Goal: Task Accomplishment & Management: Manage account settings

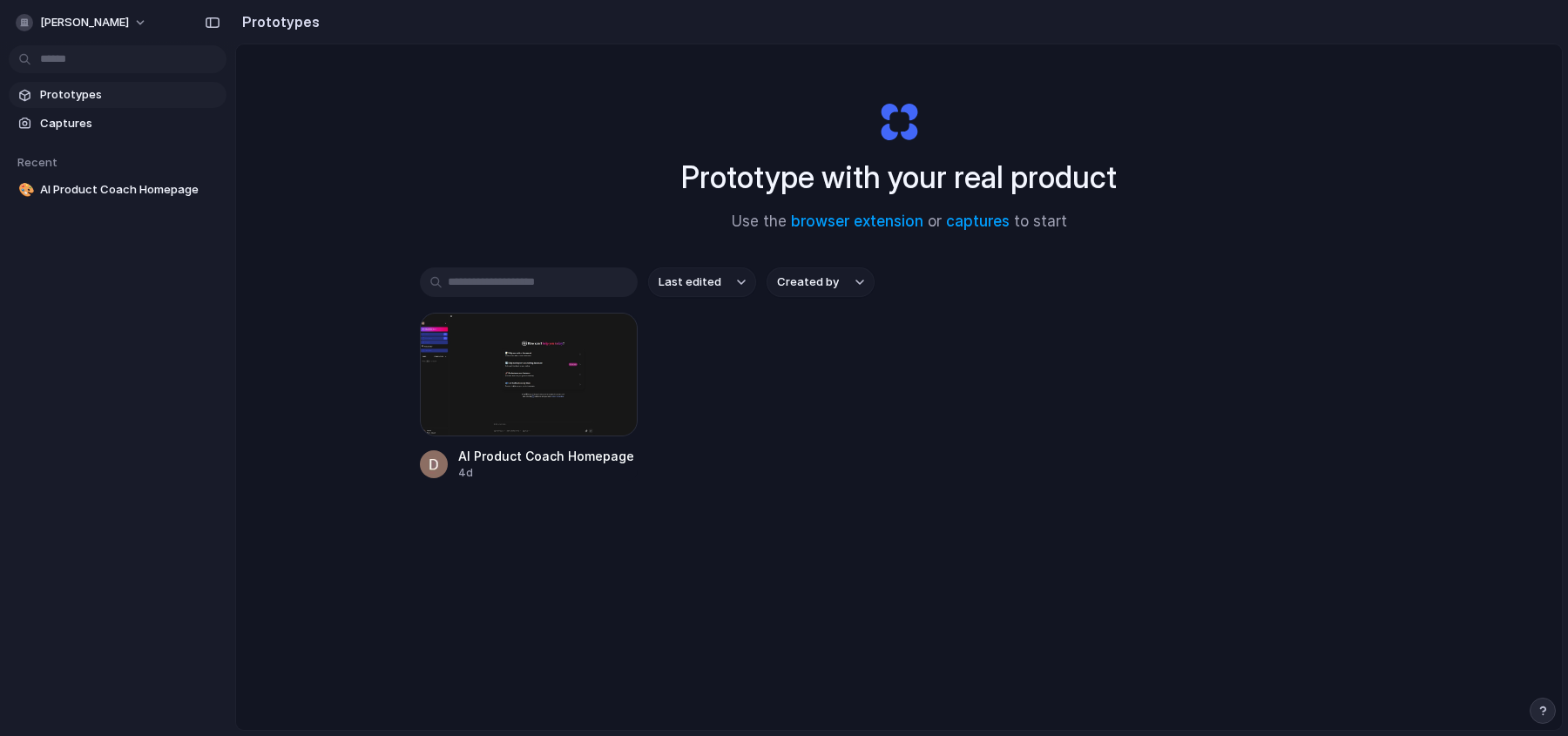
click at [393, 147] on div "Prototype with your real product Use the browser extension or captures to start…" at bounding box center [899, 433] width 1326 height 778
click at [975, 226] on link "captures" at bounding box center [978, 221] width 64 height 17
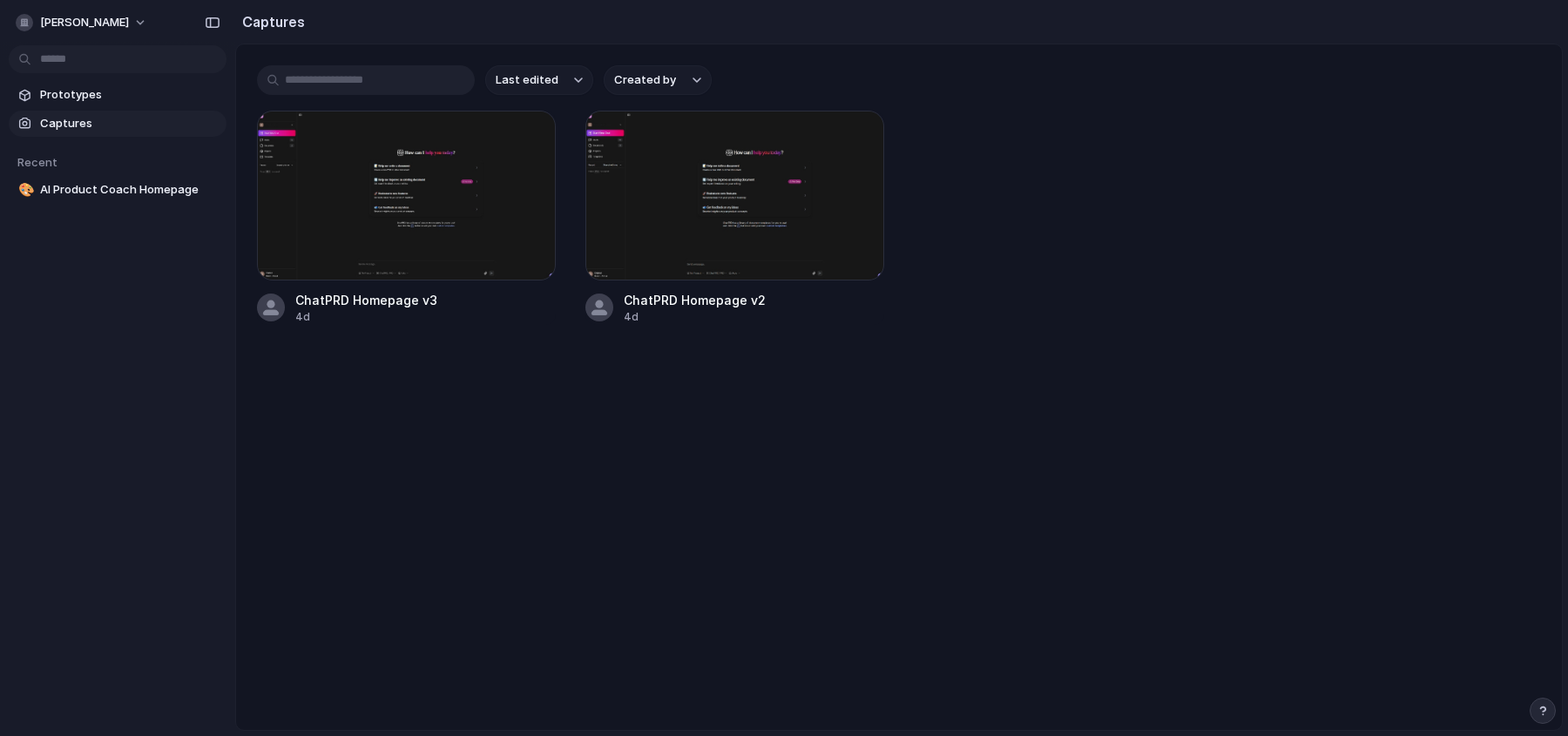
click at [1148, 453] on main "Last edited Created by ChatPRD Homepage v3 4d ChatPRD Homepage v2 4d" at bounding box center [899, 388] width 1328 height 688
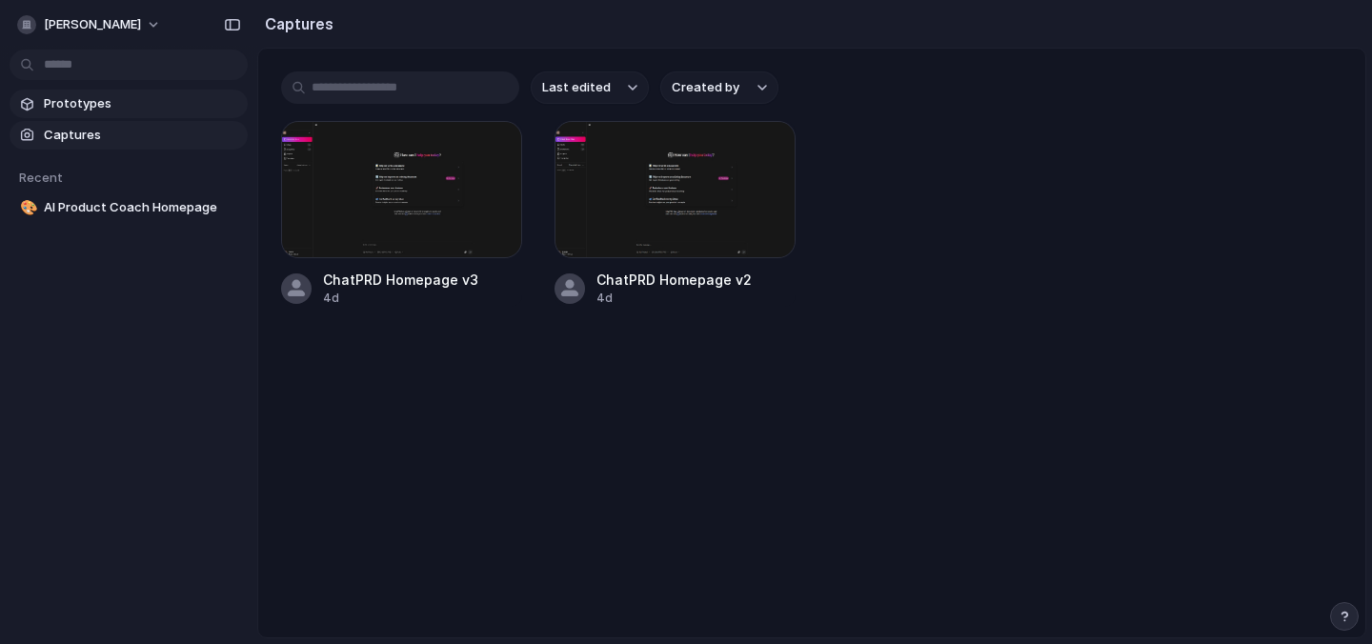
click at [116, 105] on span "Prototypes" at bounding box center [142, 103] width 196 height 19
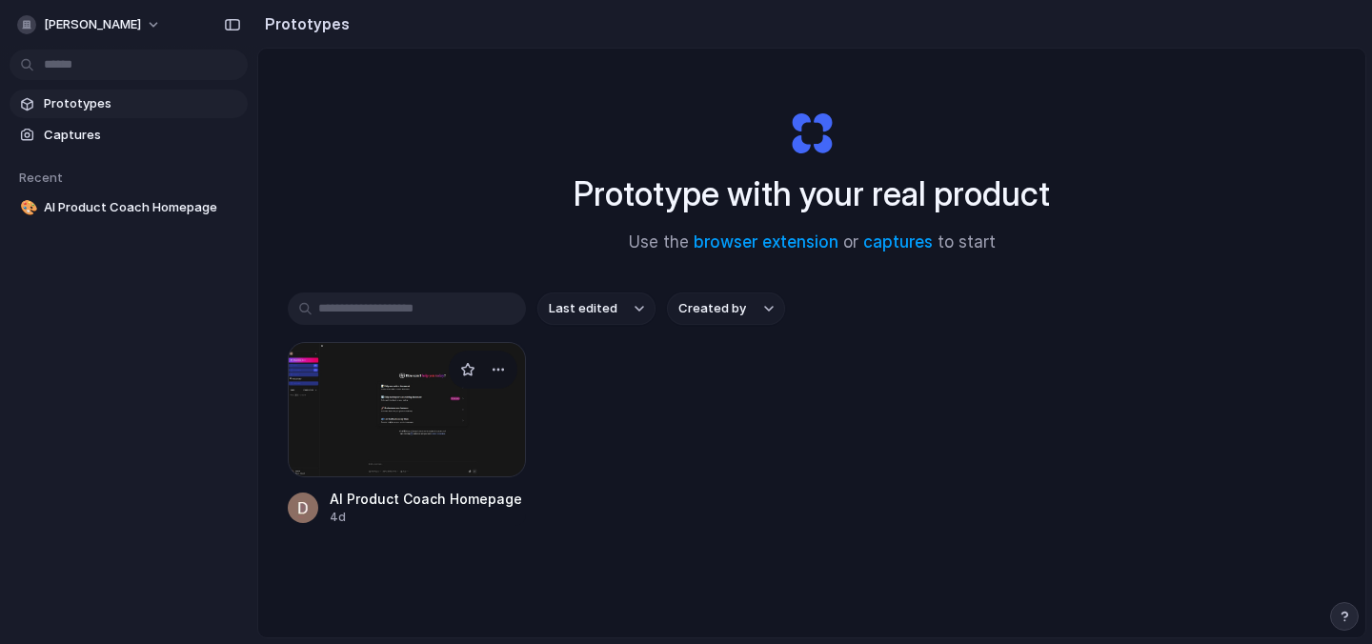
click at [417, 406] on div at bounding box center [407, 409] width 238 height 135
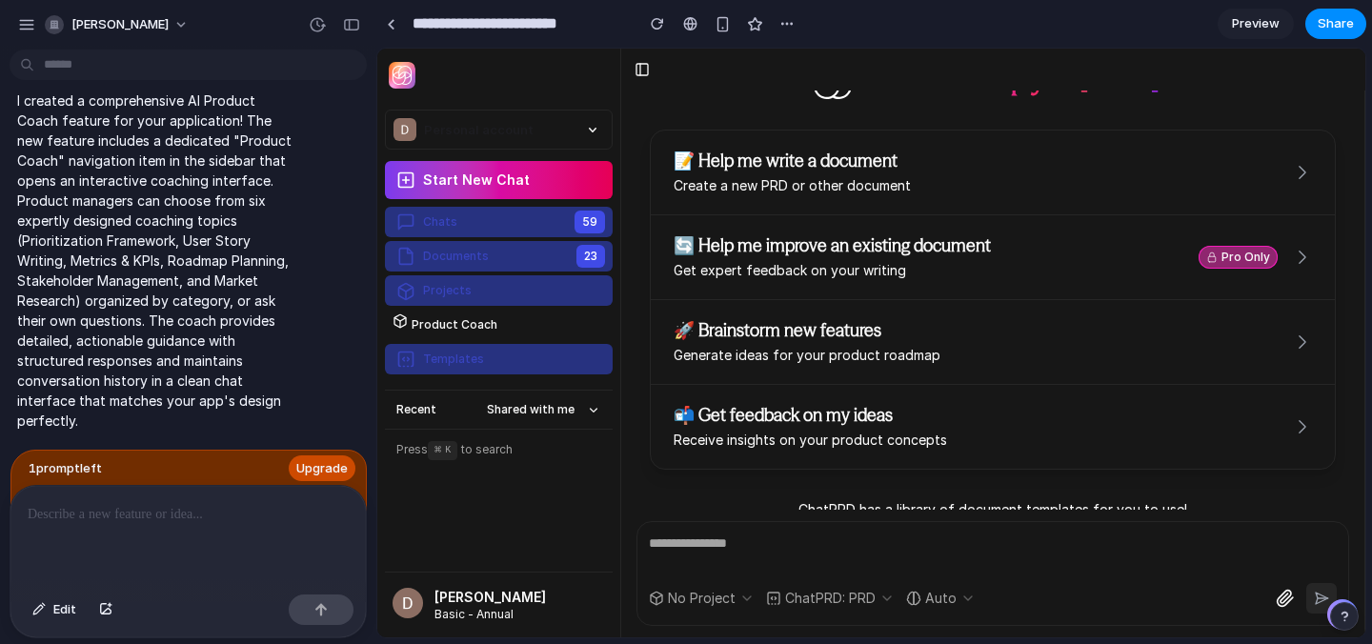
click at [313, 472] on span "Upgrade" at bounding box center [321, 468] width 51 height 19
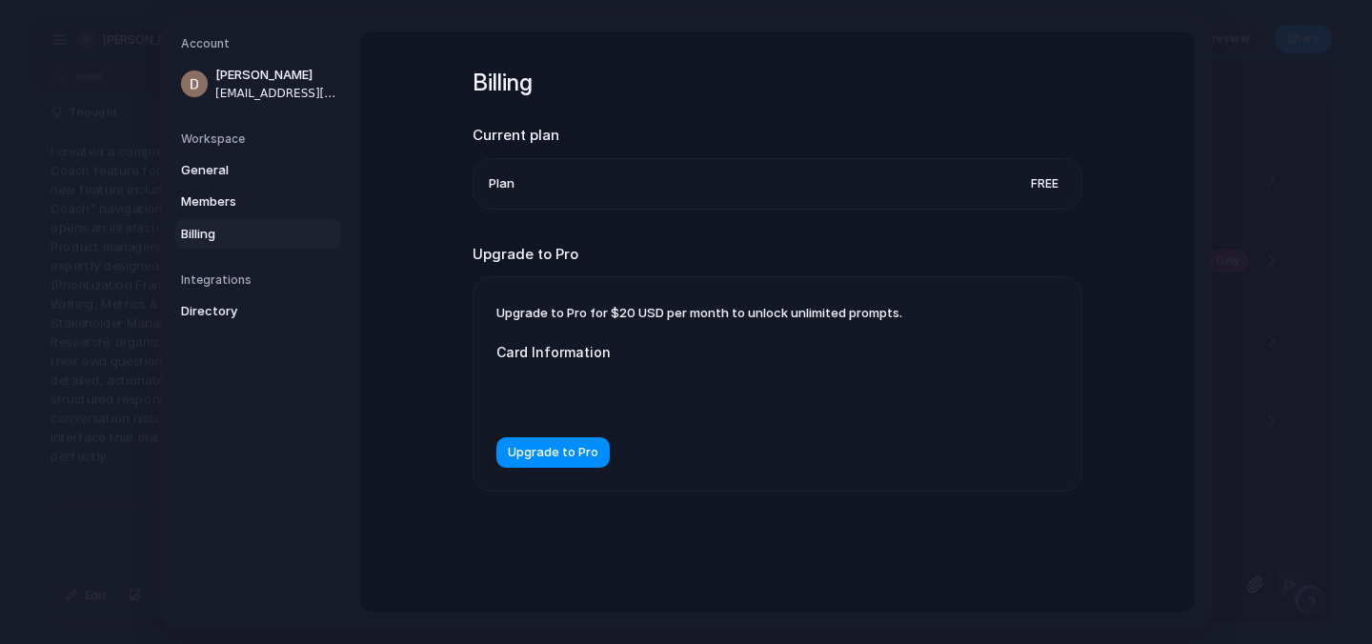
scroll to position [260, 0]
click at [198, 165] on span "General" at bounding box center [242, 169] width 122 height 19
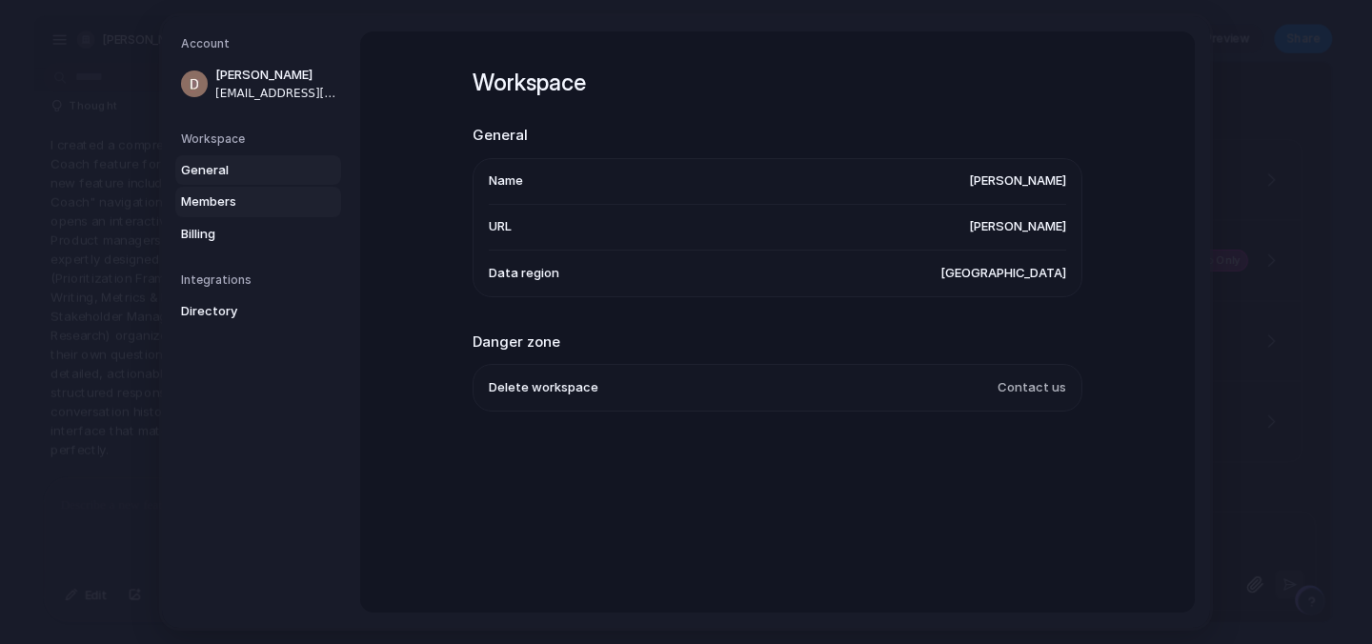
click at [214, 208] on span "Members" at bounding box center [242, 201] width 122 height 19
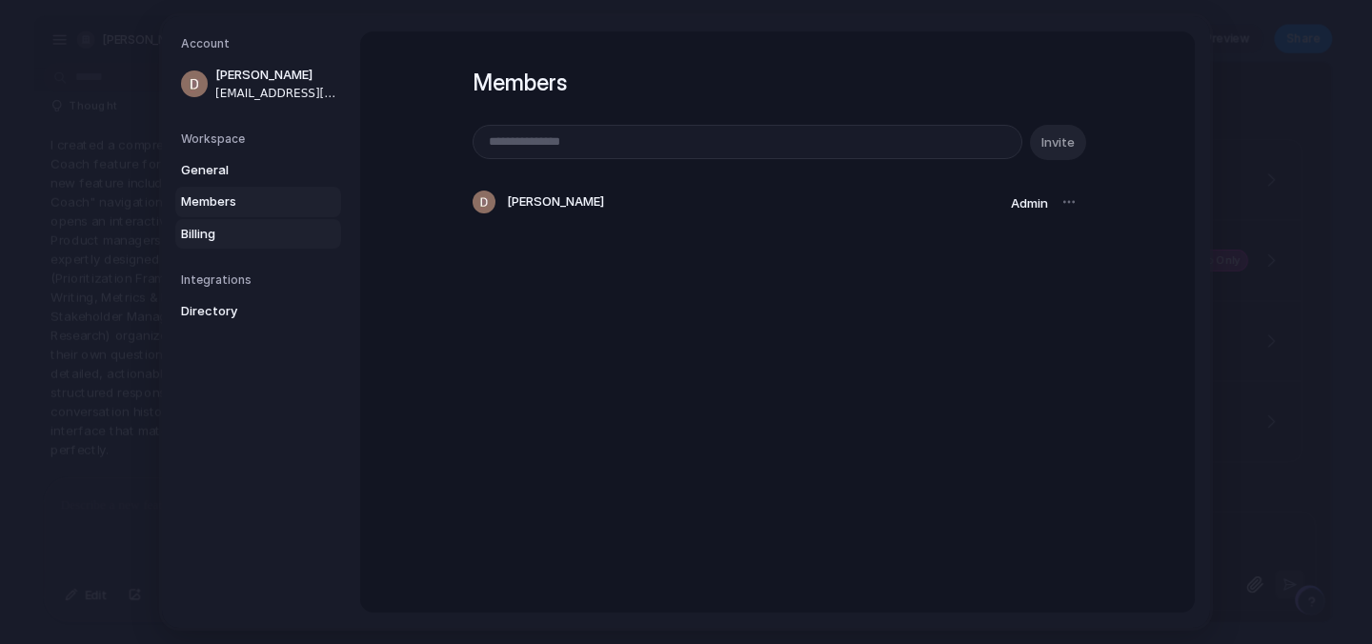
click at [207, 236] on span "Billing" at bounding box center [242, 233] width 122 height 19
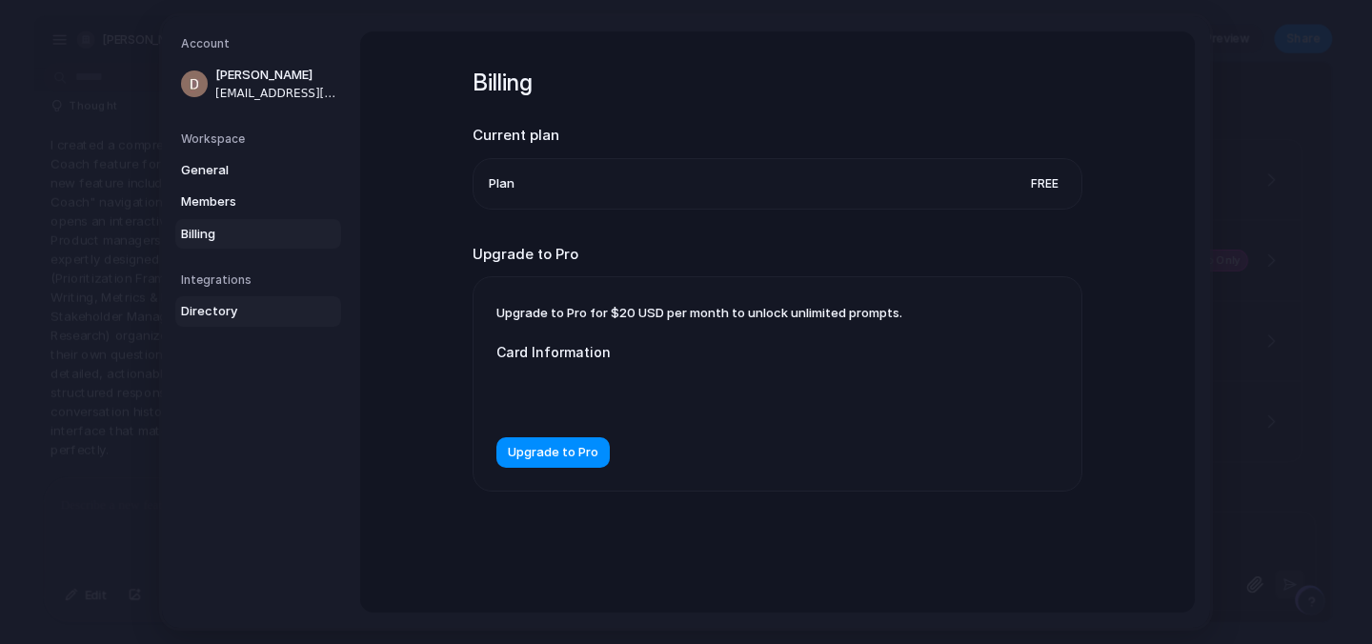
click at [220, 304] on span "Directory" at bounding box center [242, 311] width 122 height 19
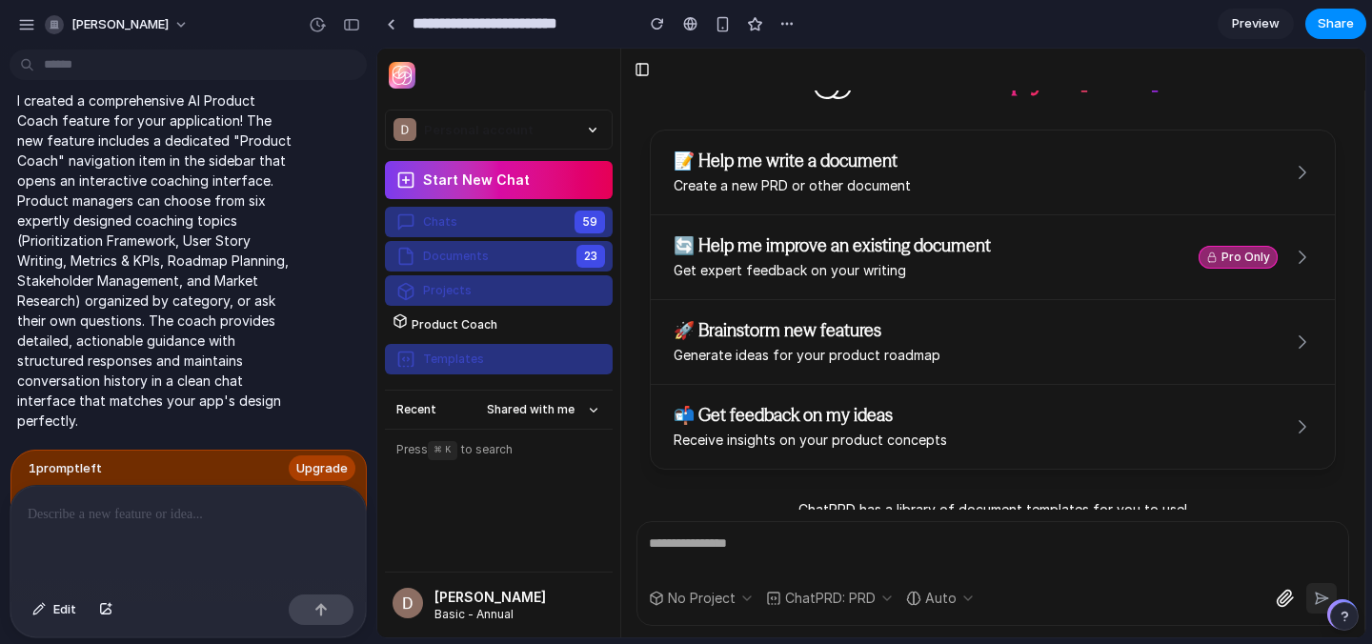
scroll to position [296, 0]
click at [91, 518] on p at bounding box center [188, 514] width 321 height 23
click at [785, 23] on div "button" at bounding box center [787, 23] width 15 height 15
click at [865, 20] on div "Duplicate Delete" at bounding box center [686, 322] width 1372 height 644
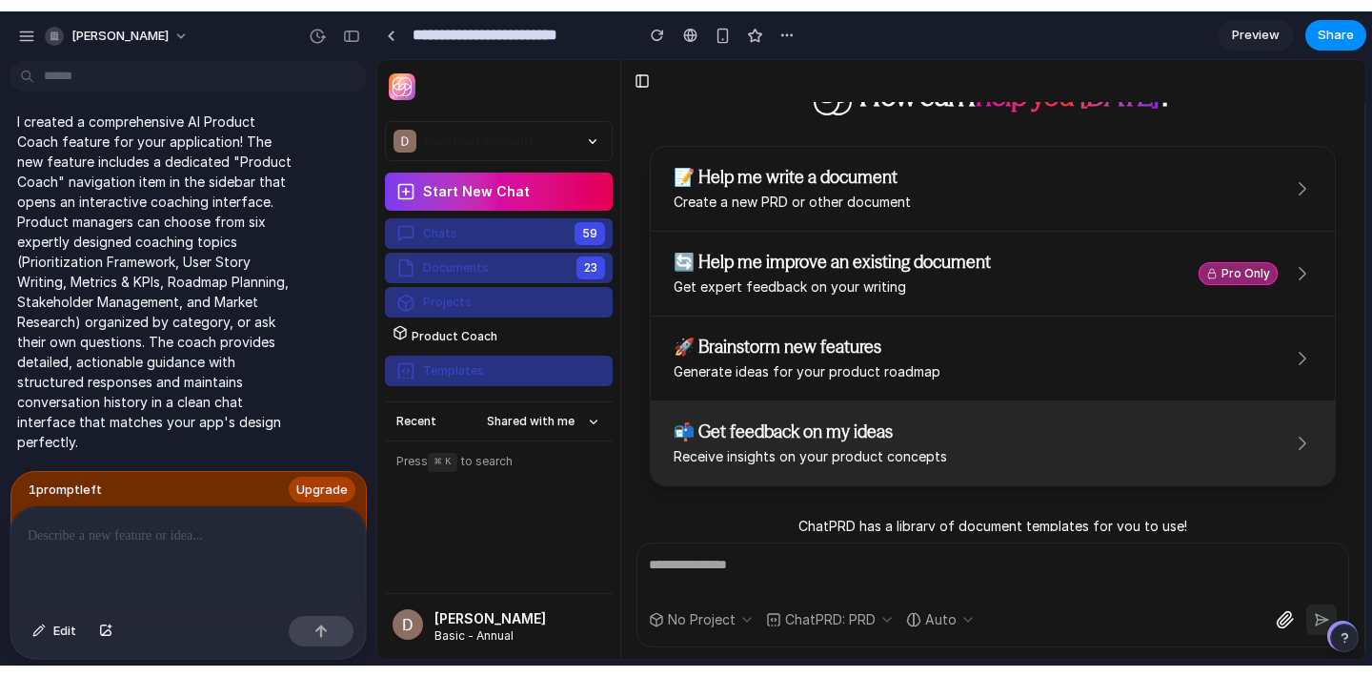
scroll to position [264, 0]
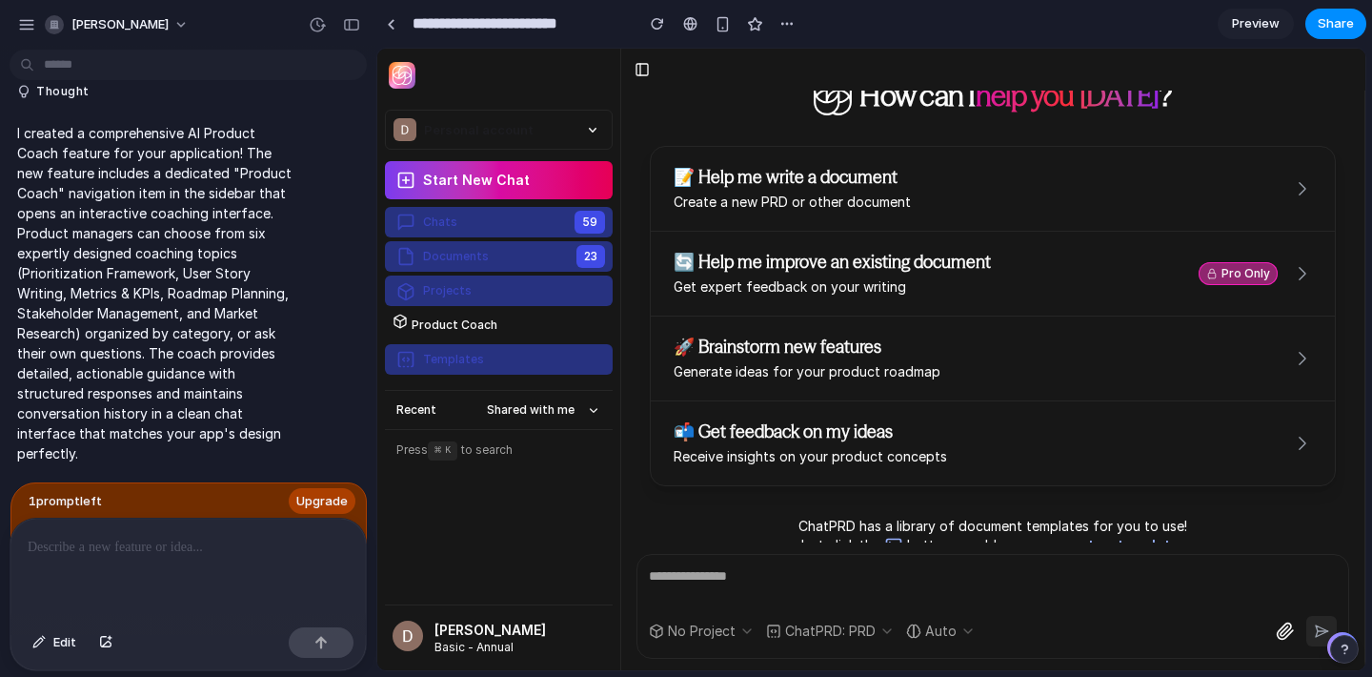
click at [183, 218] on p "I created a comprehensive AI Product Coach feature for your application! The ne…" at bounding box center [155, 293] width 276 height 340
click at [348, 24] on div "button" at bounding box center [351, 24] width 17 height 13
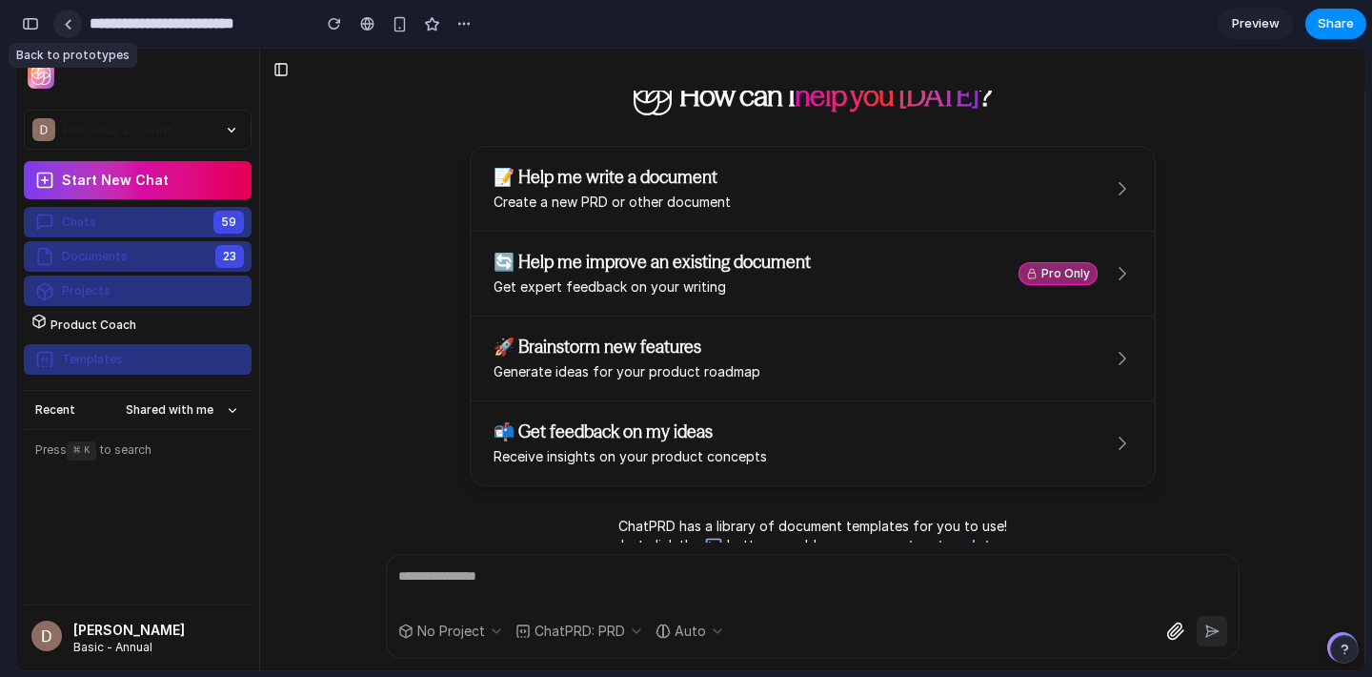
click at [69, 19] on div at bounding box center [68, 24] width 9 height 10
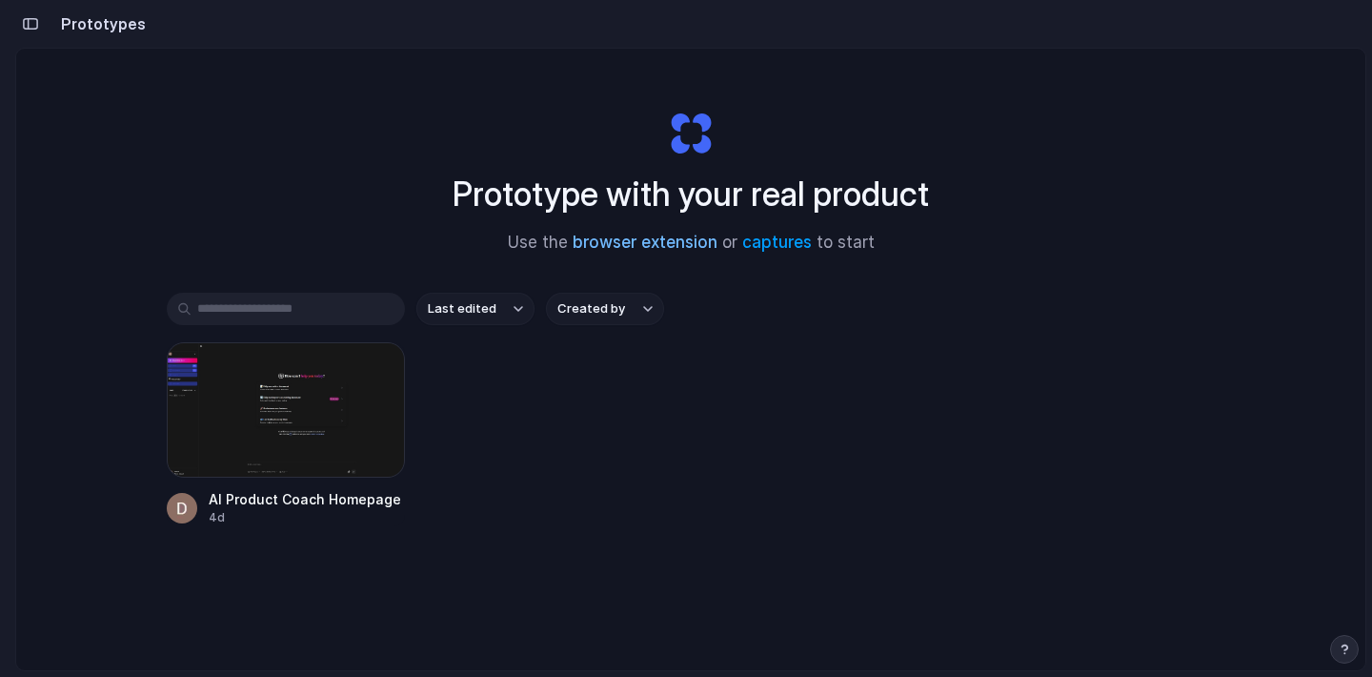
click at [681, 250] on link "browser extension" at bounding box center [645, 242] width 145 height 19
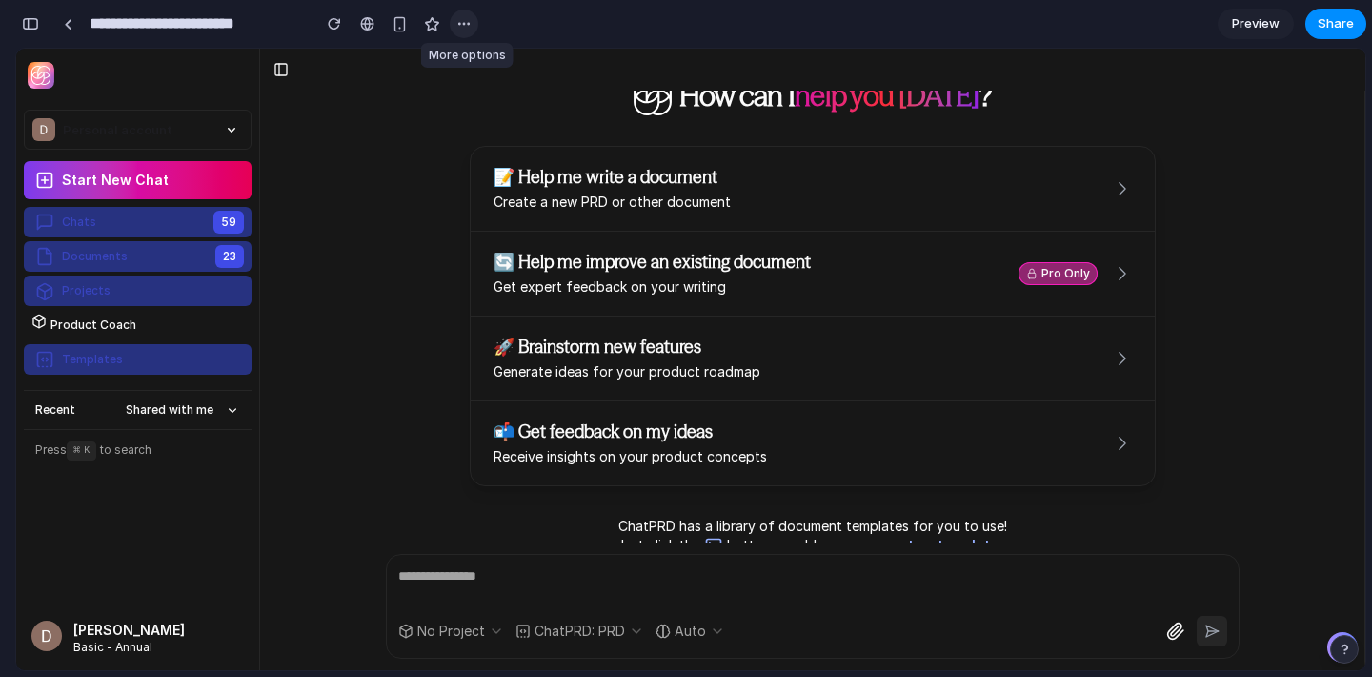
click at [455, 22] on button "button" at bounding box center [464, 24] width 29 height 29
click at [522, 32] on div "Duplicate Delete" at bounding box center [686, 338] width 1372 height 677
click at [464, 25] on div "button" at bounding box center [463, 23] width 15 height 15
click at [489, 61] on span "Duplicate" at bounding box center [514, 65] width 58 height 19
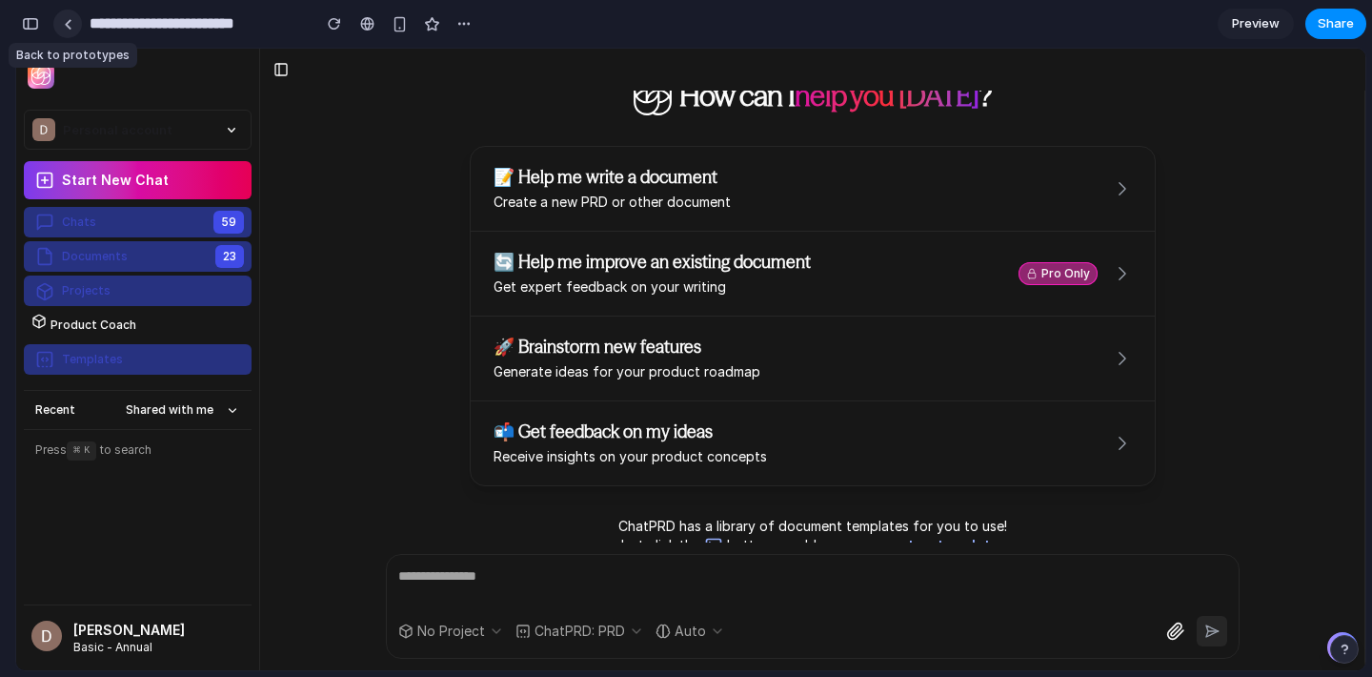
click at [65, 25] on div at bounding box center [68, 24] width 9 height 10
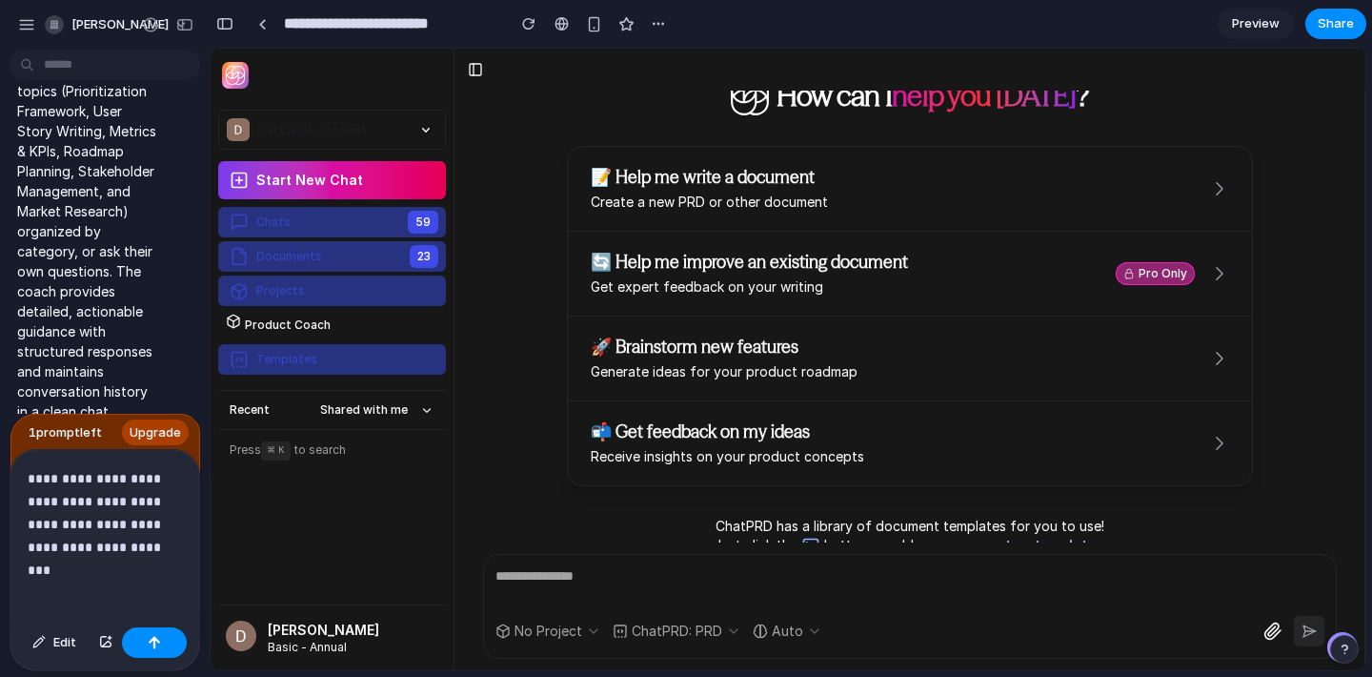
scroll to position [960, 0]
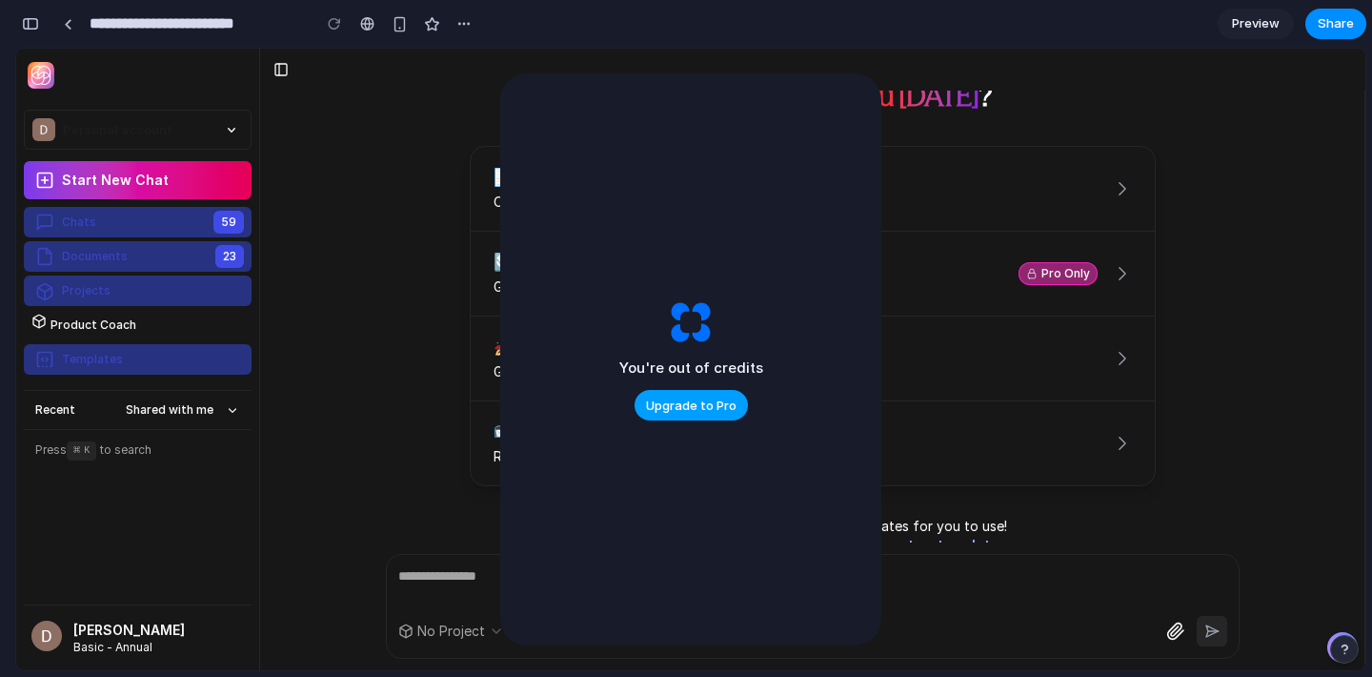
click at [656, 408] on span "Upgrade to Pro" at bounding box center [691, 405] width 91 height 19
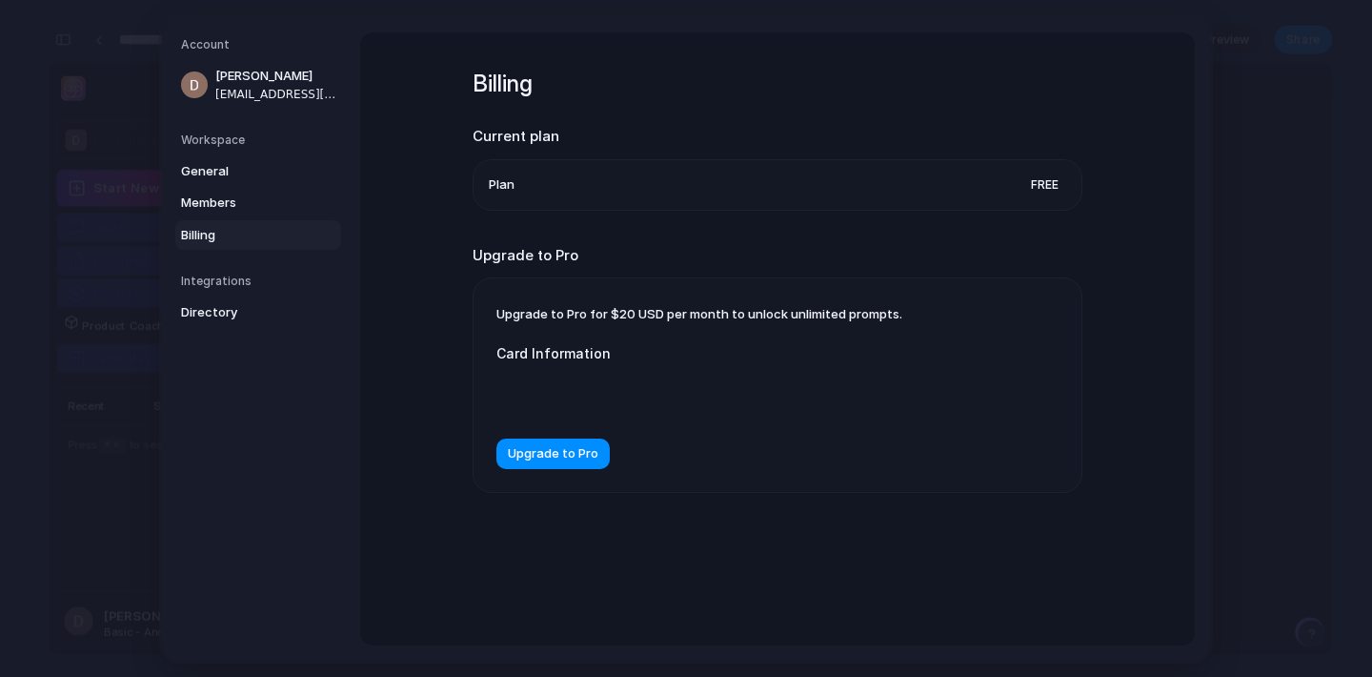
scroll to position [923, 0]
click at [232, 165] on span "General" at bounding box center [242, 170] width 122 height 19
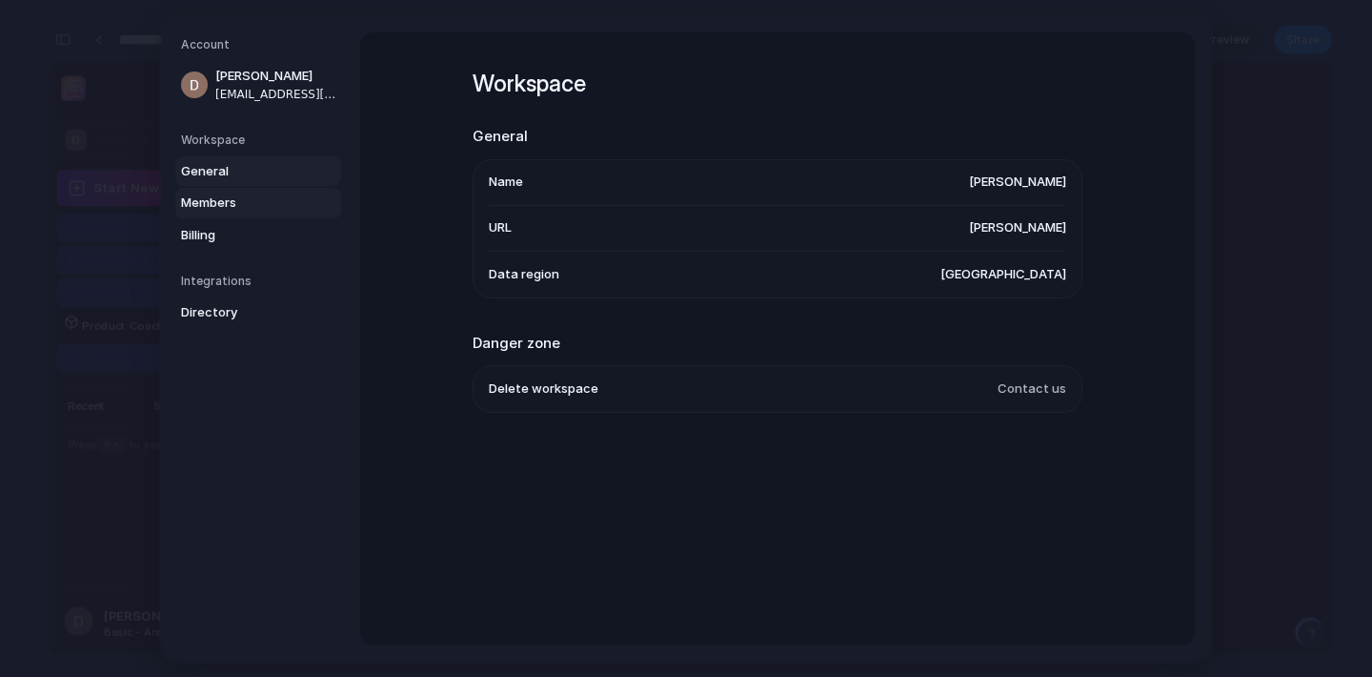
click at [236, 192] on link "Members" at bounding box center [258, 203] width 166 height 30
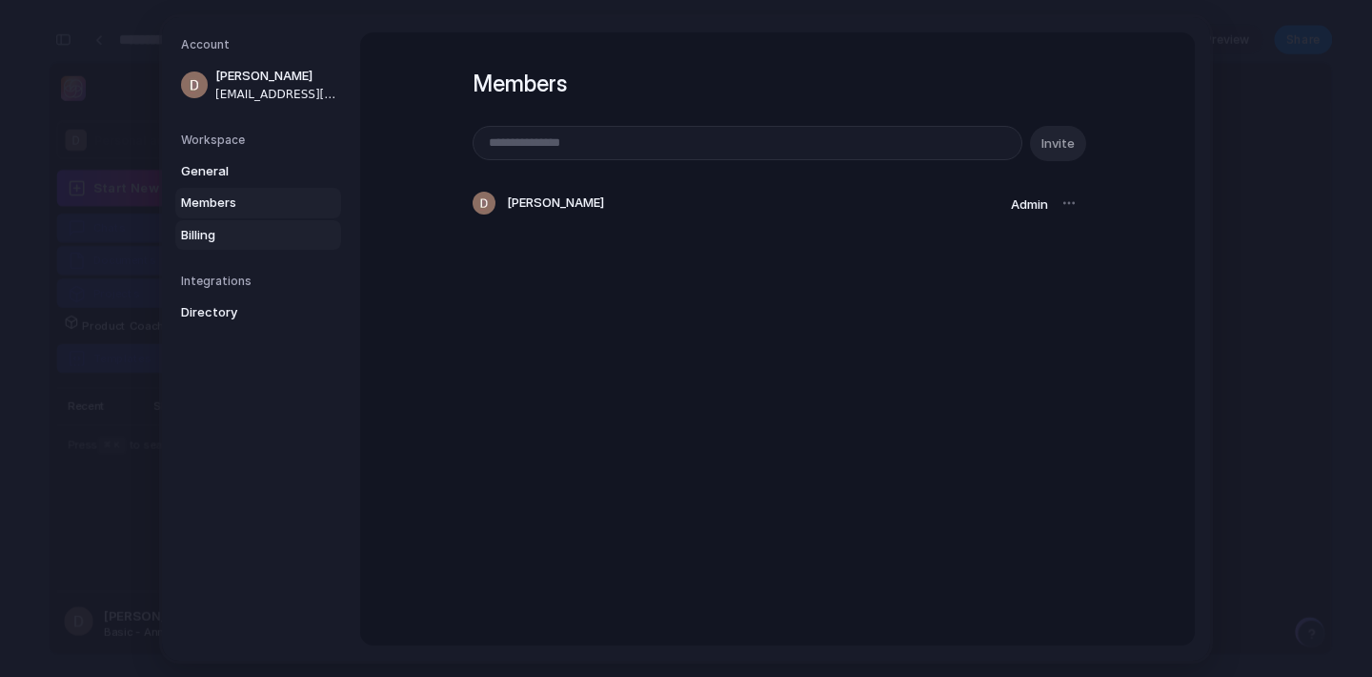
click at [229, 232] on span "Billing" at bounding box center [242, 234] width 122 height 19
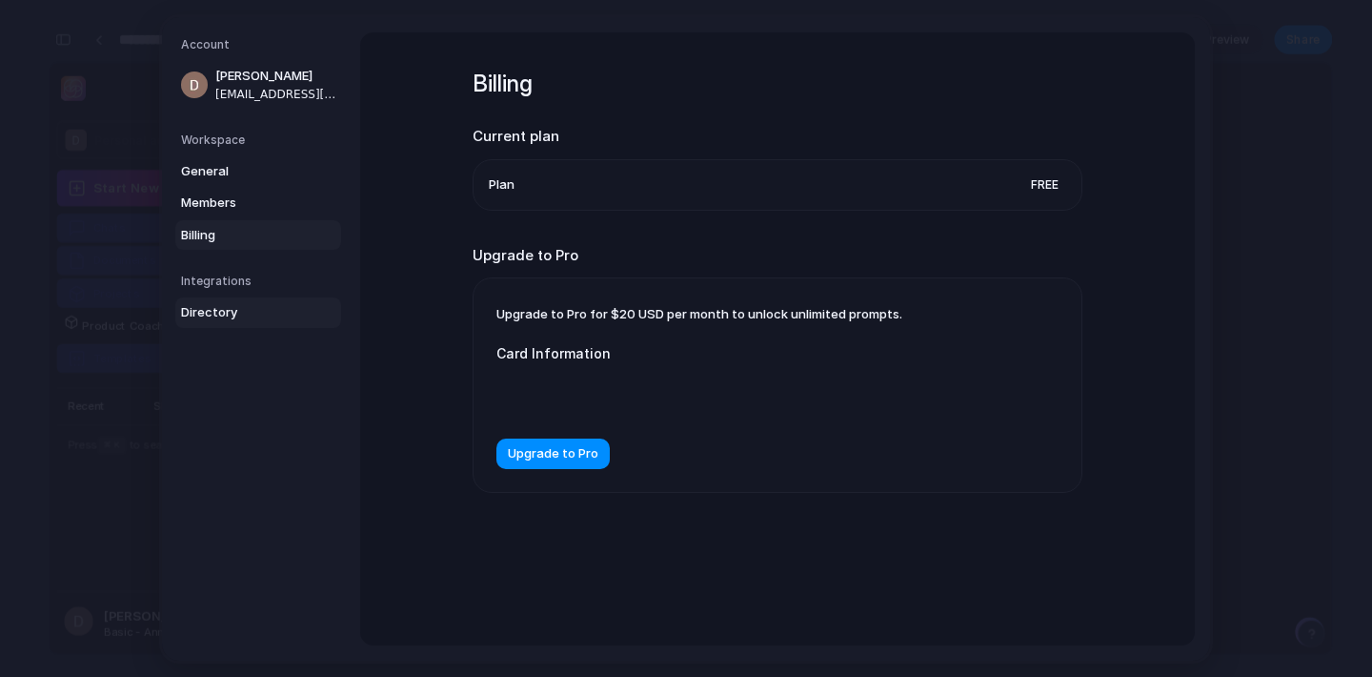
click at [228, 317] on span "Directory" at bounding box center [242, 312] width 122 height 19
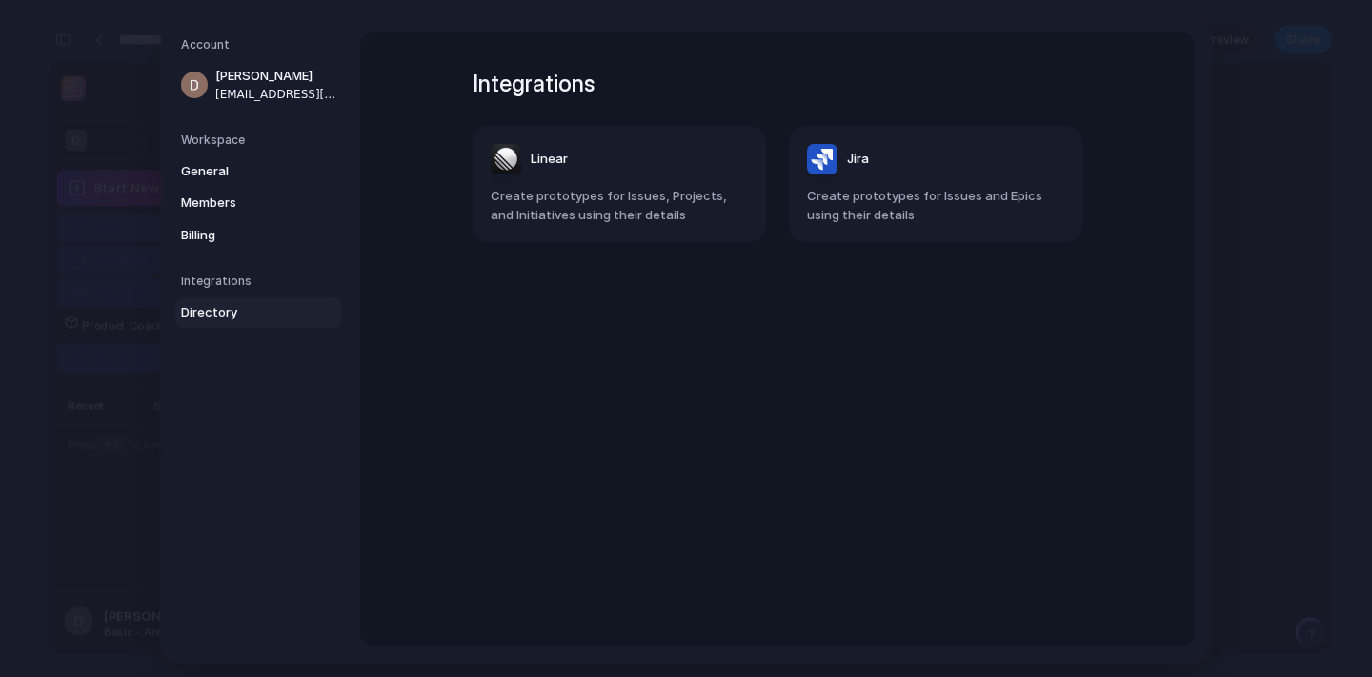
drag, startPoint x: 1236, startPoint y: 211, endPoint x: 1248, endPoint y: 155, distance: 56.6
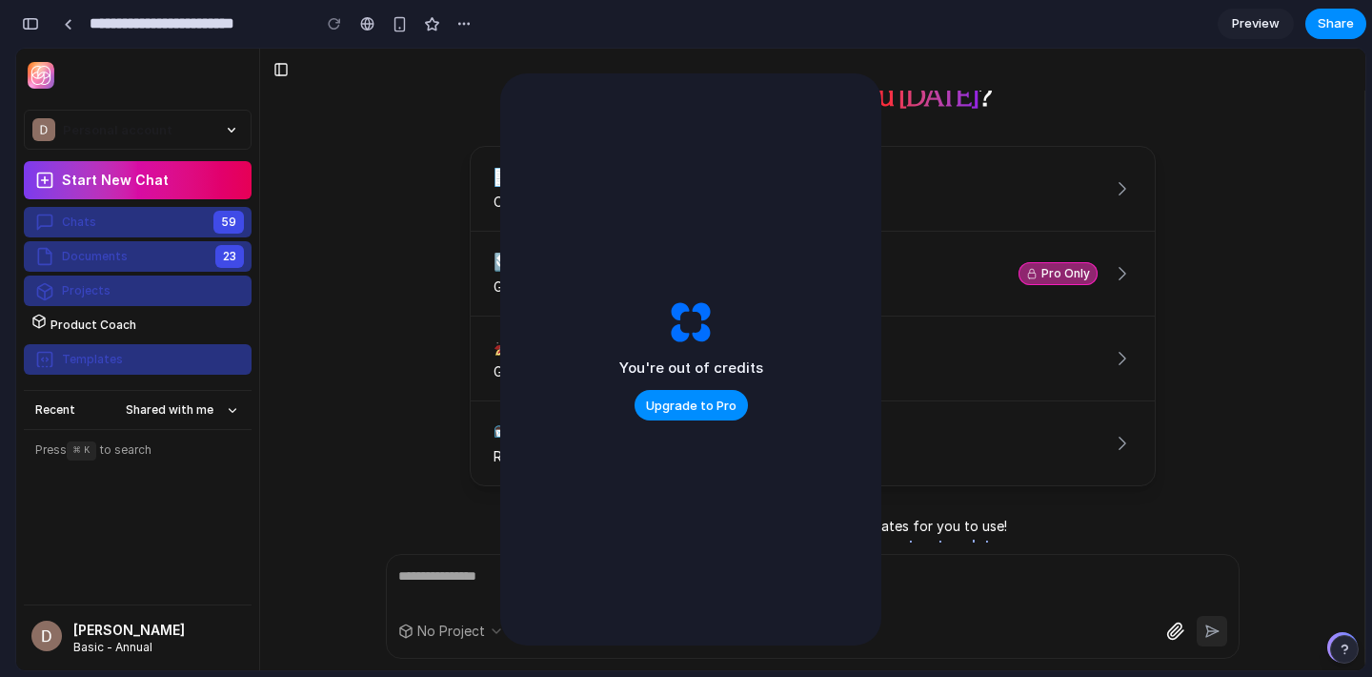
scroll to position [960, 0]
click at [1268, 327] on div "How can I help you today ? 📝 Help me write a document Create a new PRD or other…" at bounding box center [812, 317] width 1104 height 452
click at [316, 410] on div "How can I help you today ? 📝 Help me write a document Create a new PRD or other…" at bounding box center [812, 317] width 1104 height 452
click at [700, 400] on span "Upgrade to Pro" at bounding box center [691, 405] width 91 height 19
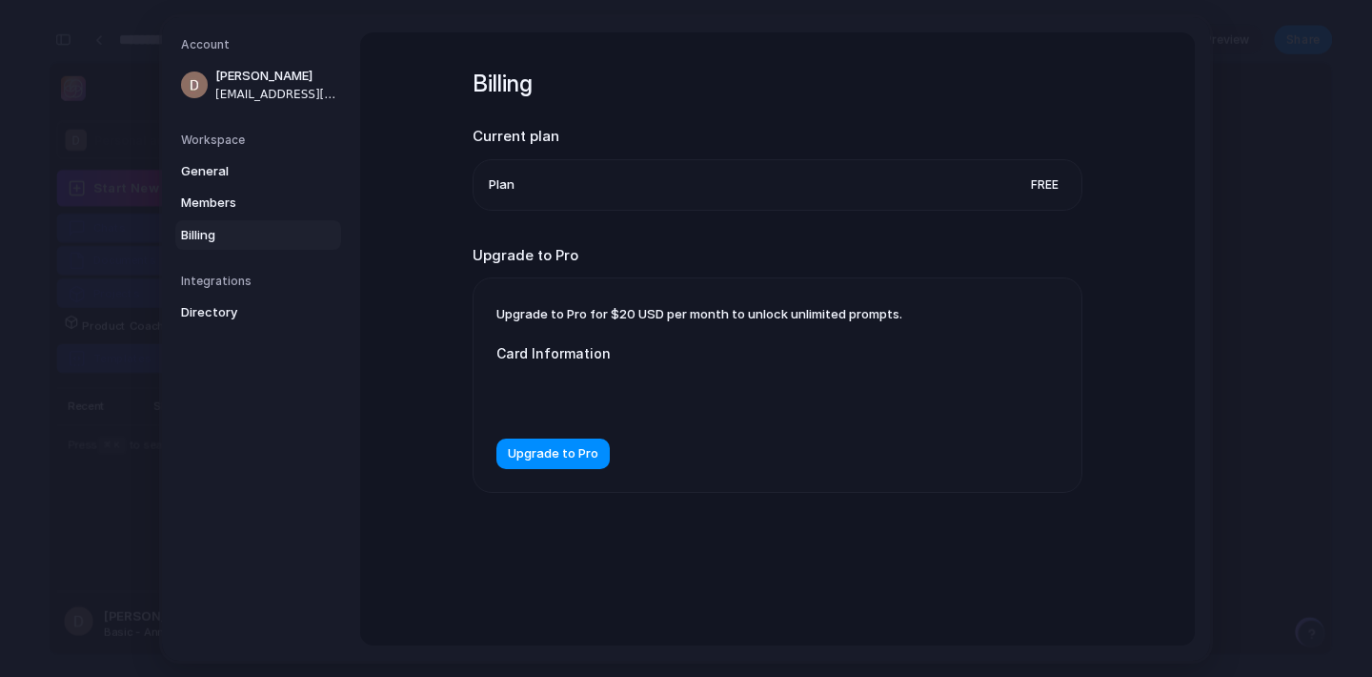
scroll to position [923, 0]
click at [549, 456] on span "Upgrade to Pro" at bounding box center [553, 453] width 91 height 19
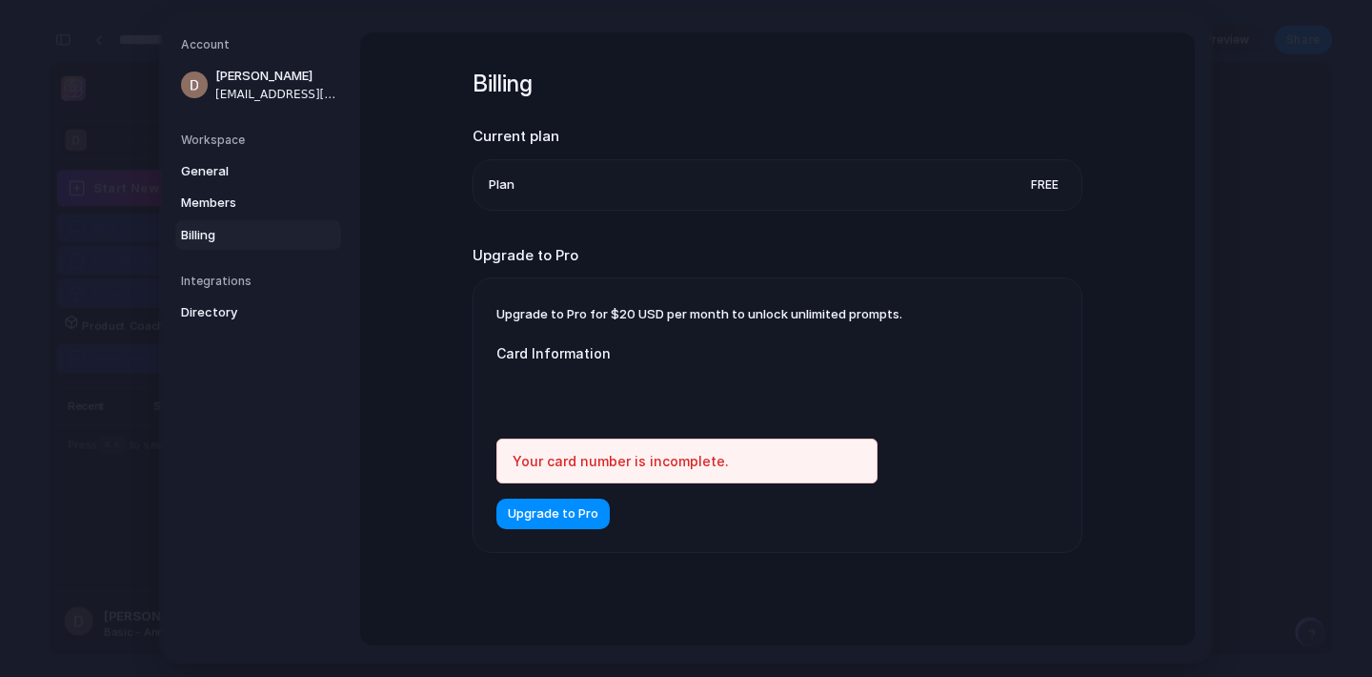
click at [670, 458] on div "Your card number is incomplete." at bounding box center [686, 460] width 381 height 45
click at [614, 465] on div "Your card number is incomplete." at bounding box center [686, 460] width 381 height 45
click at [568, 513] on span "Upgrade to Pro" at bounding box center [553, 513] width 91 height 19
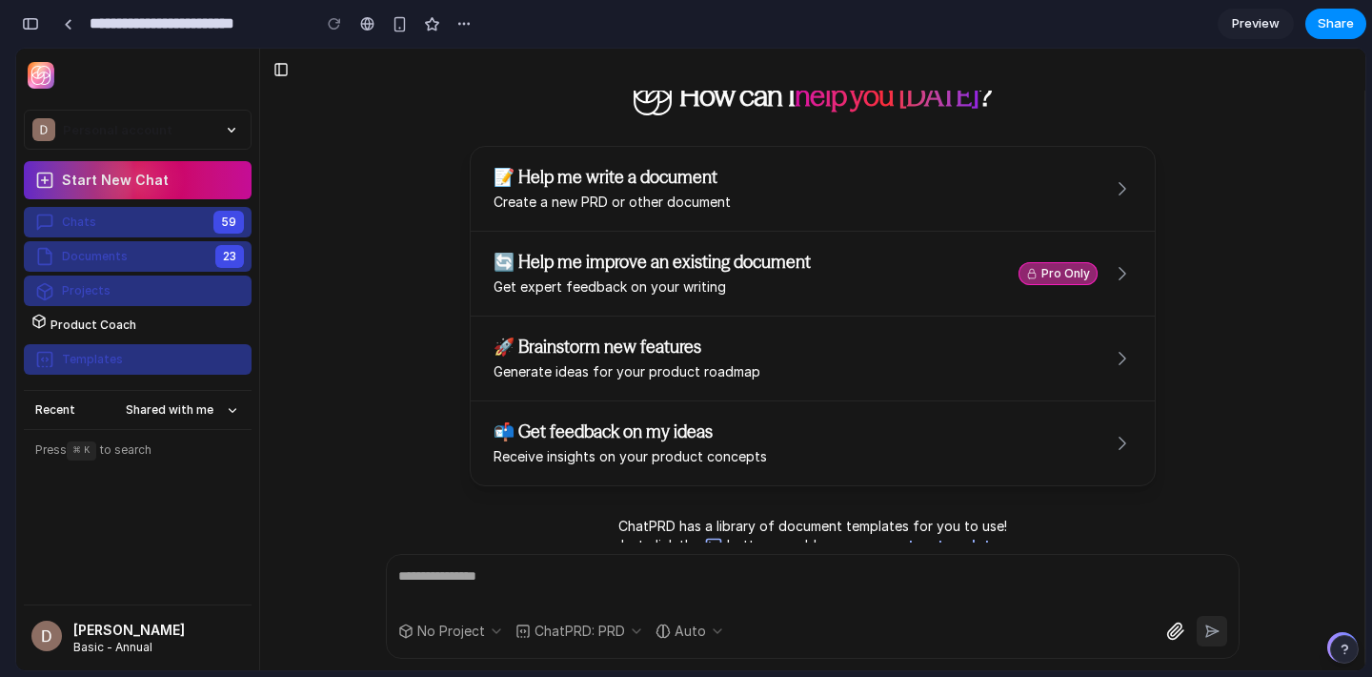
scroll to position [1712, 0]
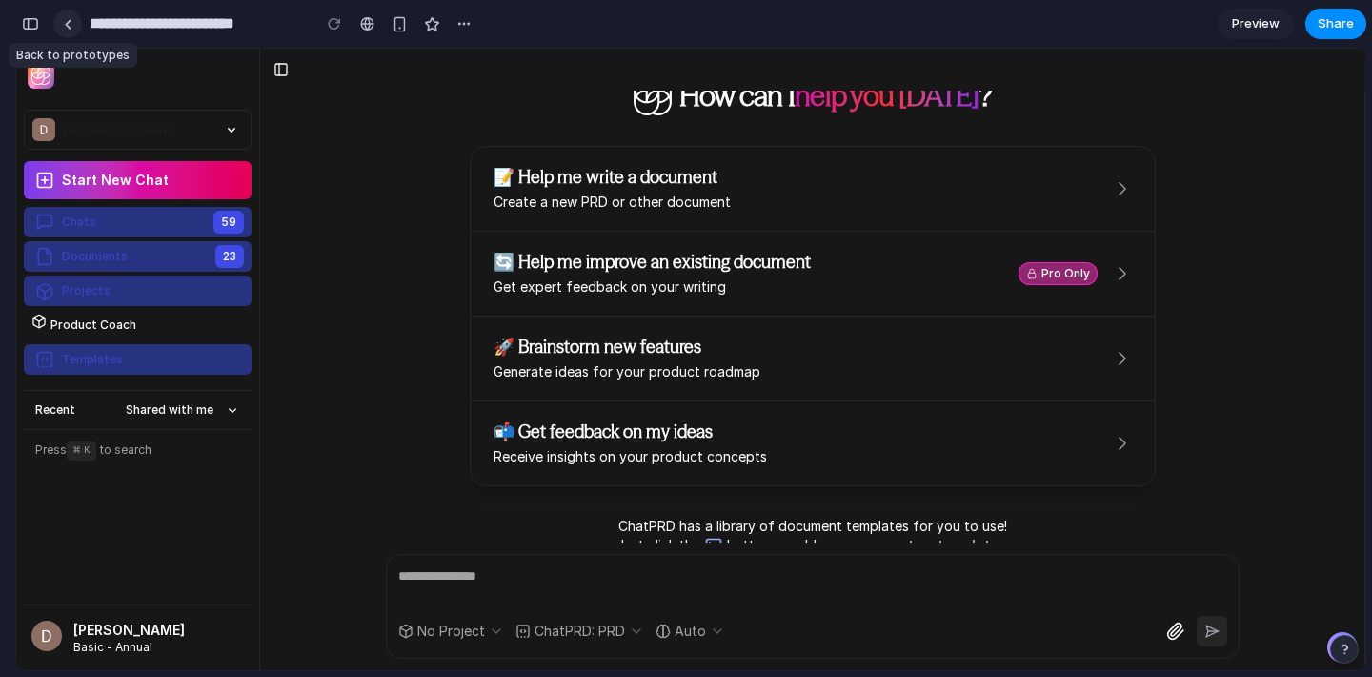
click at [65, 22] on div at bounding box center [68, 24] width 9 height 10
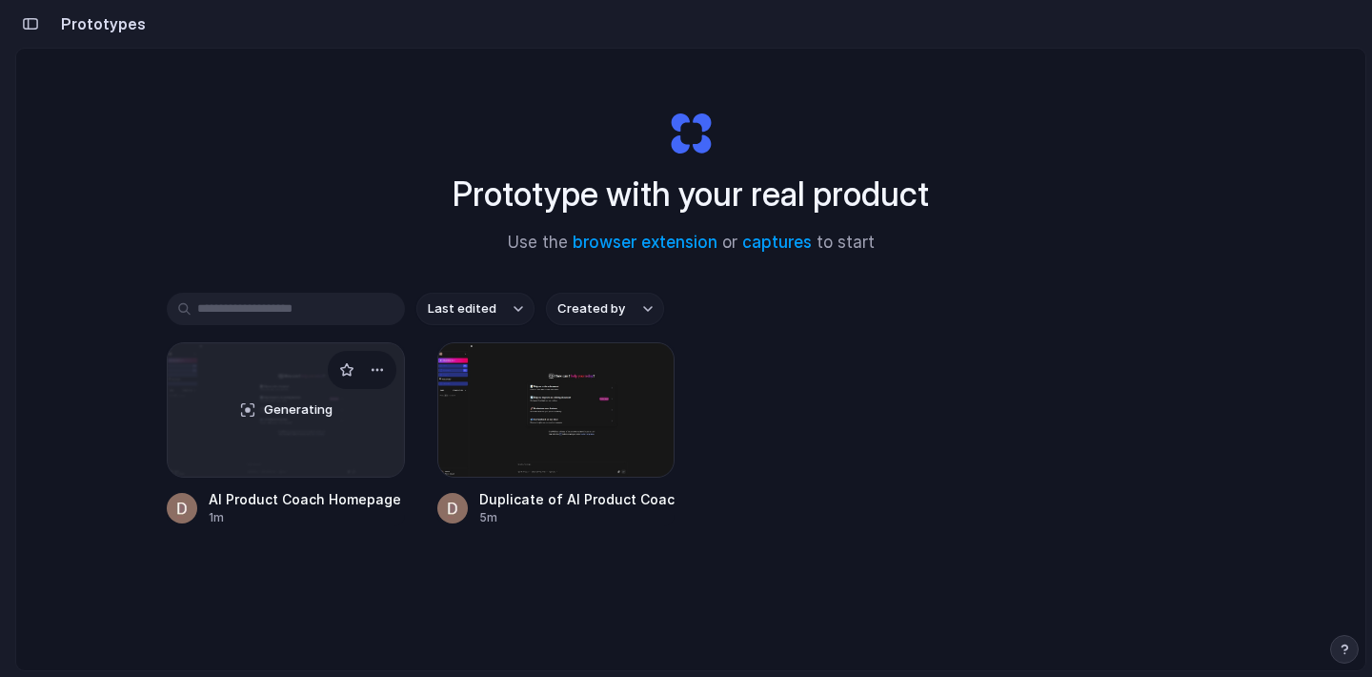
click at [307, 433] on div "Generating" at bounding box center [286, 409] width 236 height 133
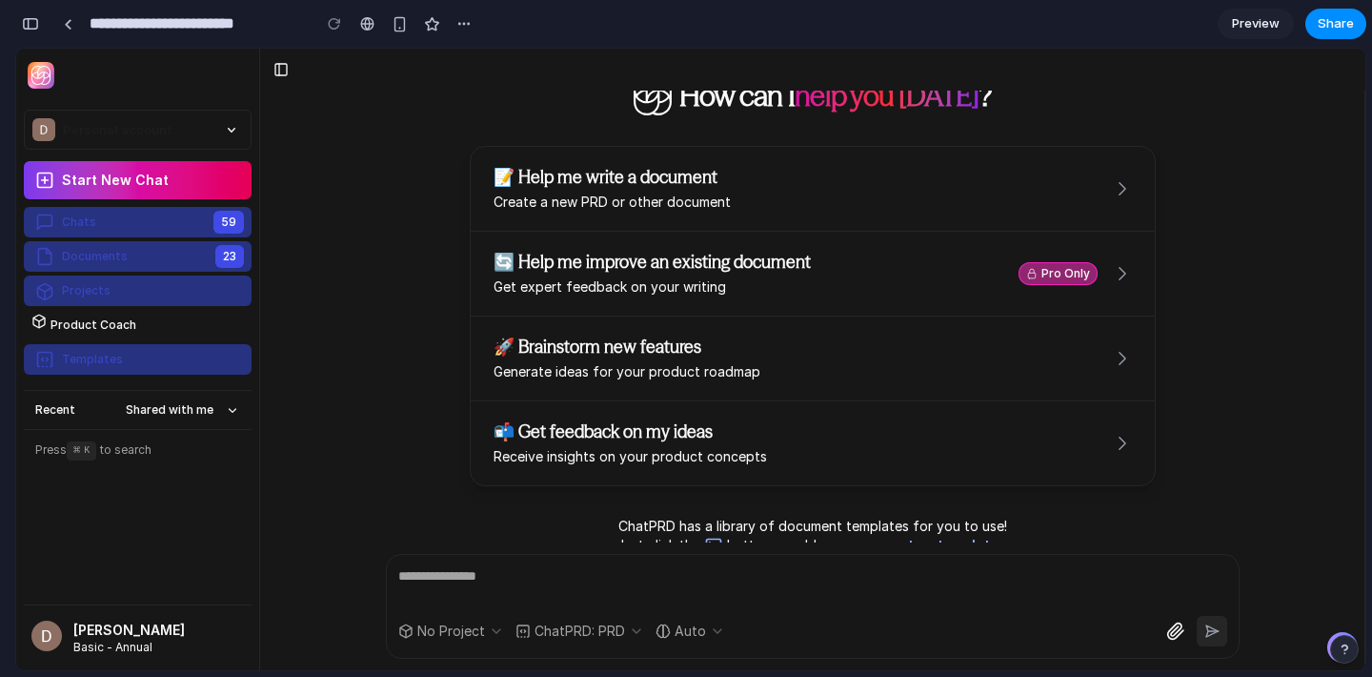
click at [31, 18] on div "button" at bounding box center [30, 23] width 17 height 13
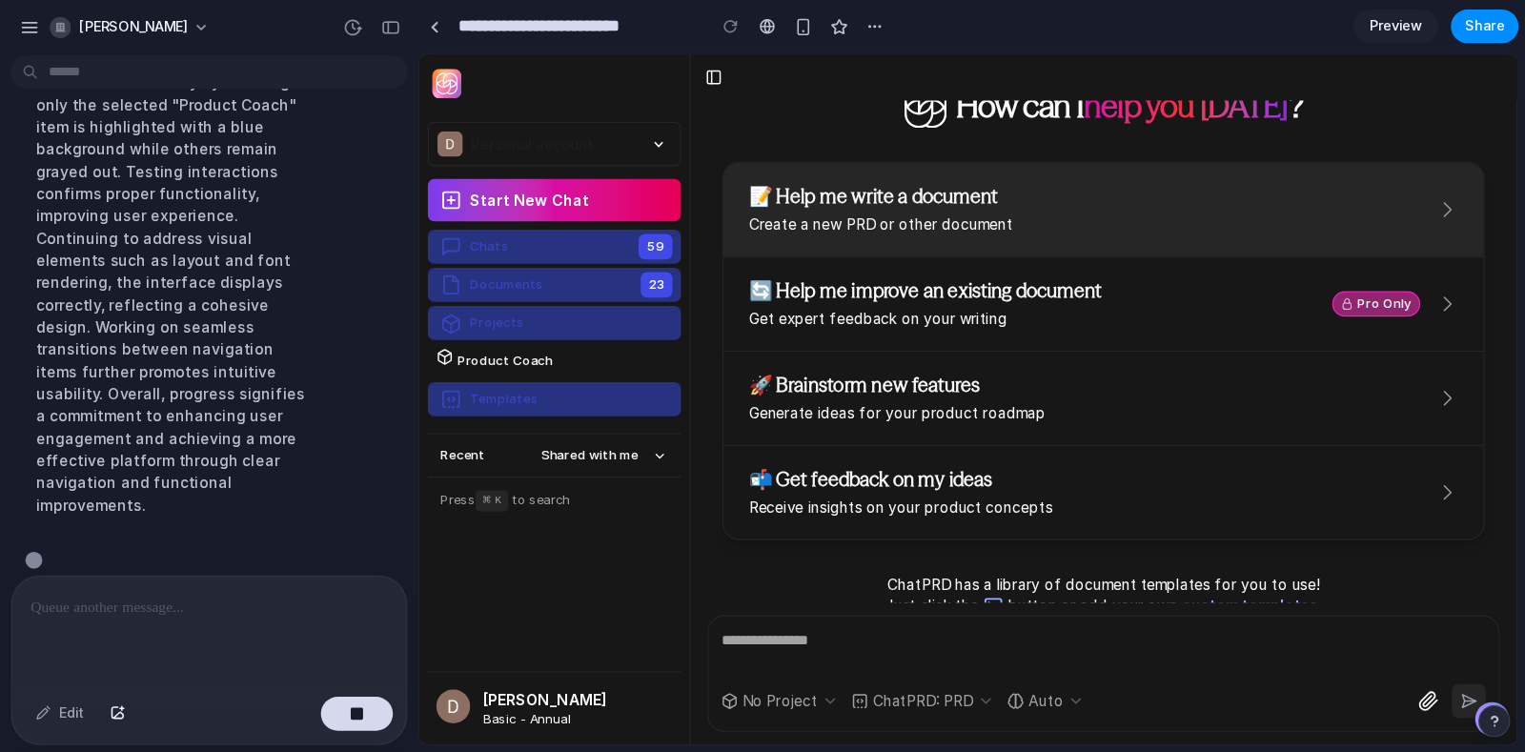
scroll to position [852, 0]
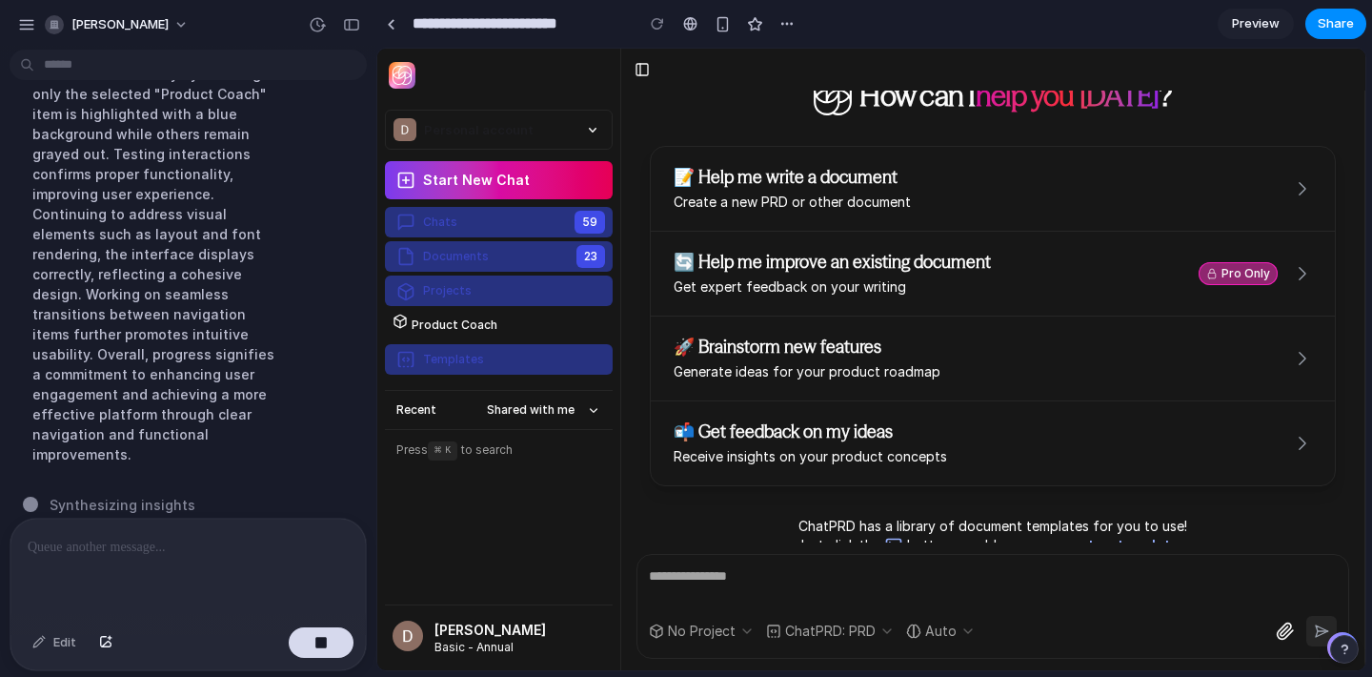
drag, startPoint x: 1367, startPoint y: 242, endPoint x: 1371, endPoint y: 392, distance: 149.7
click at [1371, 392] on div "**********" at bounding box center [874, 338] width 996 height 677
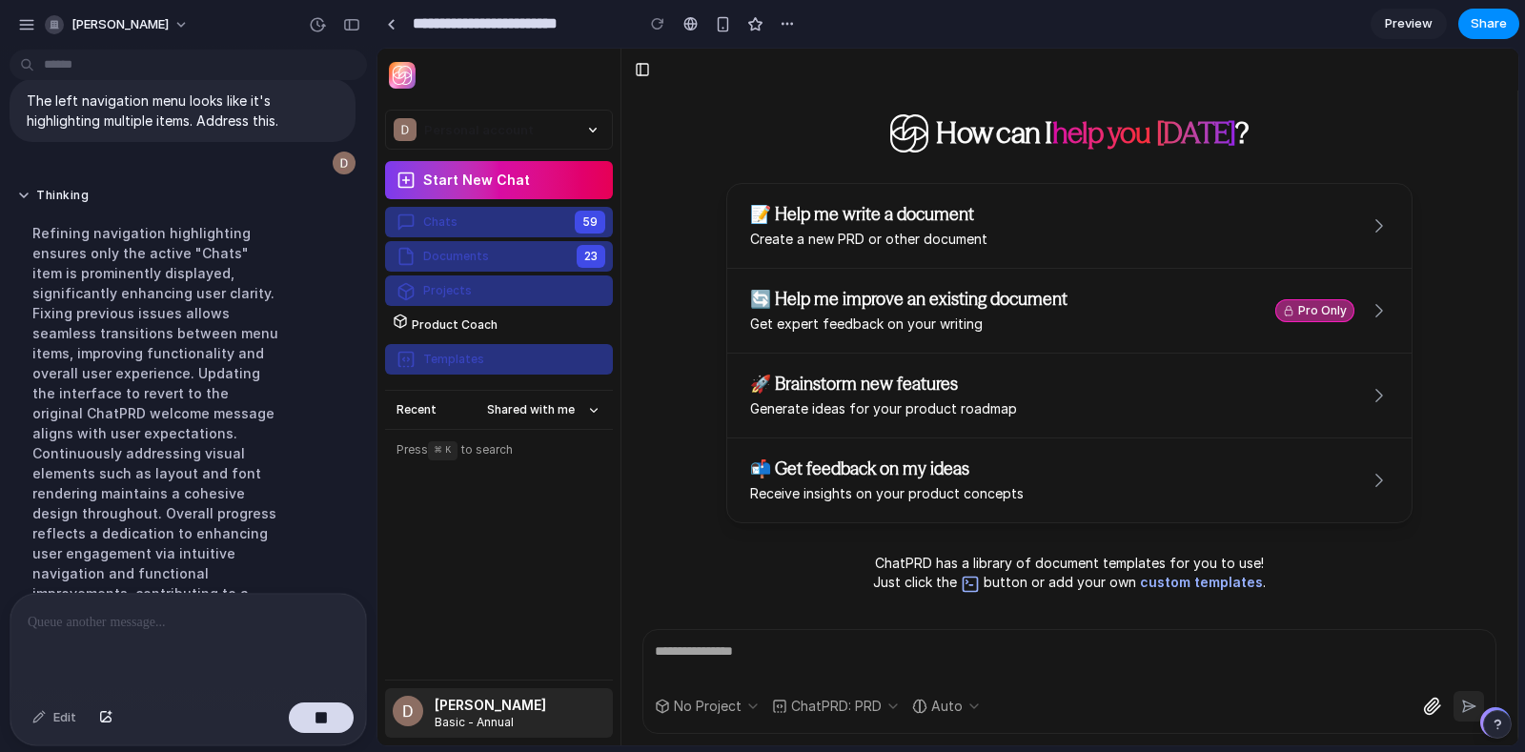
scroll to position [756, 0]
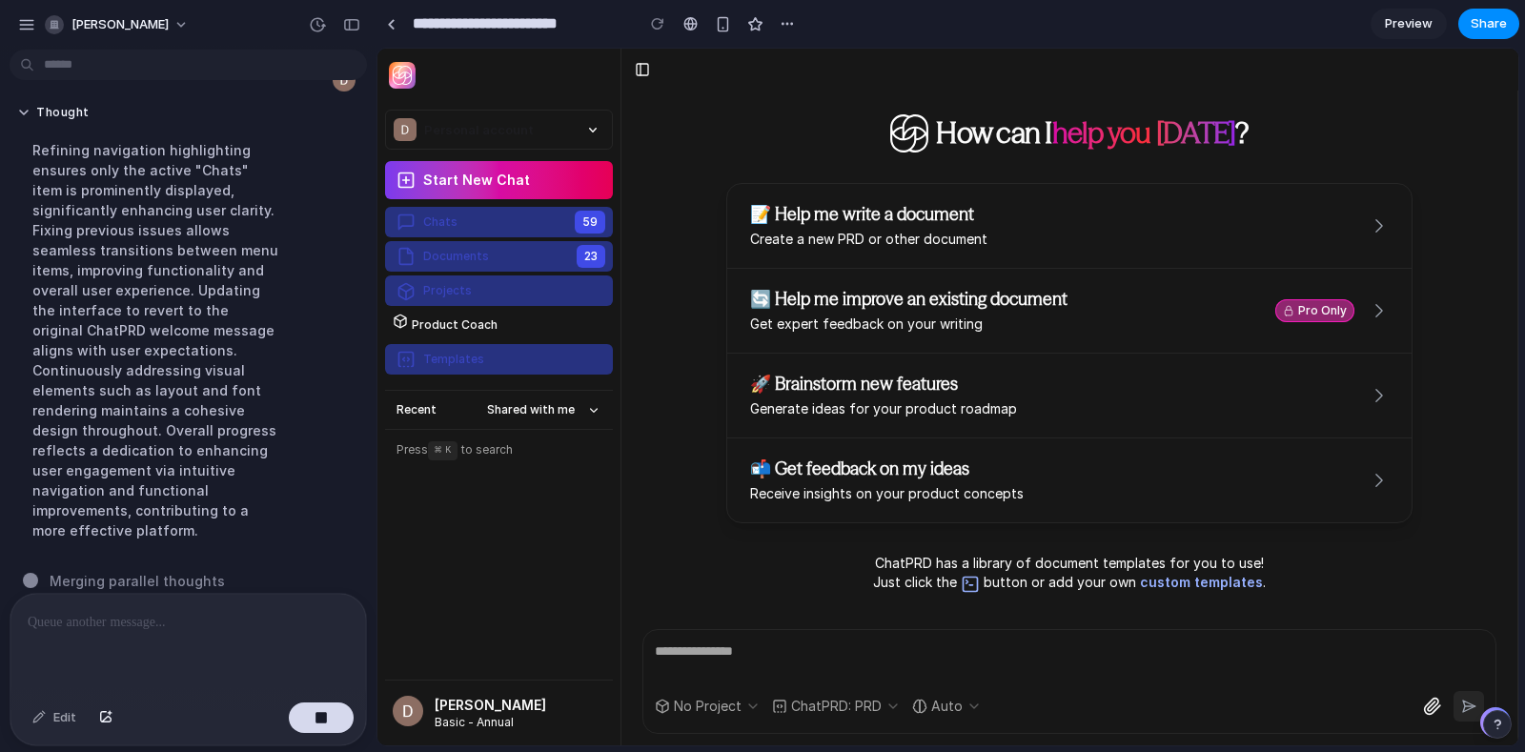
click at [1371, 676] on div "button" at bounding box center [1496, 724] width 13 height 13
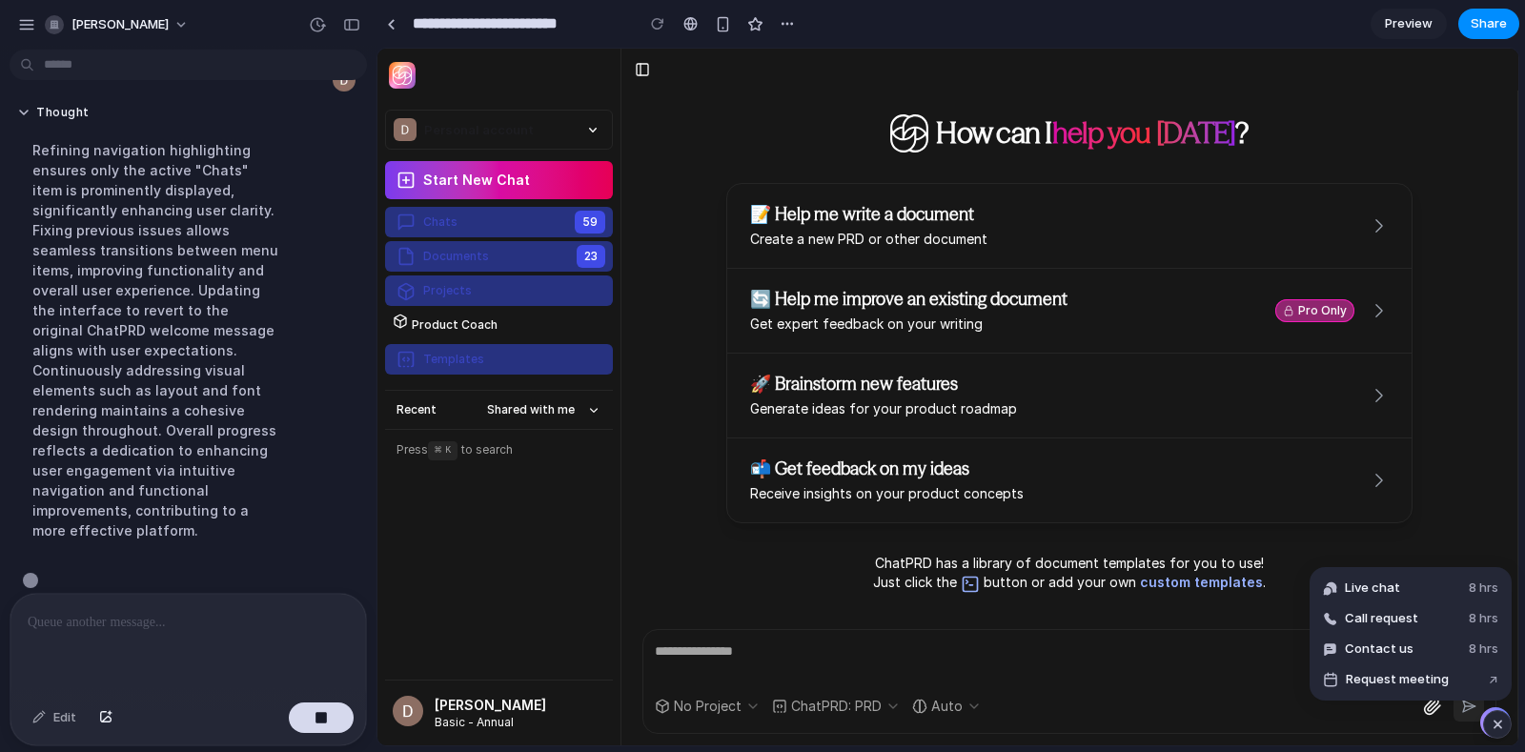
click at [1240, 619] on div "**********" at bounding box center [1069, 682] width 896 height 128
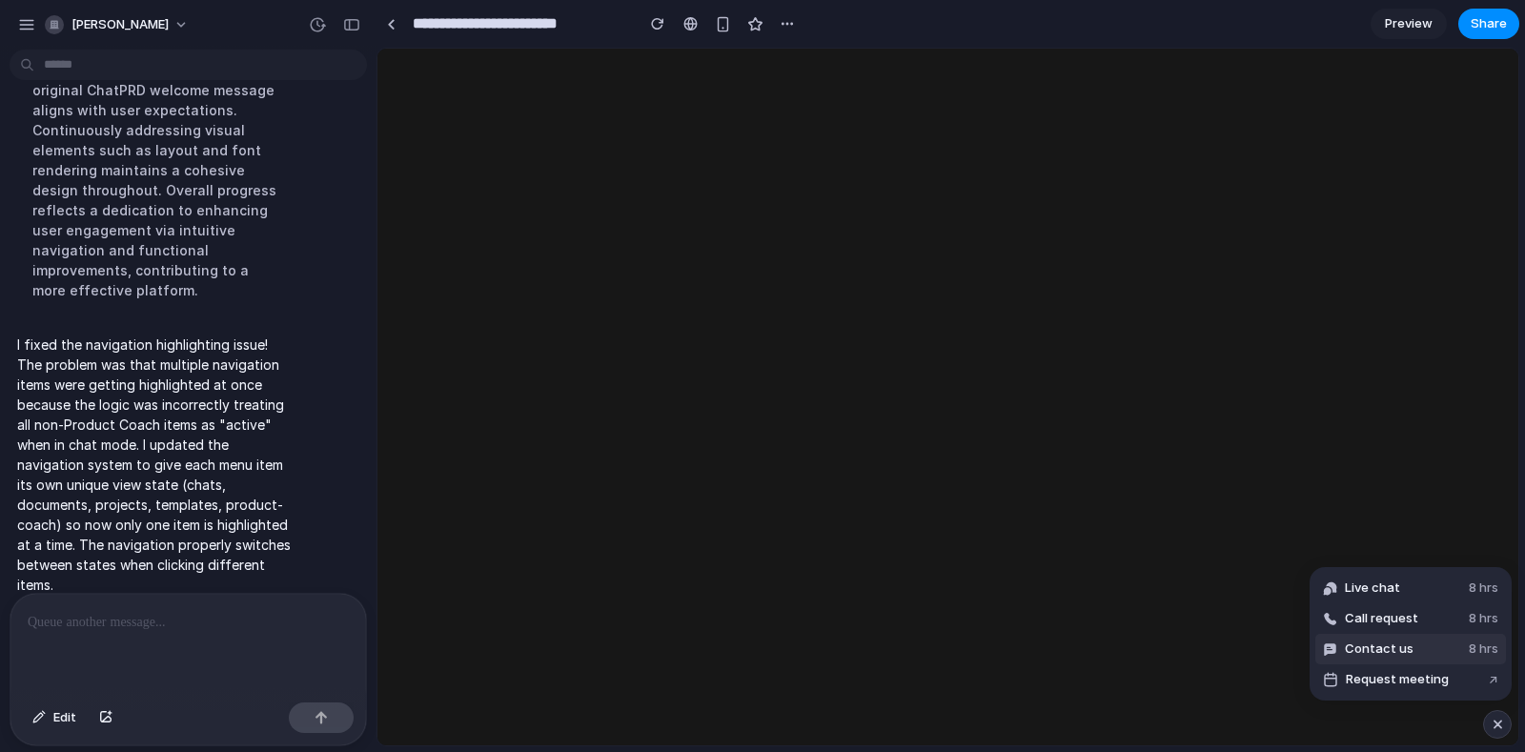
scroll to position [0, 0]
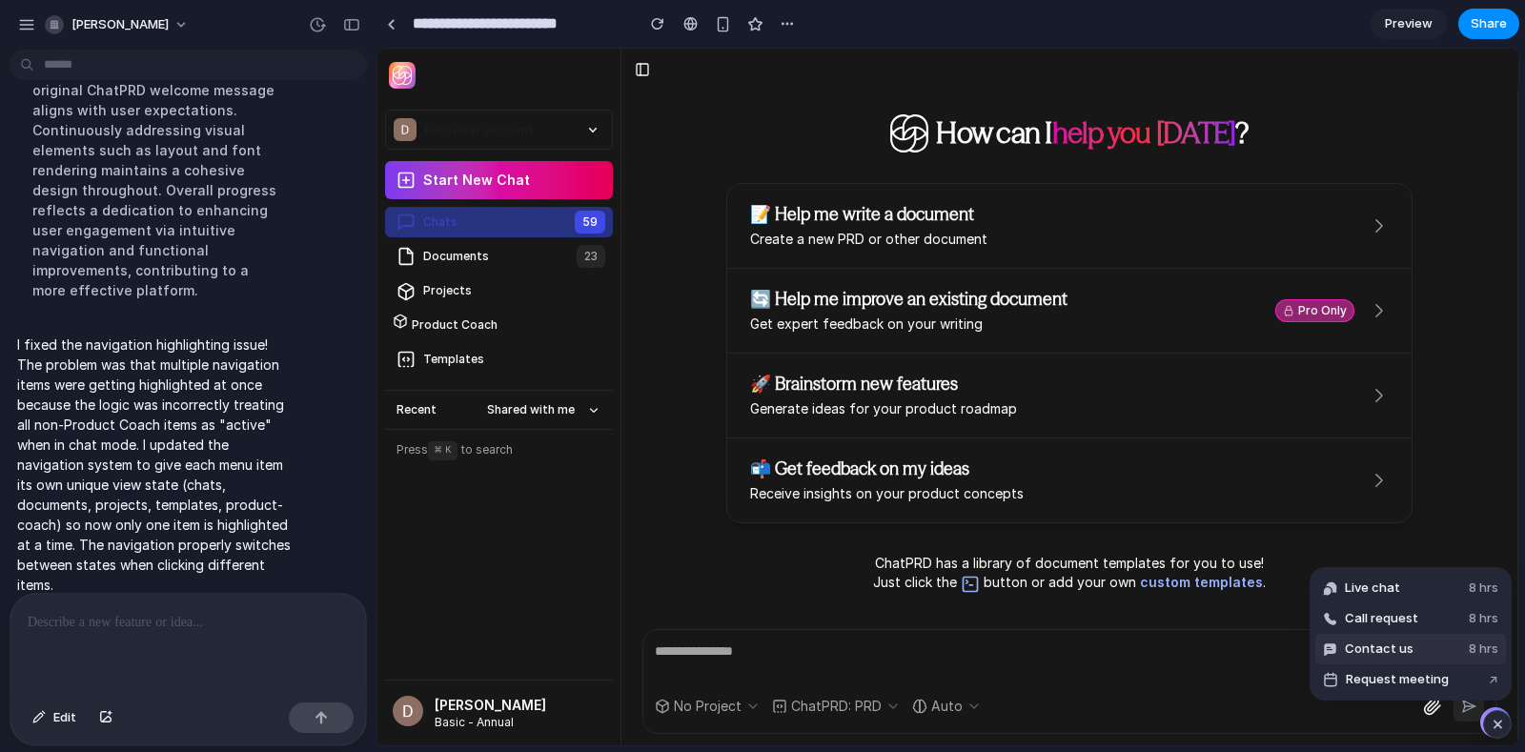
click at [1352, 648] on span "Contact us" at bounding box center [1379, 648] width 69 height 19
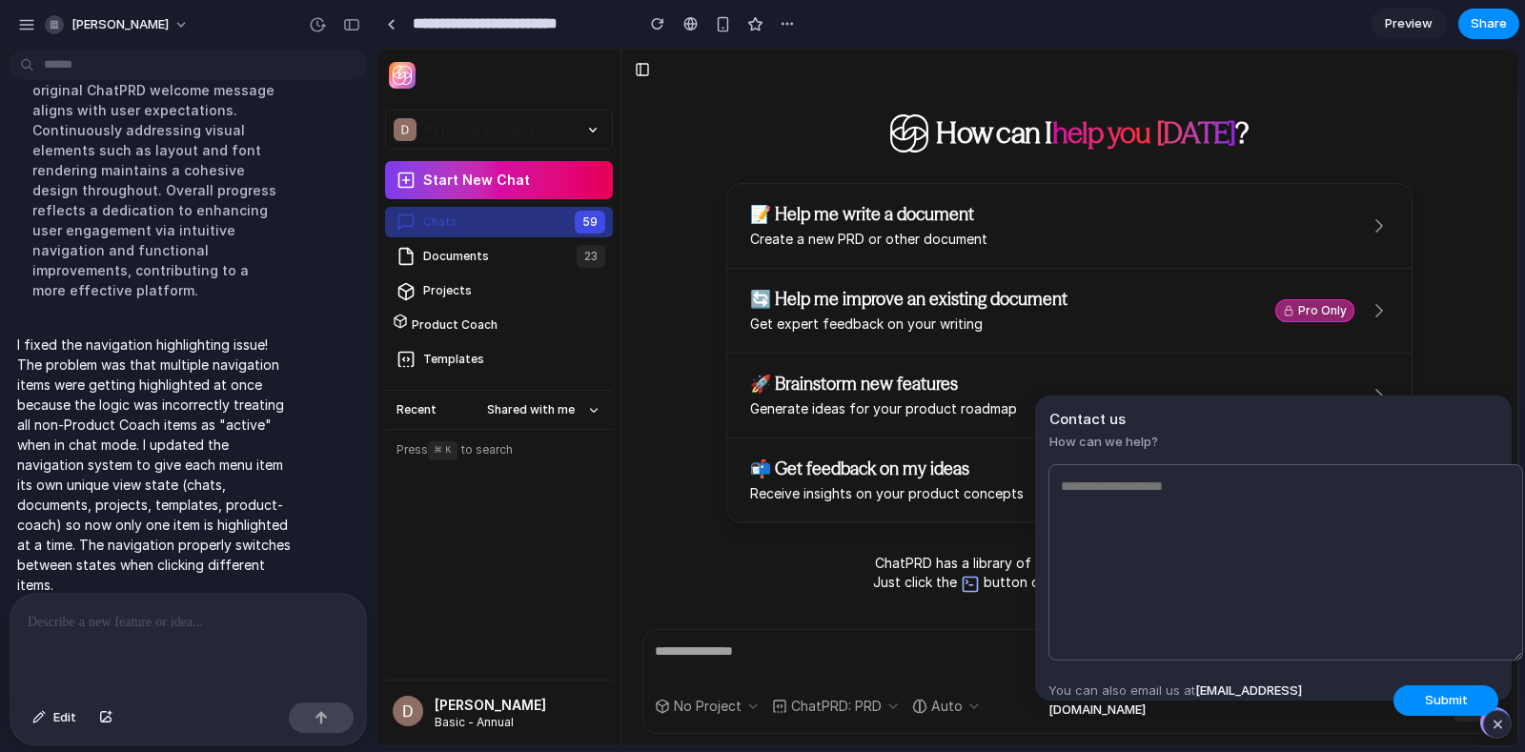
click at [1168, 341] on li "🔄 Help me improve an existing document Get expert feedback on your writing Pro …" at bounding box center [1069, 310] width 684 height 85
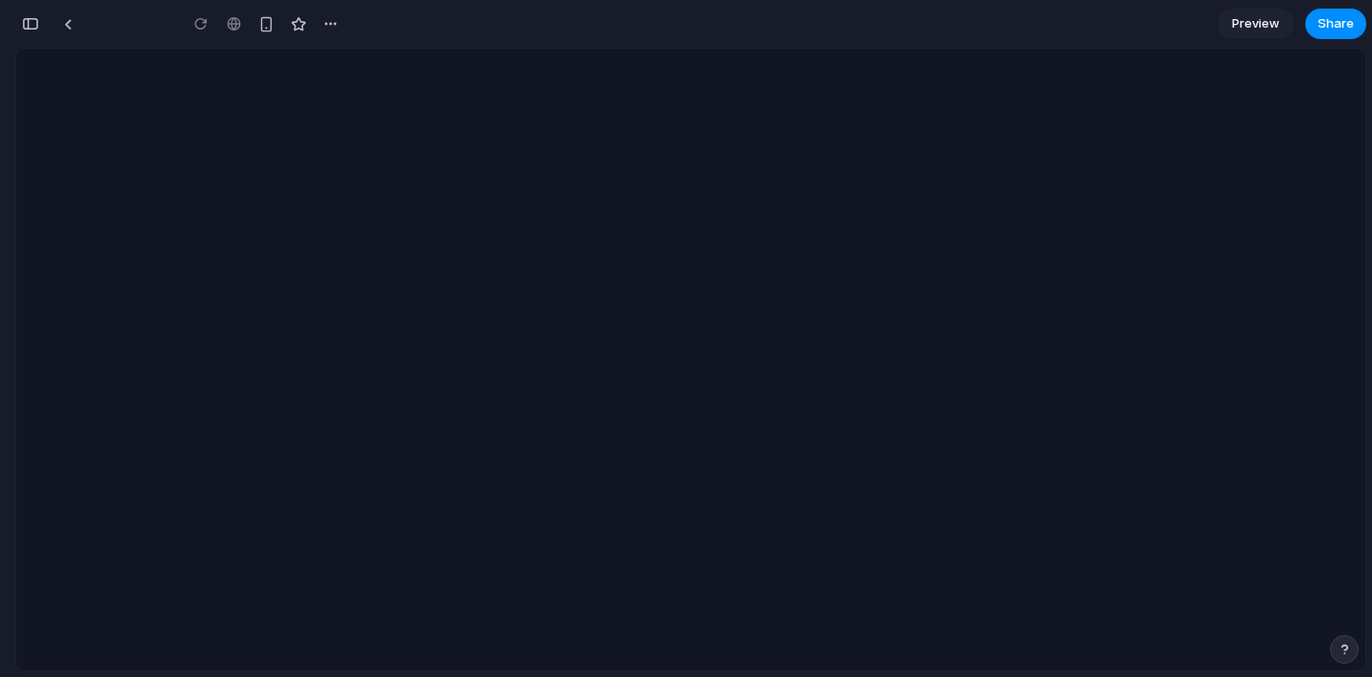
type input "**********"
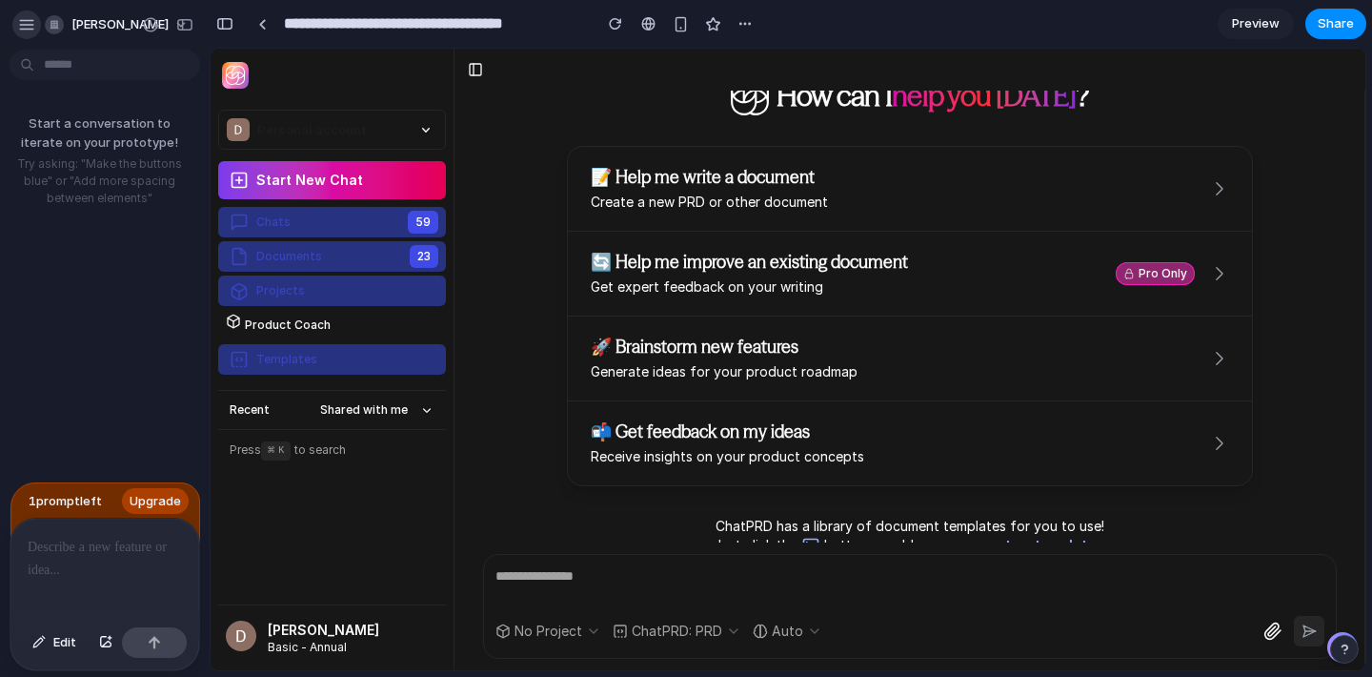
click at [36, 33] on div "daniel-rothman" at bounding box center [71, 25] width 109 height 30
click at [31, 29] on div "button" at bounding box center [26, 24] width 17 height 17
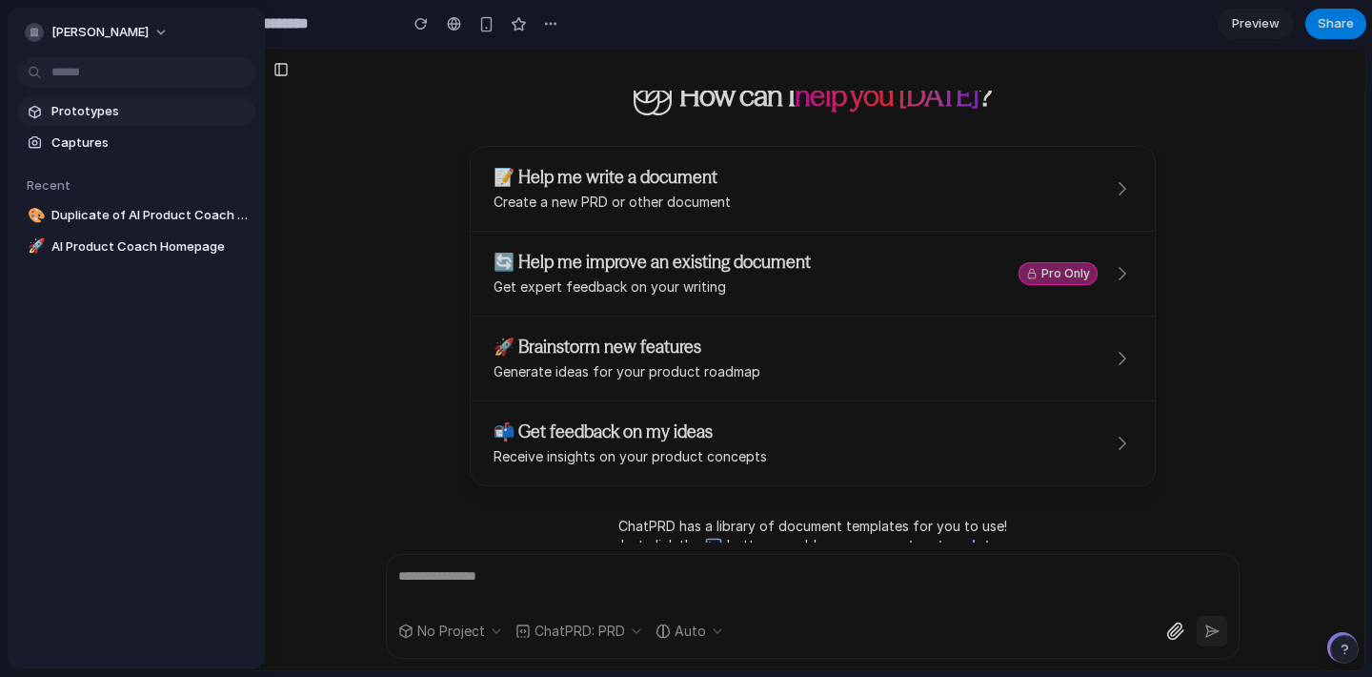
click at [83, 113] on span "Prototypes" at bounding box center [149, 111] width 196 height 19
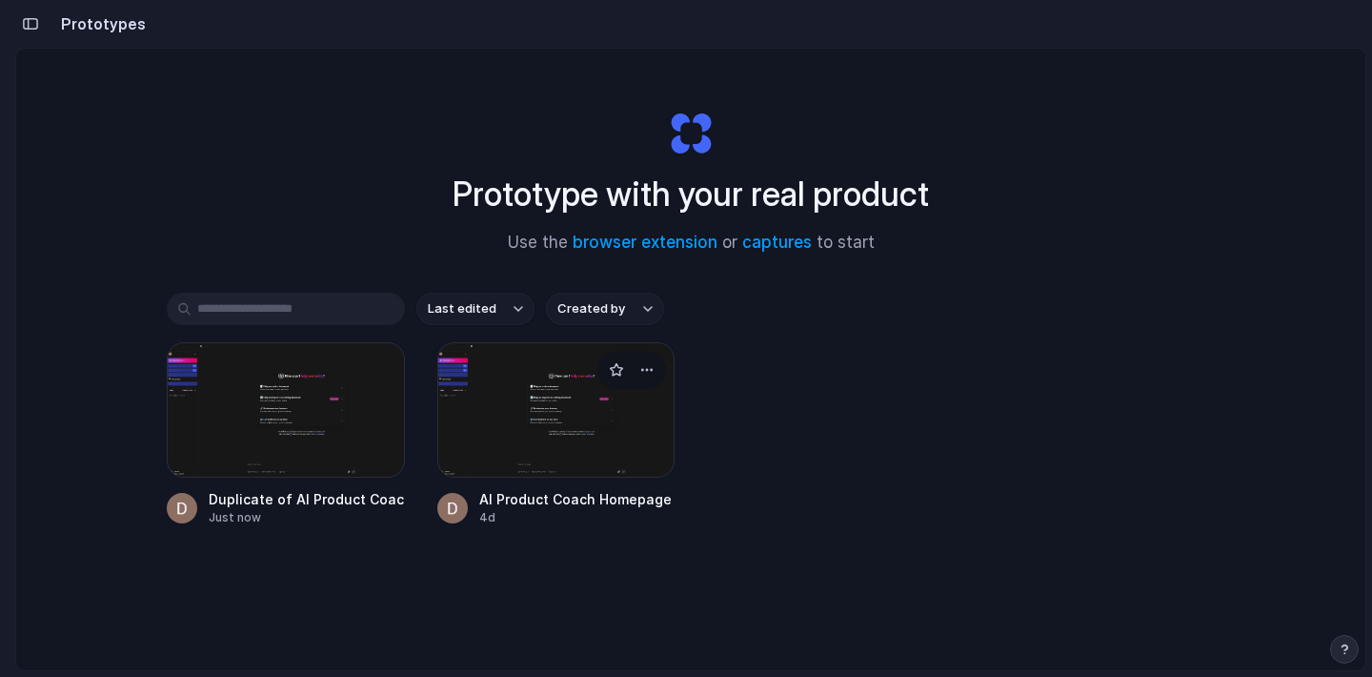
click at [536, 400] on div at bounding box center [556, 409] width 238 height 135
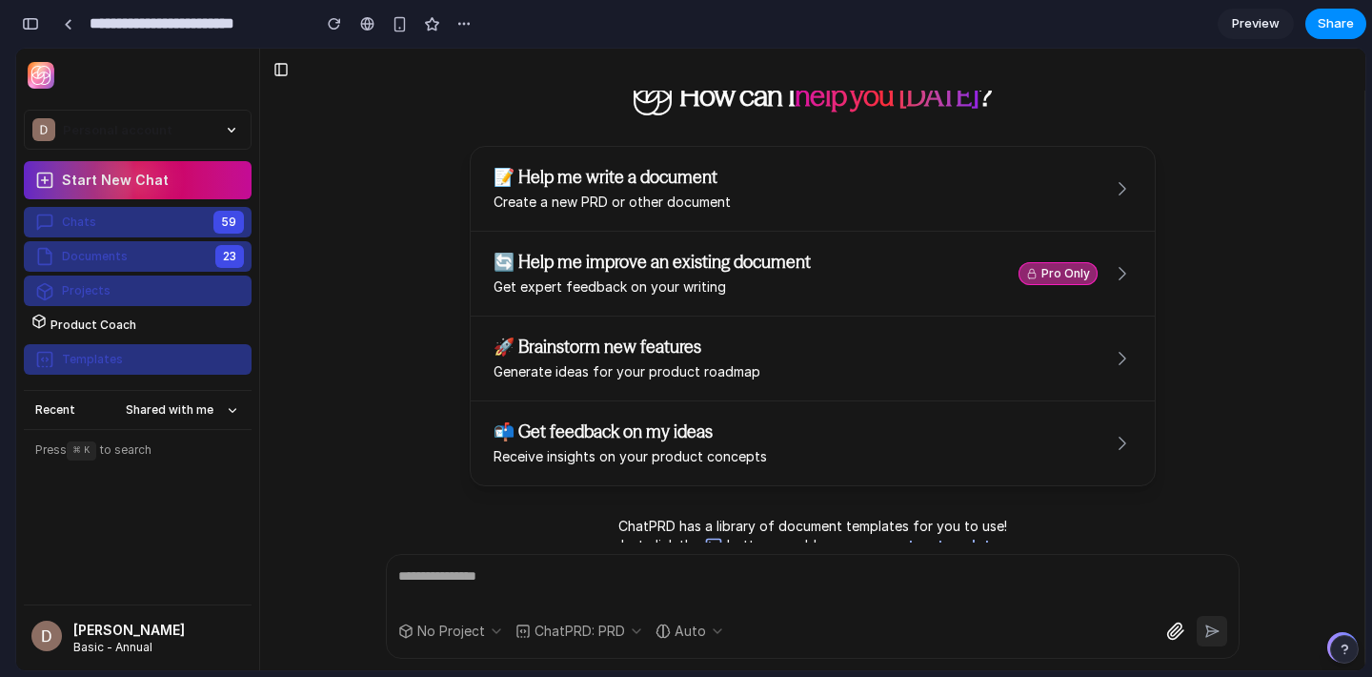
click at [88, 181] on button "Start New Chat" at bounding box center [138, 180] width 228 height 38
click at [1259, 14] on span "Preview" at bounding box center [1256, 23] width 48 height 19
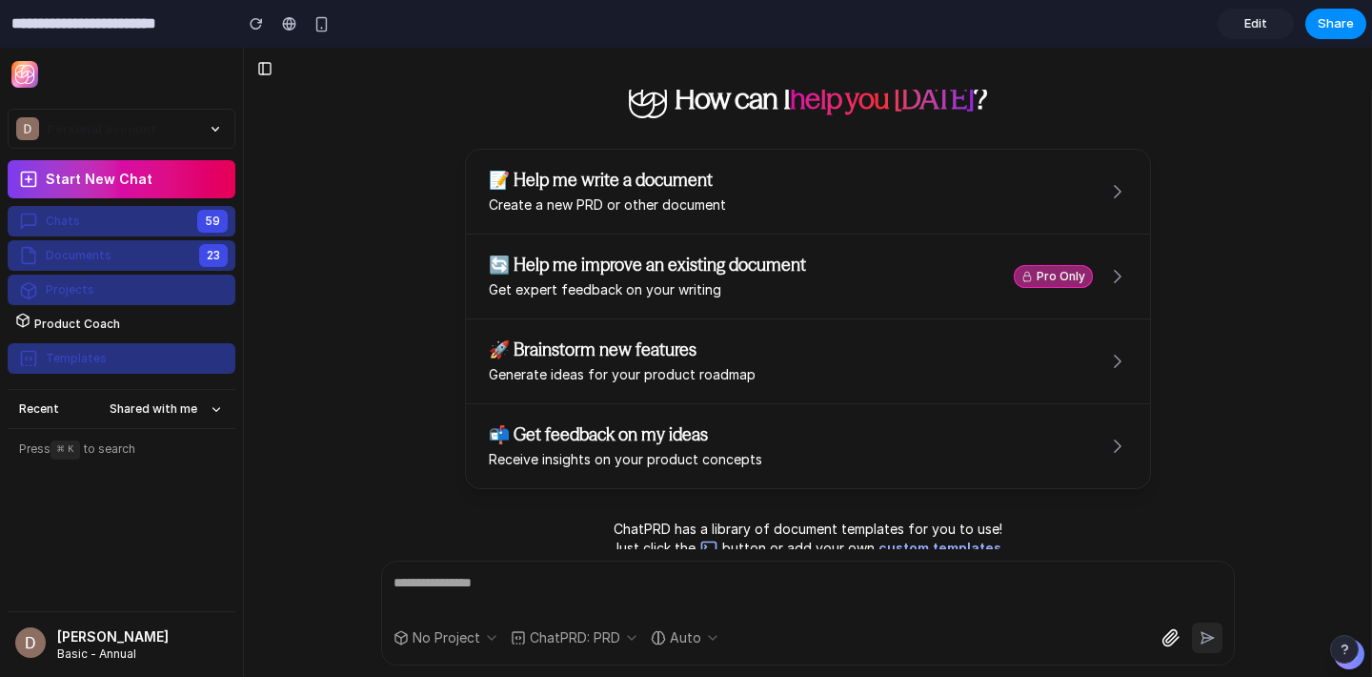
click at [1255, 29] on span "Edit" at bounding box center [1256, 23] width 23 height 19
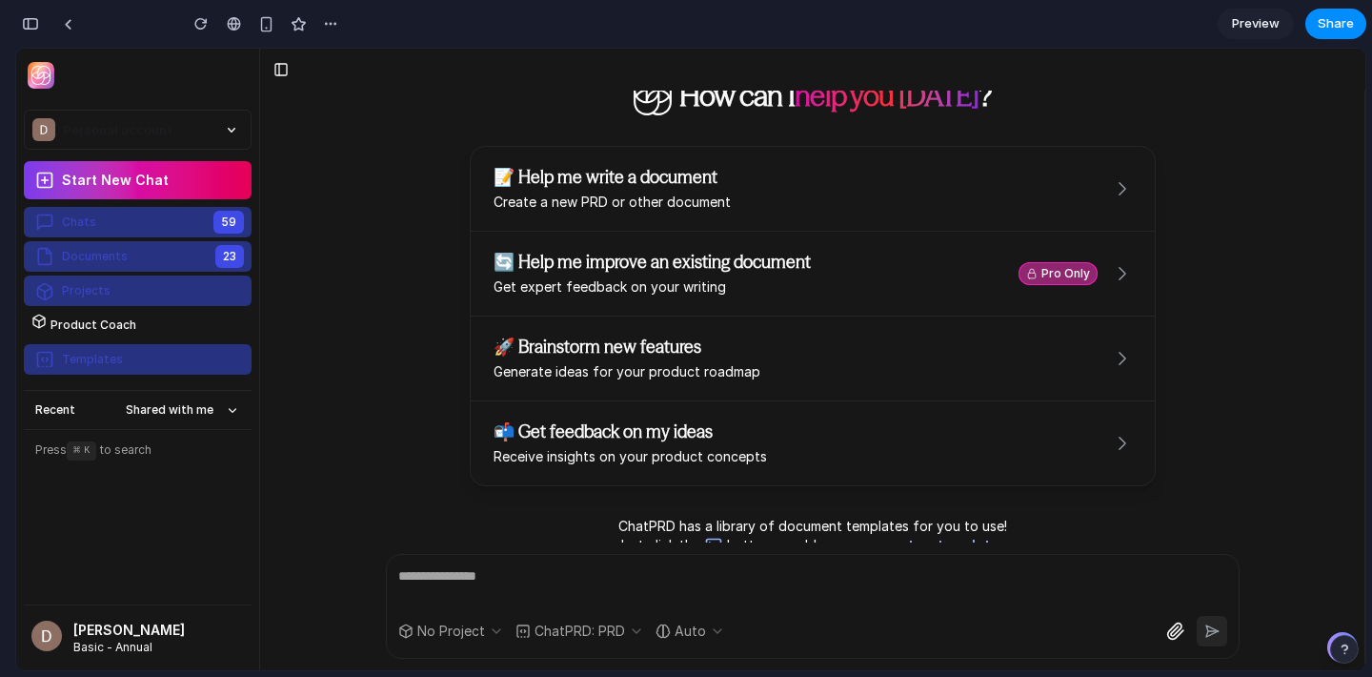
scroll to position [764, 0]
click at [1255, 30] on span "Preview" at bounding box center [1256, 23] width 48 height 19
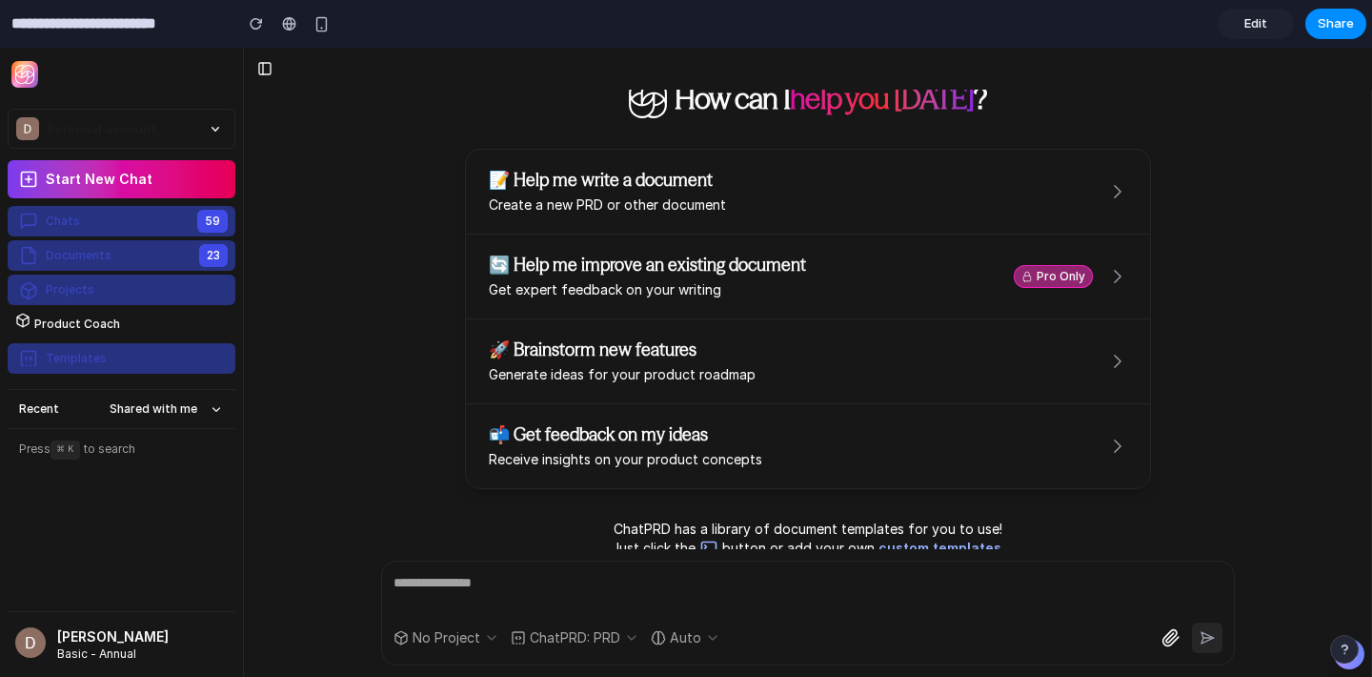
click at [416, 583] on textarea at bounding box center [808, 592] width 829 height 38
click at [419, 586] on textarea at bounding box center [808, 592] width 829 height 38
click at [1203, 635] on icon "submit" at bounding box center [1207, 637] width 15 height 15
click at [1247, 18] on span "Edit" at bounding box center [1256, 23] width 23 height 19
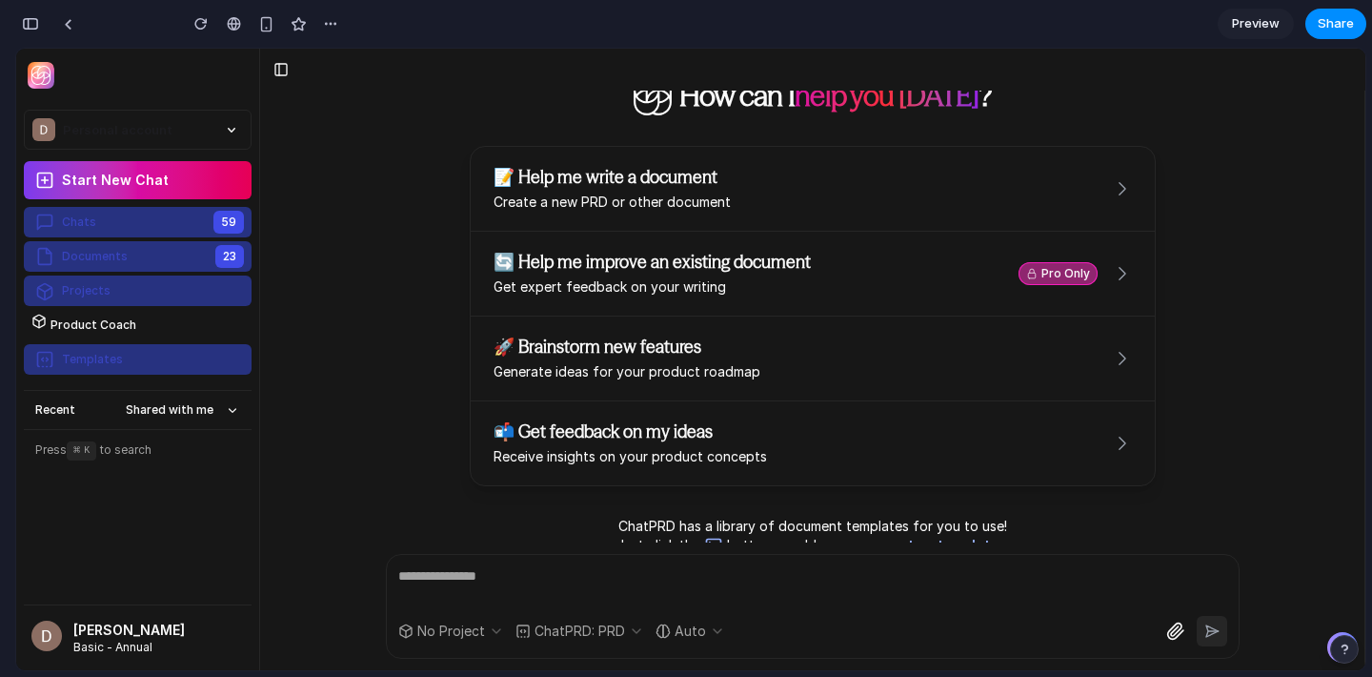
scroll to position [764, 0]
click at [415, 573] on textarea at bounding box center [812, 585] width 829 height 38
type textarea "*******"
click at [1213, 627] on icon "submit" at bounding box center [1212, 630] width 12 height 11
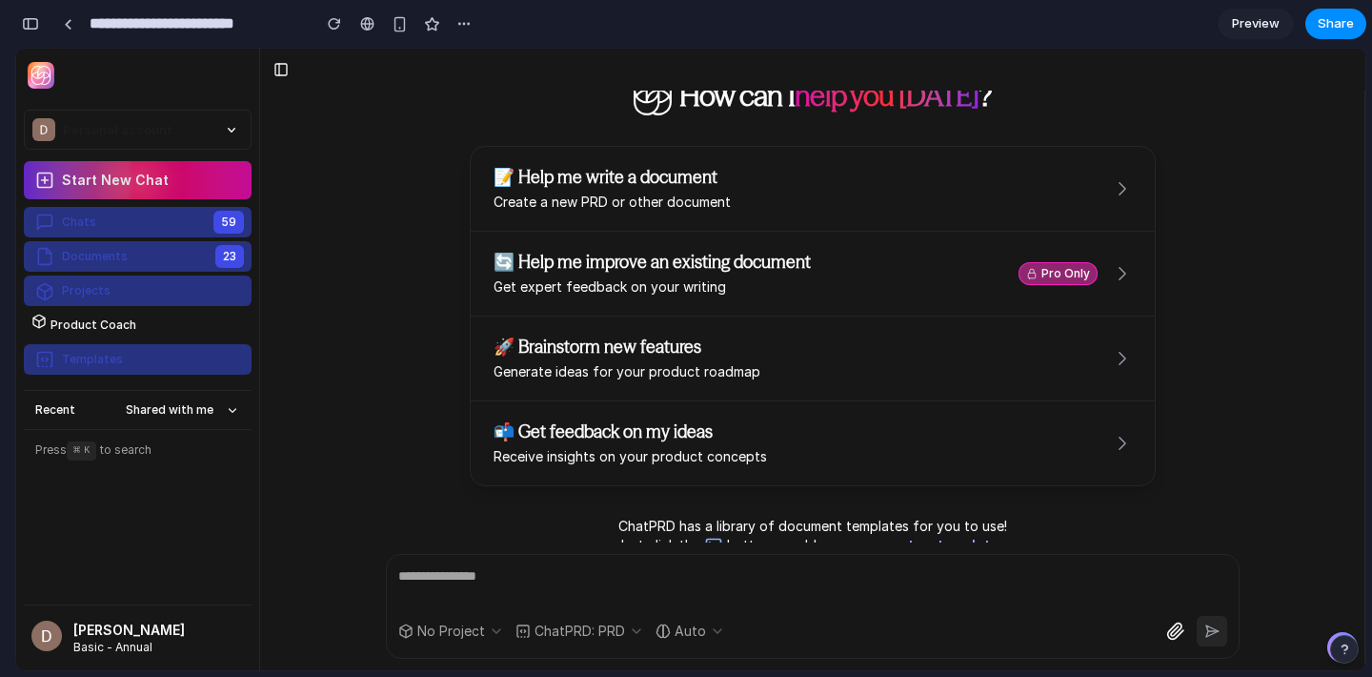
click at [166, 172] on button "Start New Chat" at bounding box center [138, 180] width 228 height 38
click at [158, 223] on button "Chats 59" at bounding box center [138, 222] width 228 height 30
click at [228, 223] on div "59" at bounding box center [228, 222] width 30 height 23
click at [1336, 24] on span "Share" at bounding box center [1336, 23] width 36 height 19
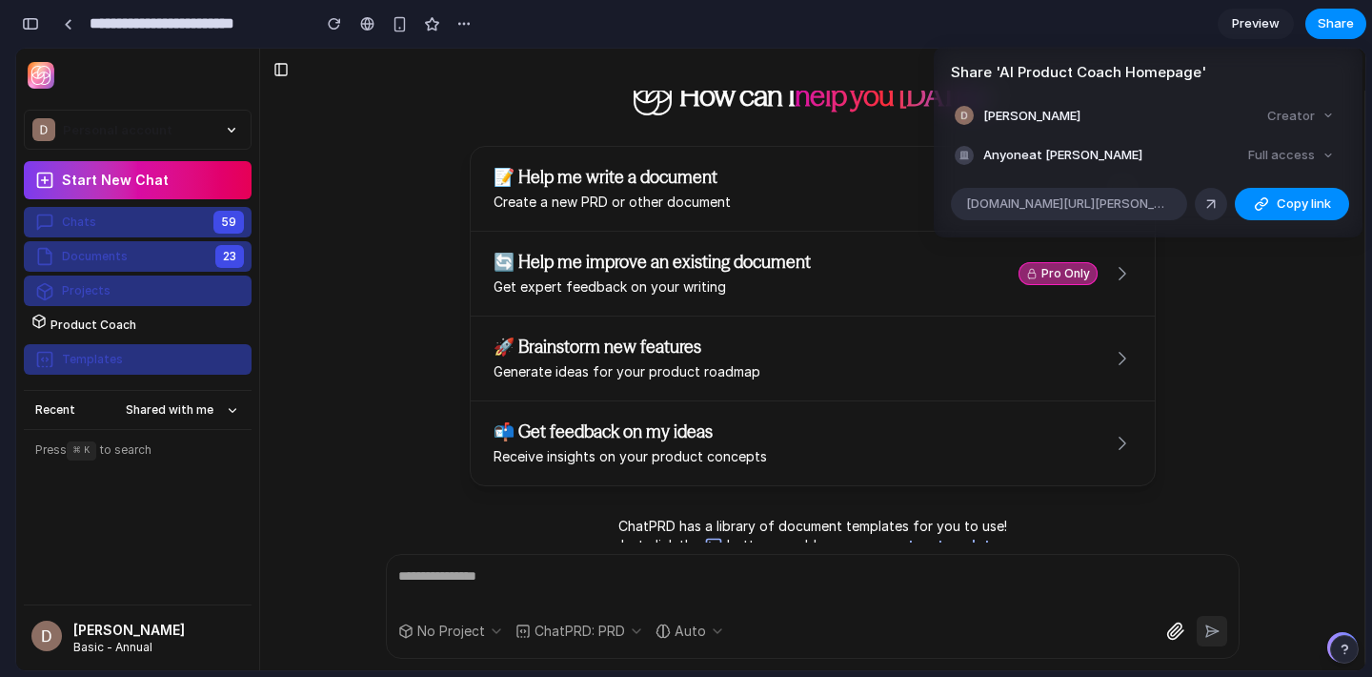
click at [1266, 332] on div "Share ' AI Product Coach Homepage ' Daniel Rothman Creator Anyone at Daniel-rot…" at bounding box center [686, 338] width 1372 height 677
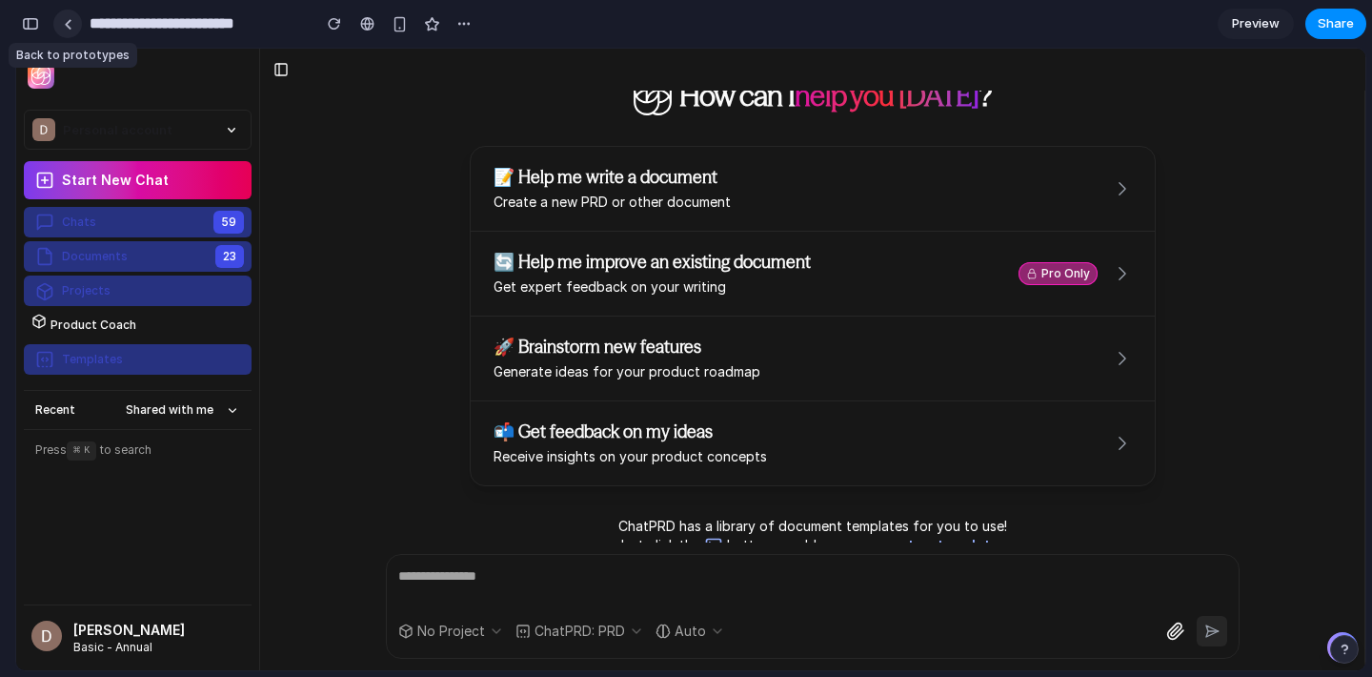
click at [68, 25] on div at bounding box center [68, 24] width 9 height 10
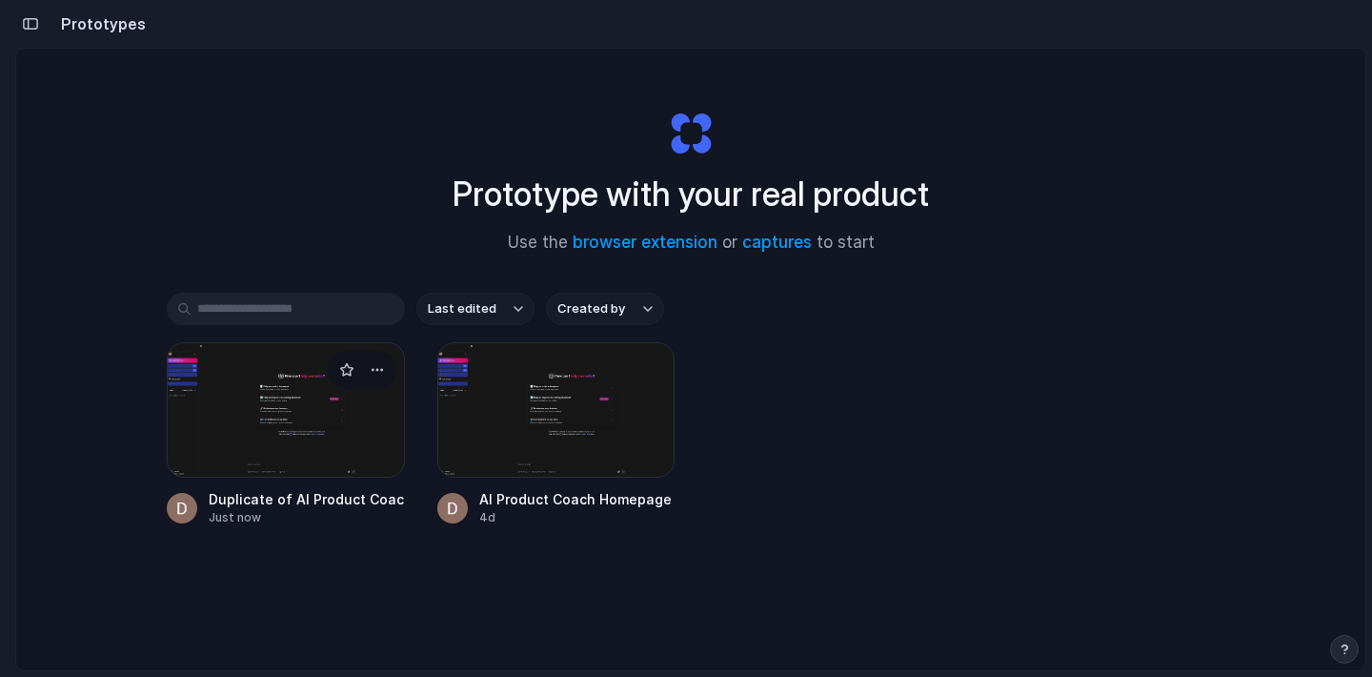
click at [229, 394] on div at bounding box center [286, 409] width 238 height 135
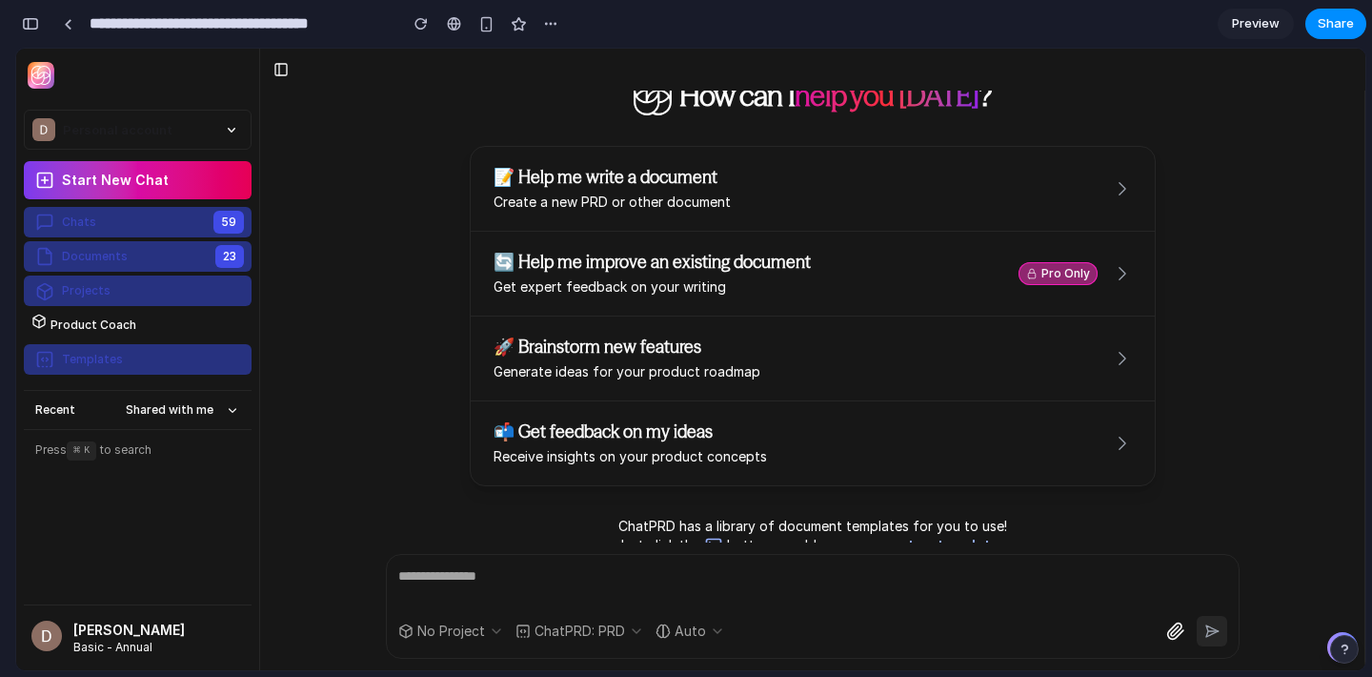
click at [32, 32] on button "button" at bounding box center [30, 24] width 30 height 30
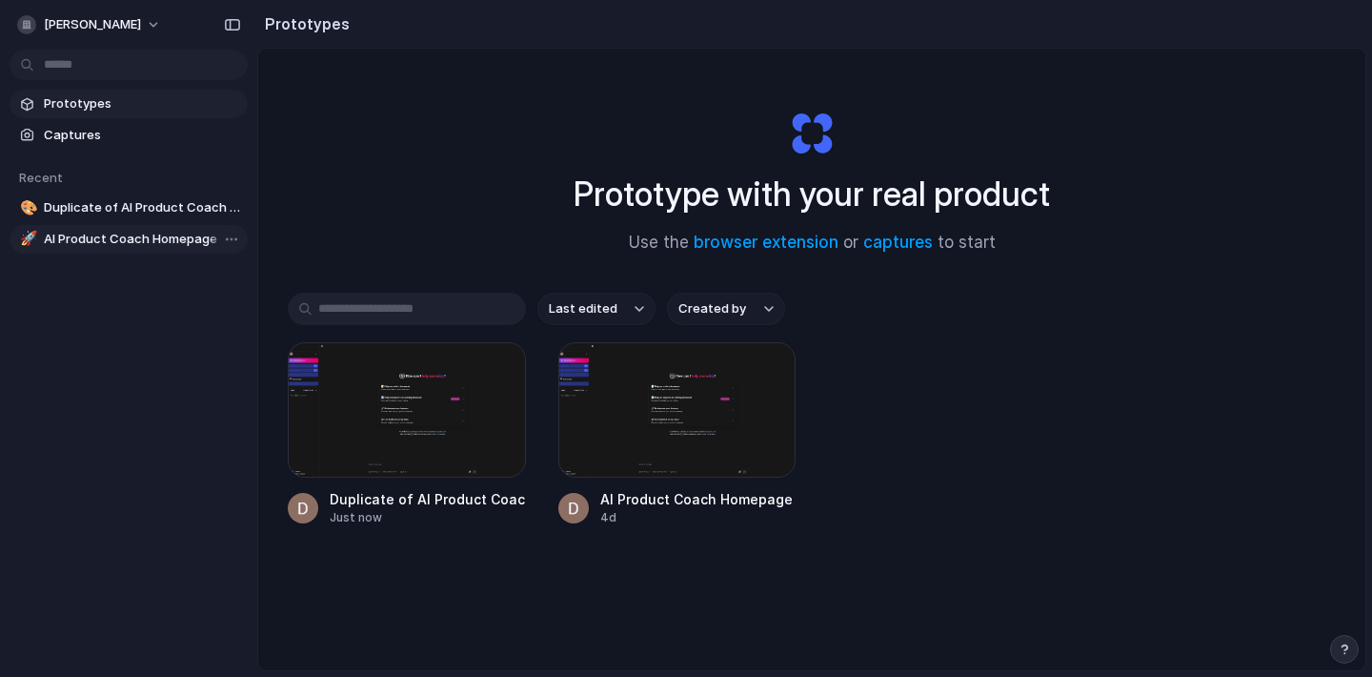
click at [135, 235] on span "AI Product Coach Homepage" at bounding box center [142, 239] width 196 height 19
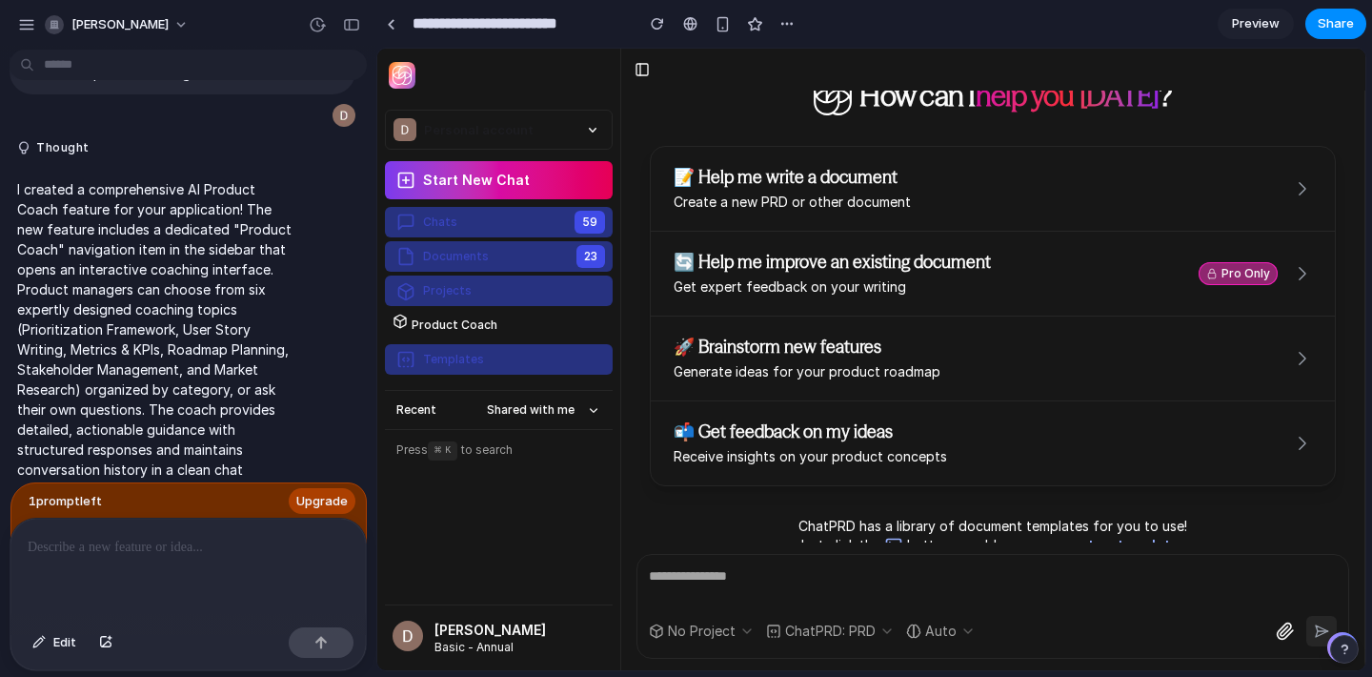
scroll to position [253, 0]
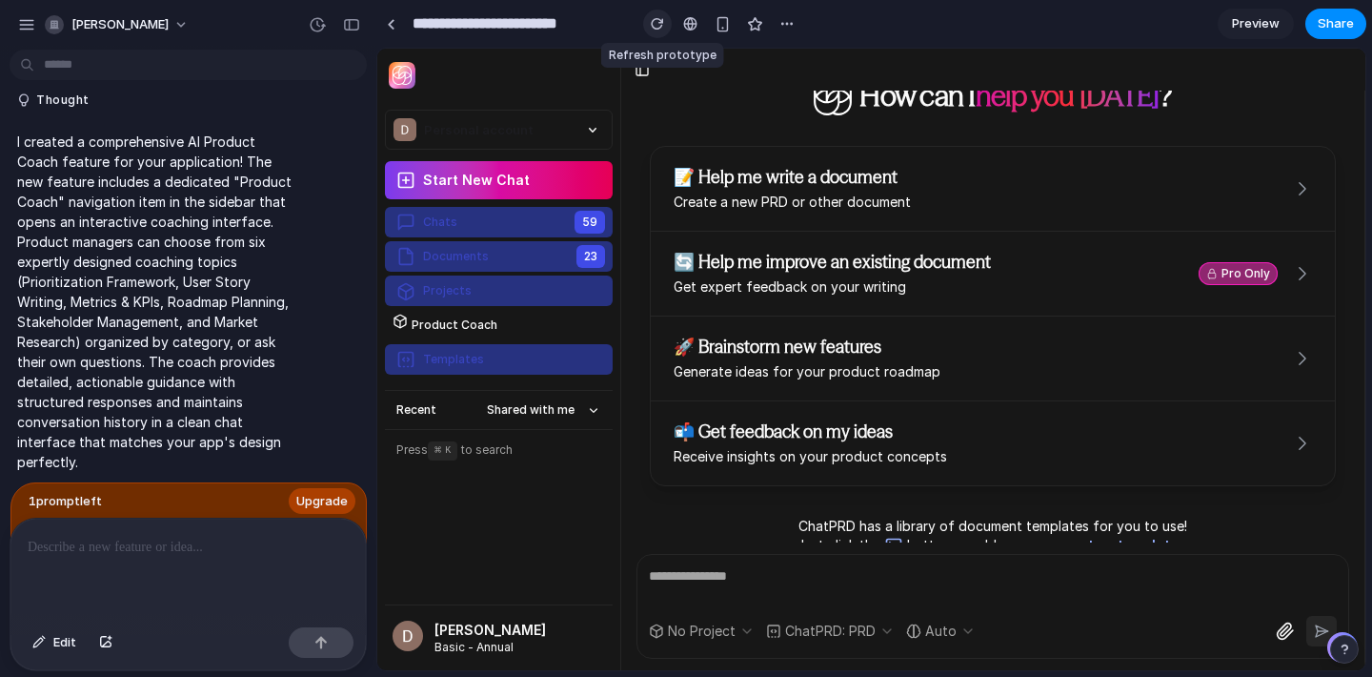
click at [659, 27] on div "button" at bounding box center [657, 23] width 13 height 13
click at [495, 225] on button "Chats 59" at bounding box center [499, 222] width 228 height 30
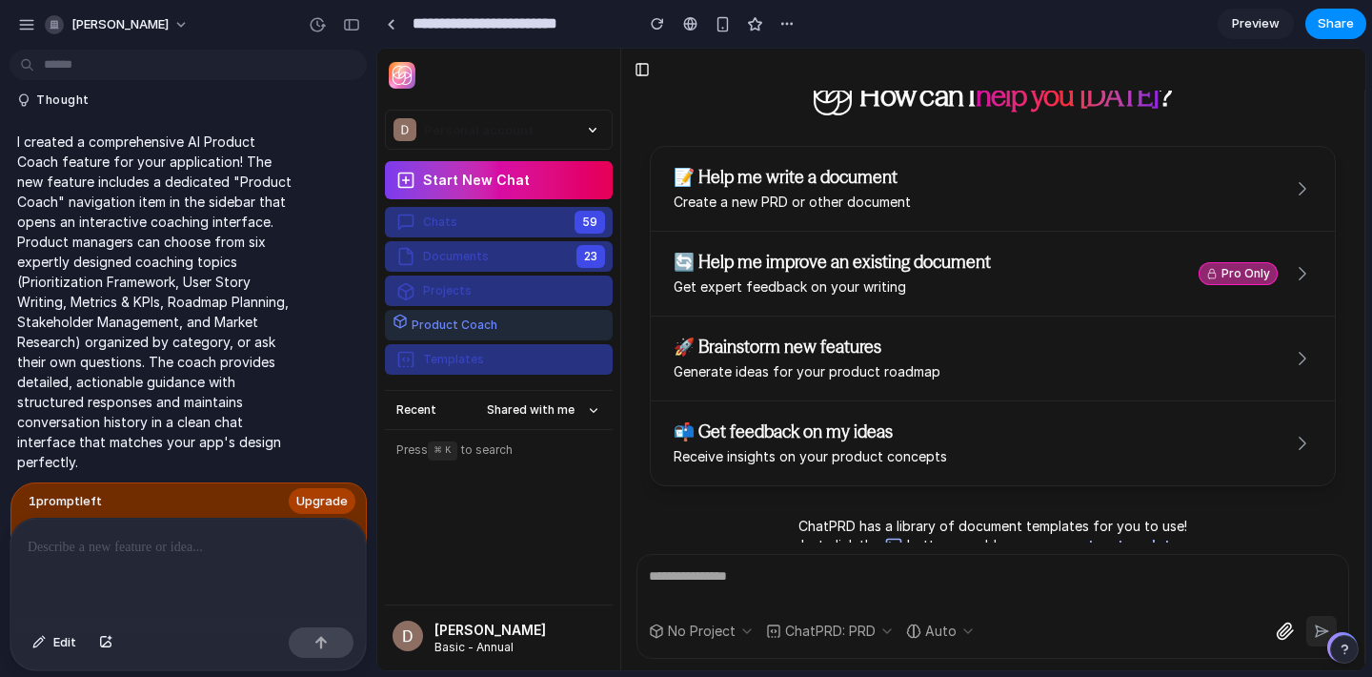
click at [480, 320] on div "Product Coach" at bounding box center [453, 325] width 90 height 23
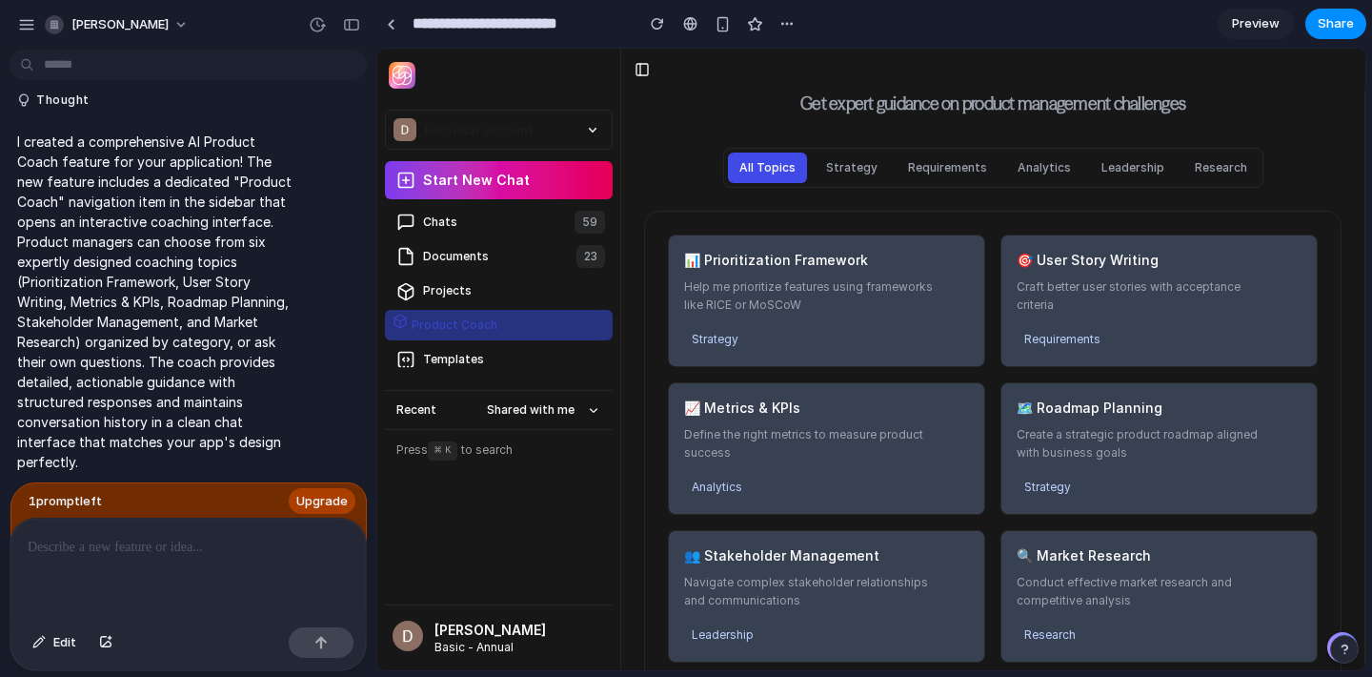
click at [844, 174] on button "Strategy" at bounding box center [852, 167] width 74 height 30
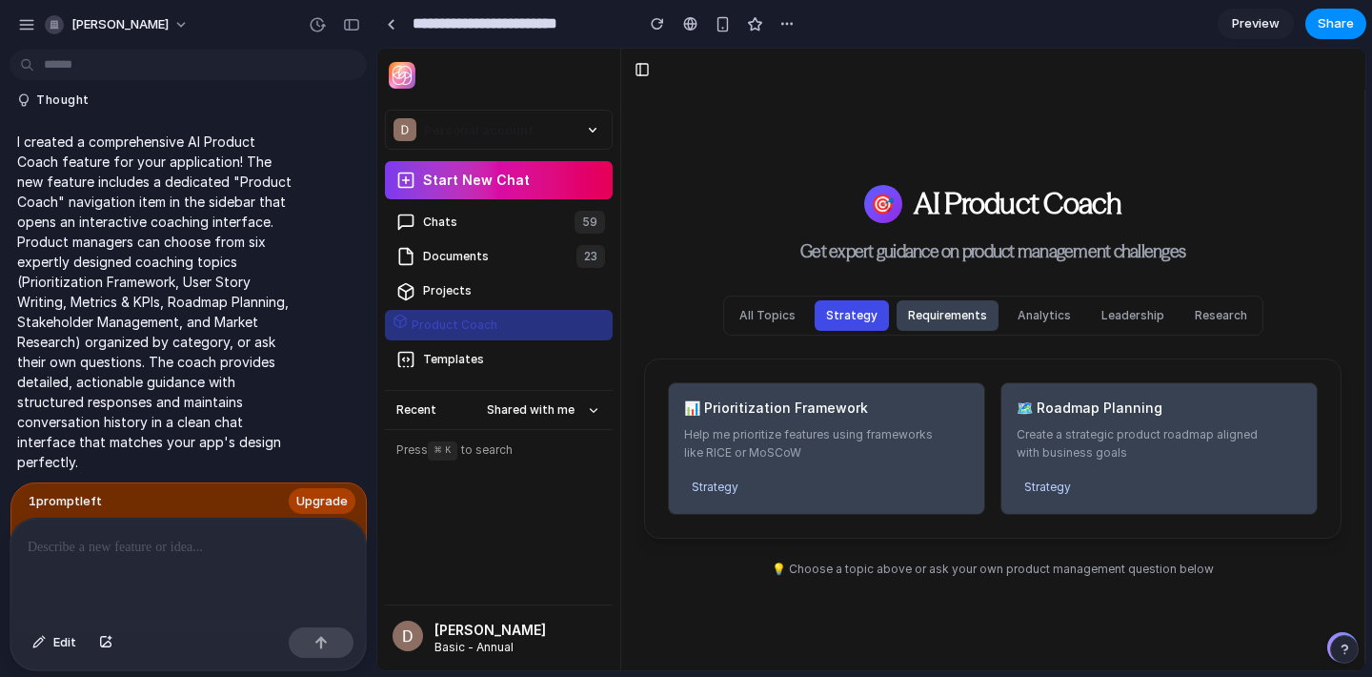
click at [936, 330] on div "All Topics Strategy Requirements Analytics Leadership Research" at bounding box center [993, 315] width 540 height 40
click at [1030, 307] on button "Analytics" at bounding box center [1044, 315] width 76 height 30
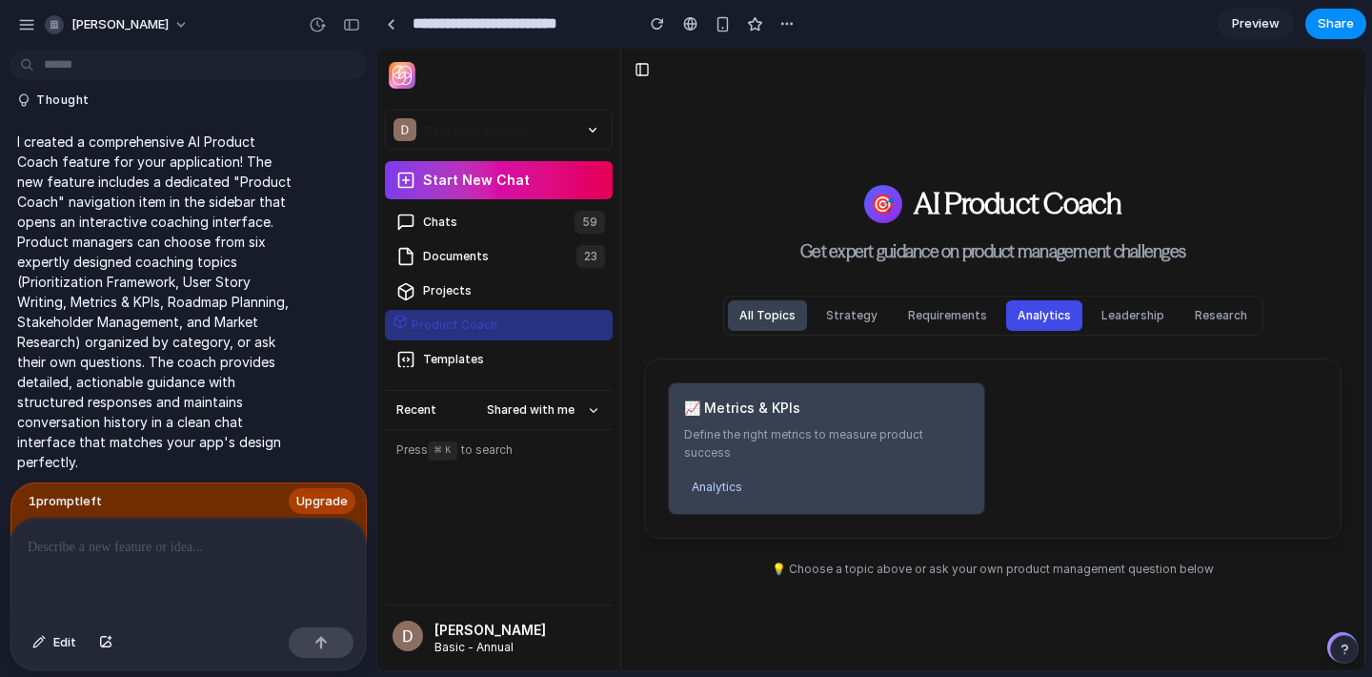
click at [762, 322] on button "All Topics" at bounding box center [767, 315] width 79 height 30
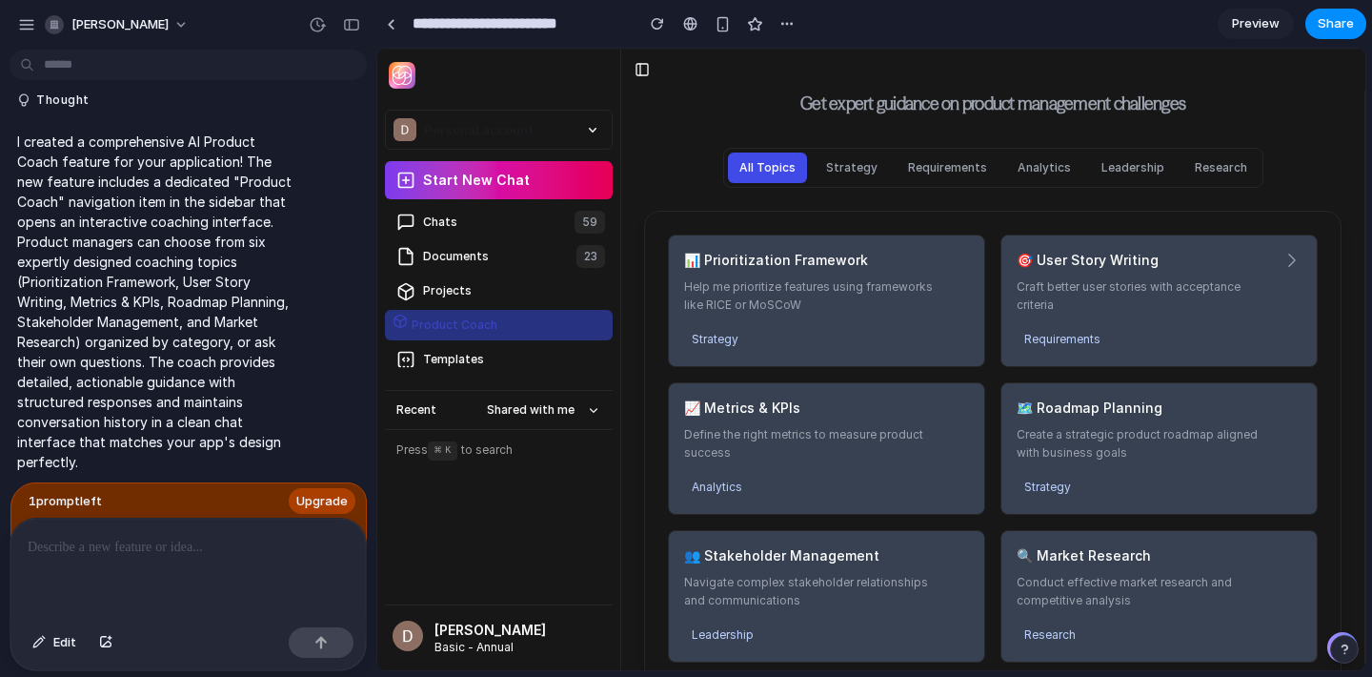
click at [1104, 313] on p "Craft better user stories with acceptance criteria" at bounding box center [1144, 295] width 254 height 37
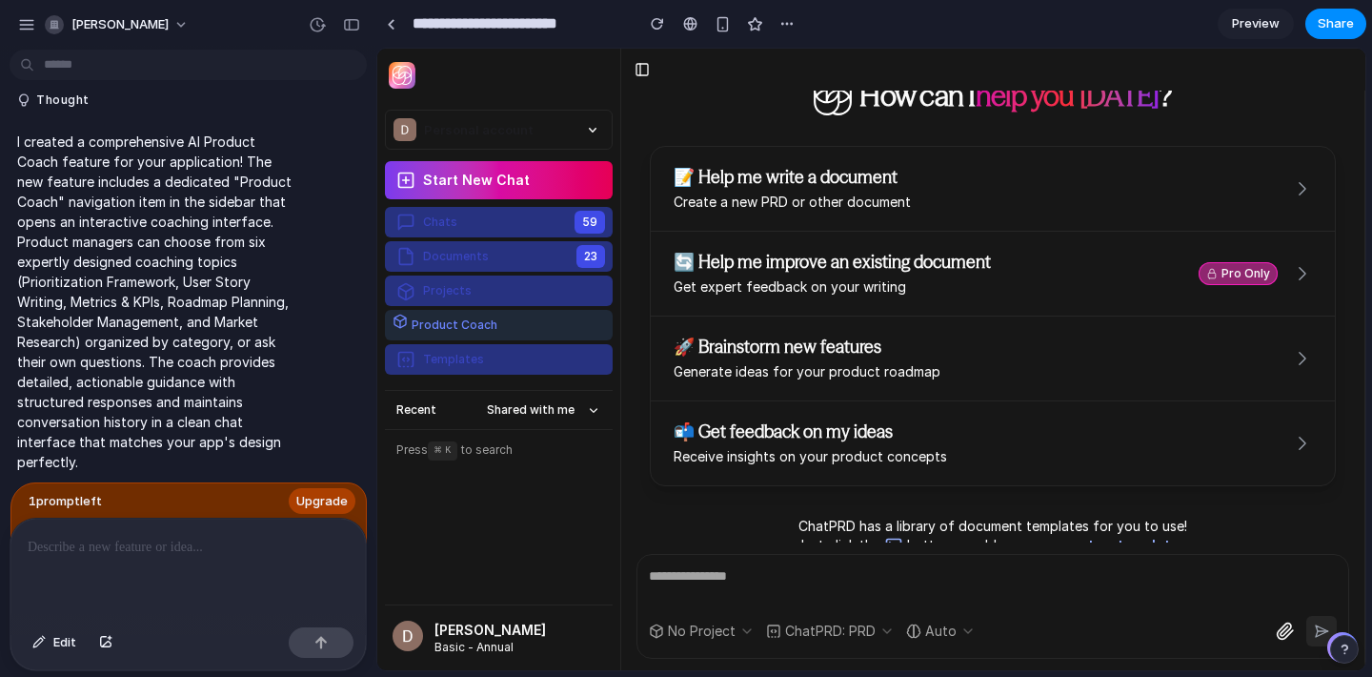
click at [503, 332] on button "Product Coach" at bounding box center [499, 325] width 228 height 30
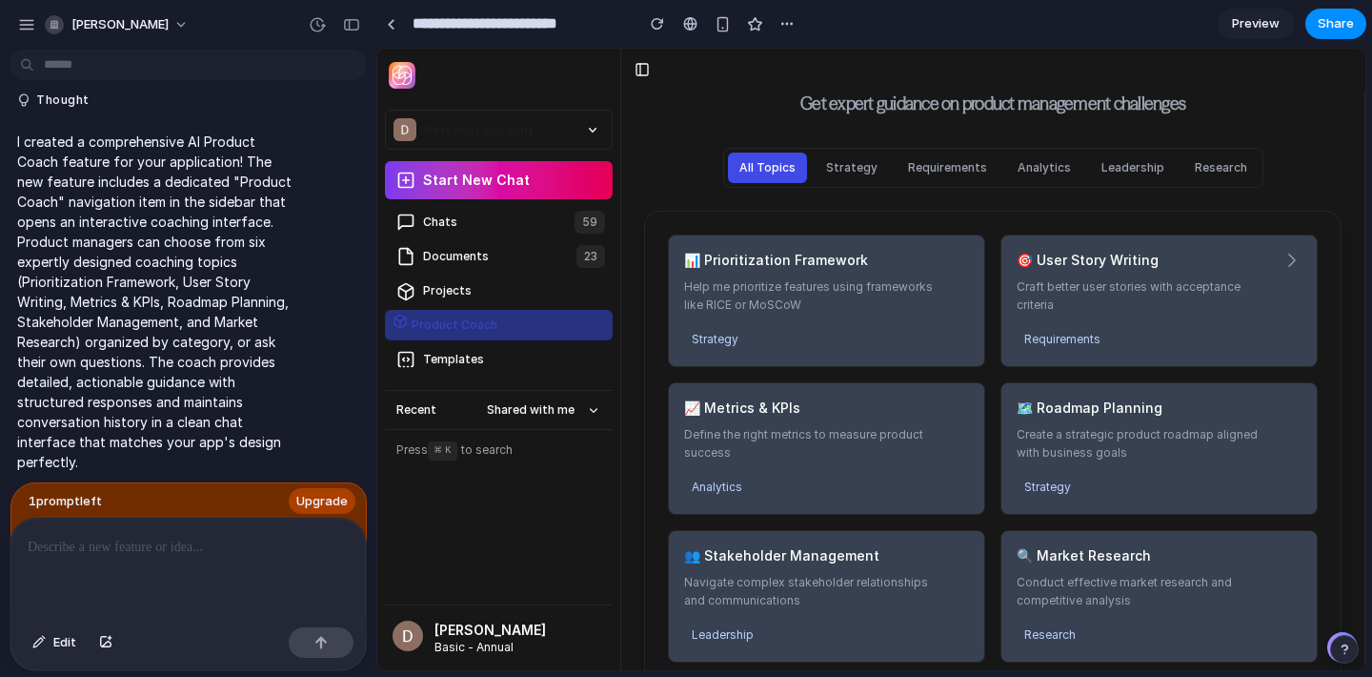
click at [1157, 273] on div "🎯 User Story Writing Craft better user stories with acceptance criteria Require…" at bounding box center [1144, 301] width 254 height 100
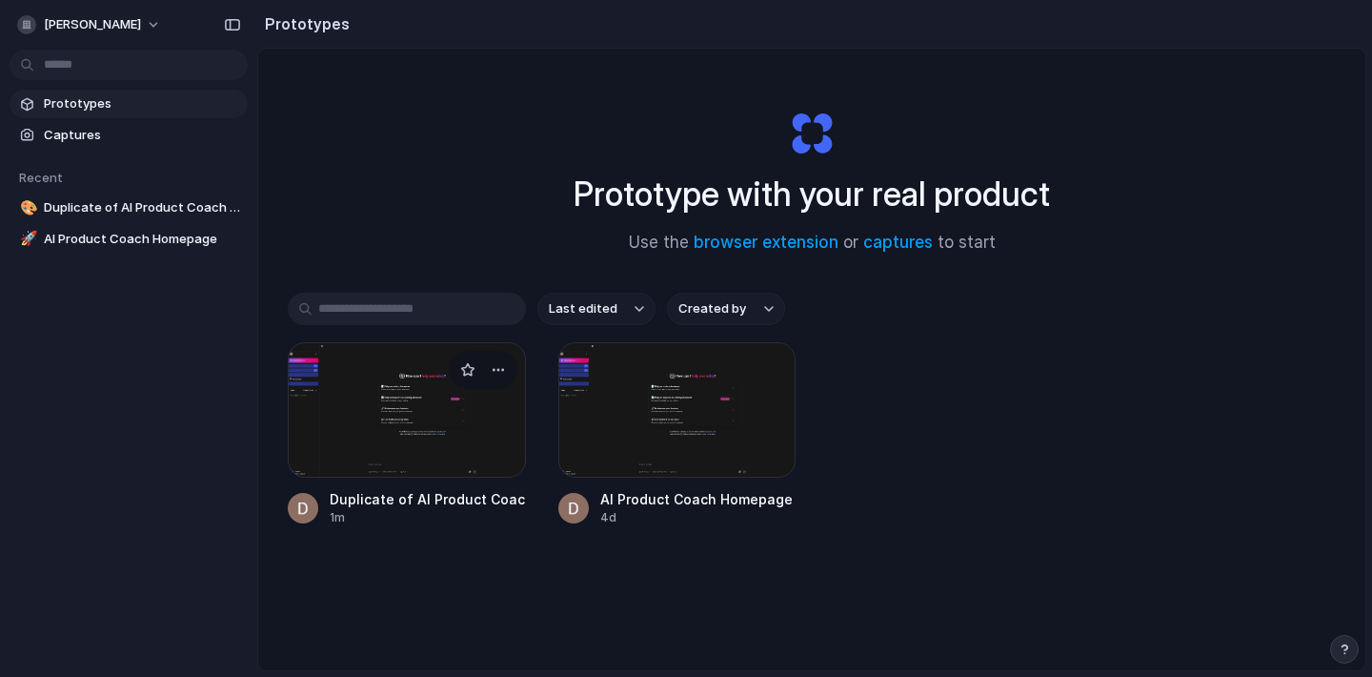
click at [414, 405] on div at bounding box center [407, 409] width 238 height 135
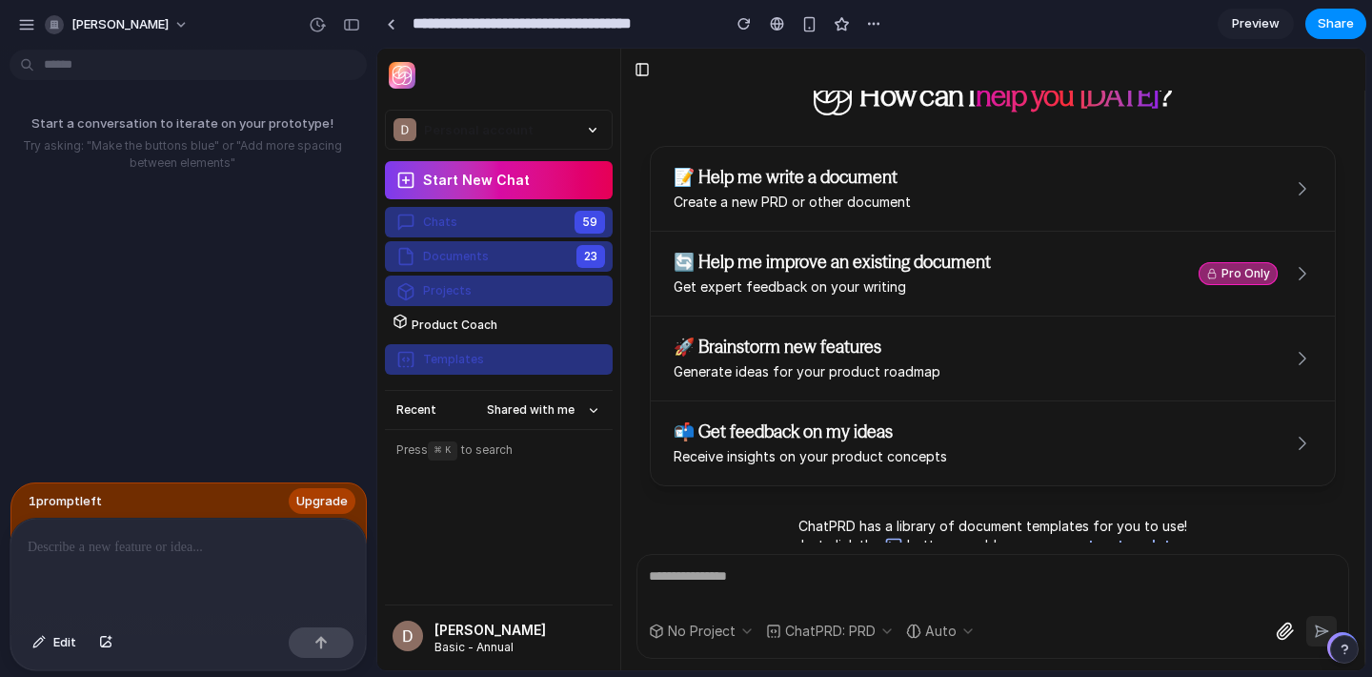
click at [485, 220] on button "Chats 59" at bounding box center [499, 222] width 228 height 30
click at [16, 20] on button "button" at bounding box center [26, 24] width 29 height 29
click at [312, 23] on div "button" at bounding box center [317, 24] width 17 height 17
click at [921, 26] on div "No version history yet" at bounding box center [686, 338] width 1372 height 677
click at [881, 26] on div "button" at bounding box center [873, 23] width 15 height 15
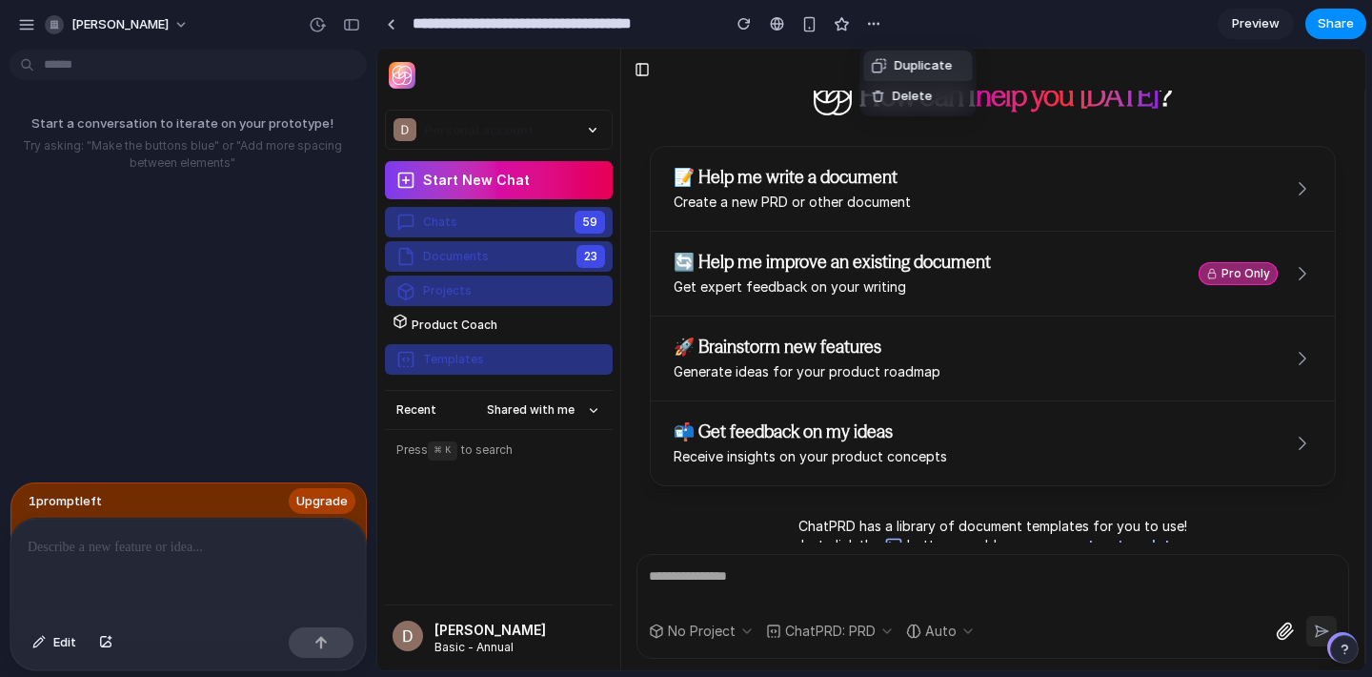
click at [1000, 26] on div "Duplicate Delete" at bounding box center [686, 338] width 1372 height 677
click at [807, 20] on div "button" at bounding box center [809, 24] width 16 height 16
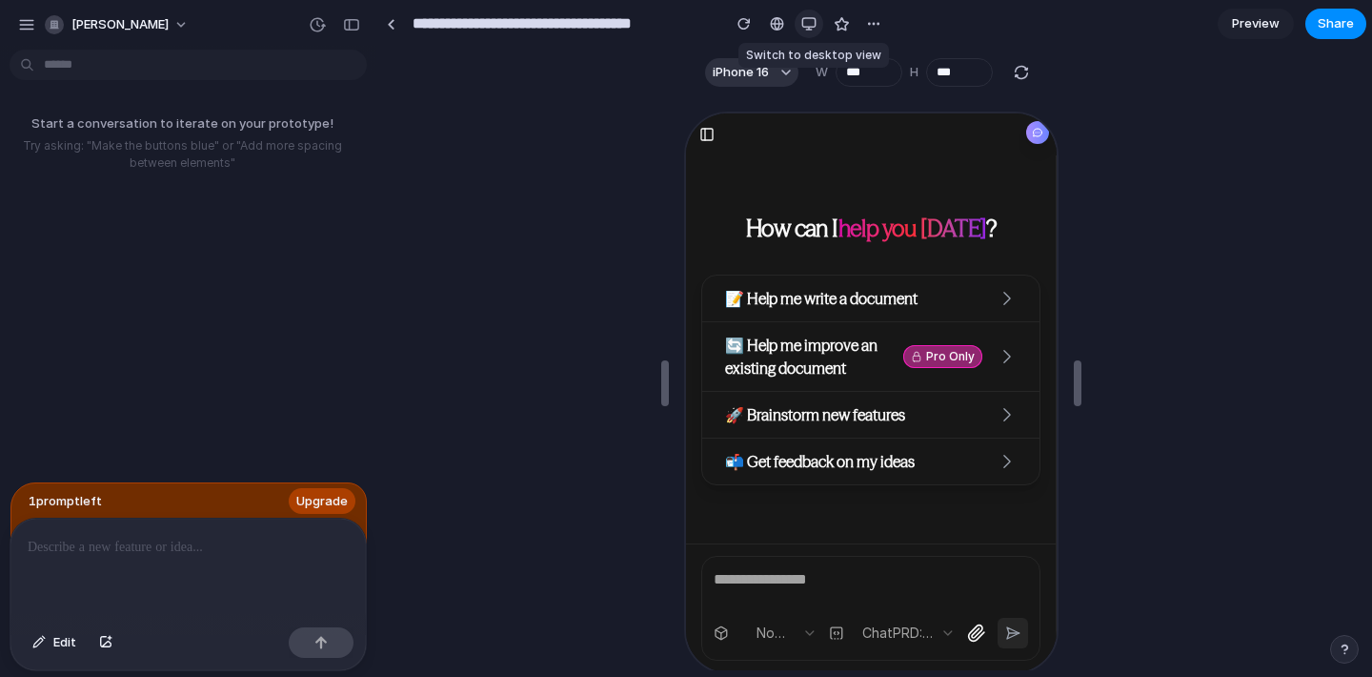
click at [807, 20] on div "button" at bounding box center [808, 23] width 15 height 15
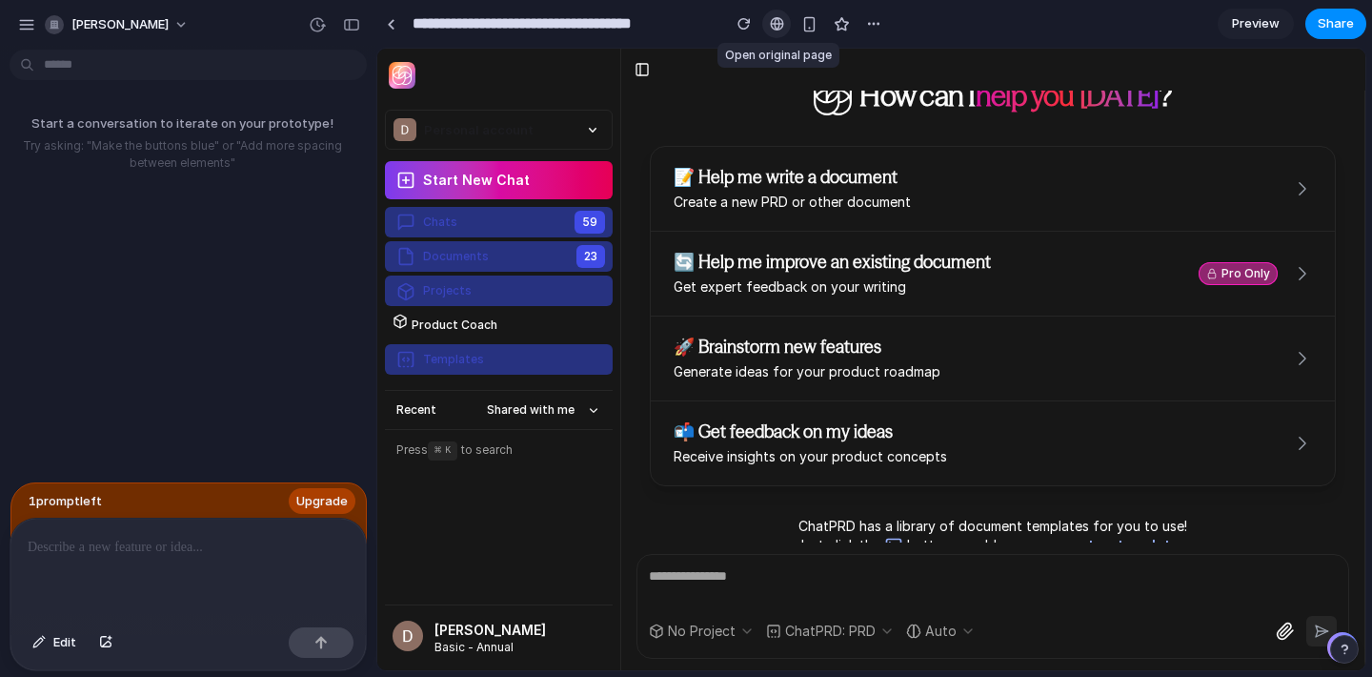
click at [772, 24] on div at bounding box center [777, 23] width 14 height 15
click at [739, 26] on div "button" at bounding box center [744, 23] width 13 height 13
click at [470, 324] on div "Product Coach" at bounding box center [453, 325] width 90 height 23
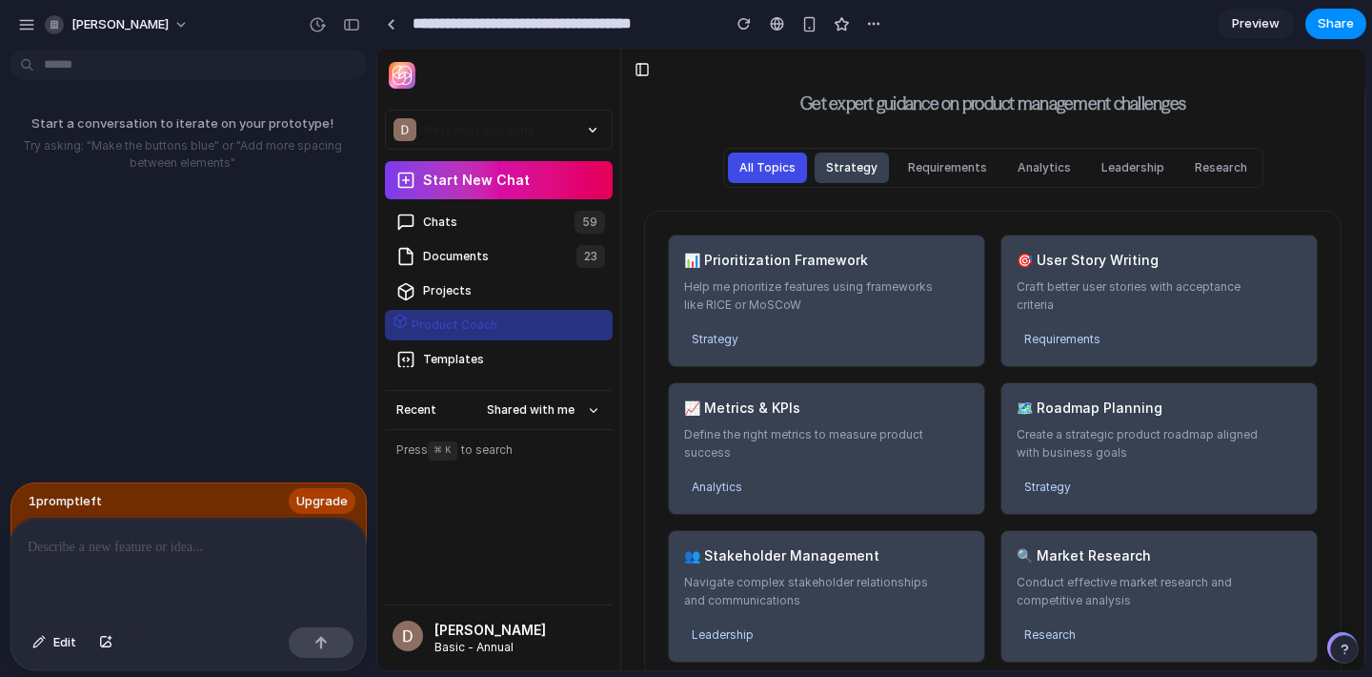
click at [858, 166] on button "Strategy" at bounding box center [852, 167] width 74 height 30
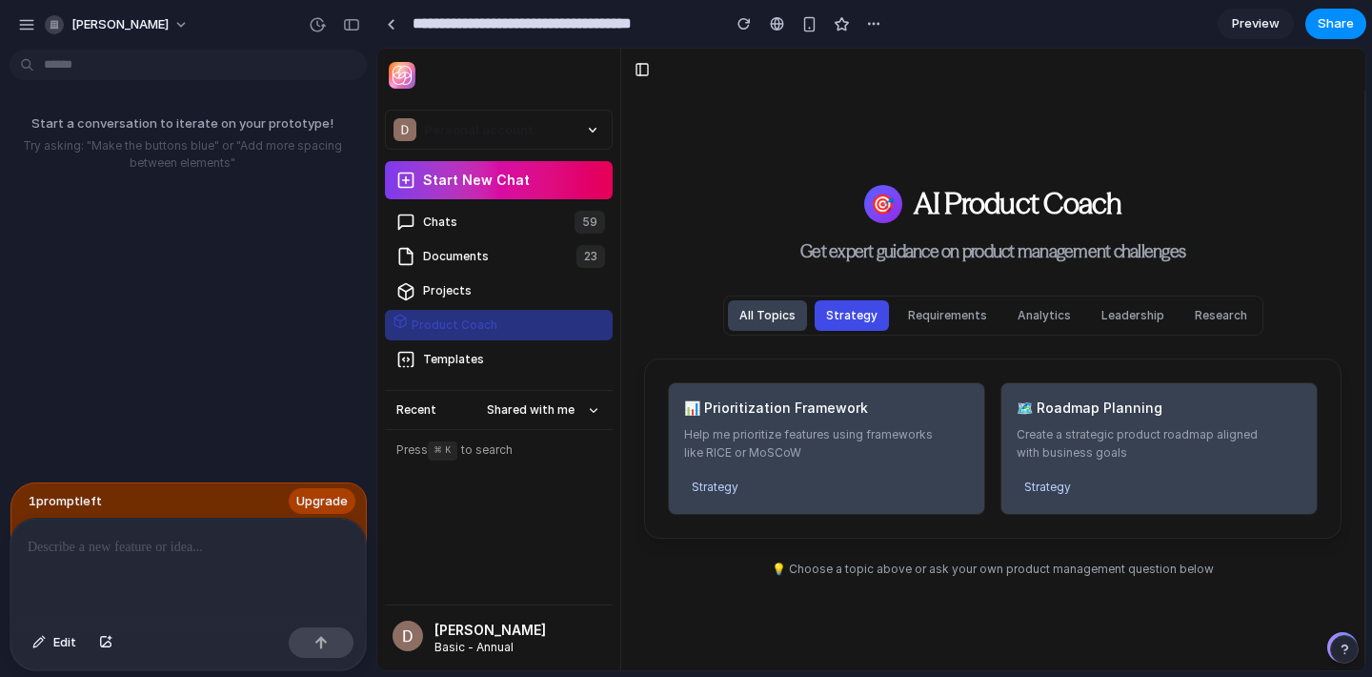
click at [774, 305] on button "All Topics" at bounding box center [767, 315] width 79 height 30
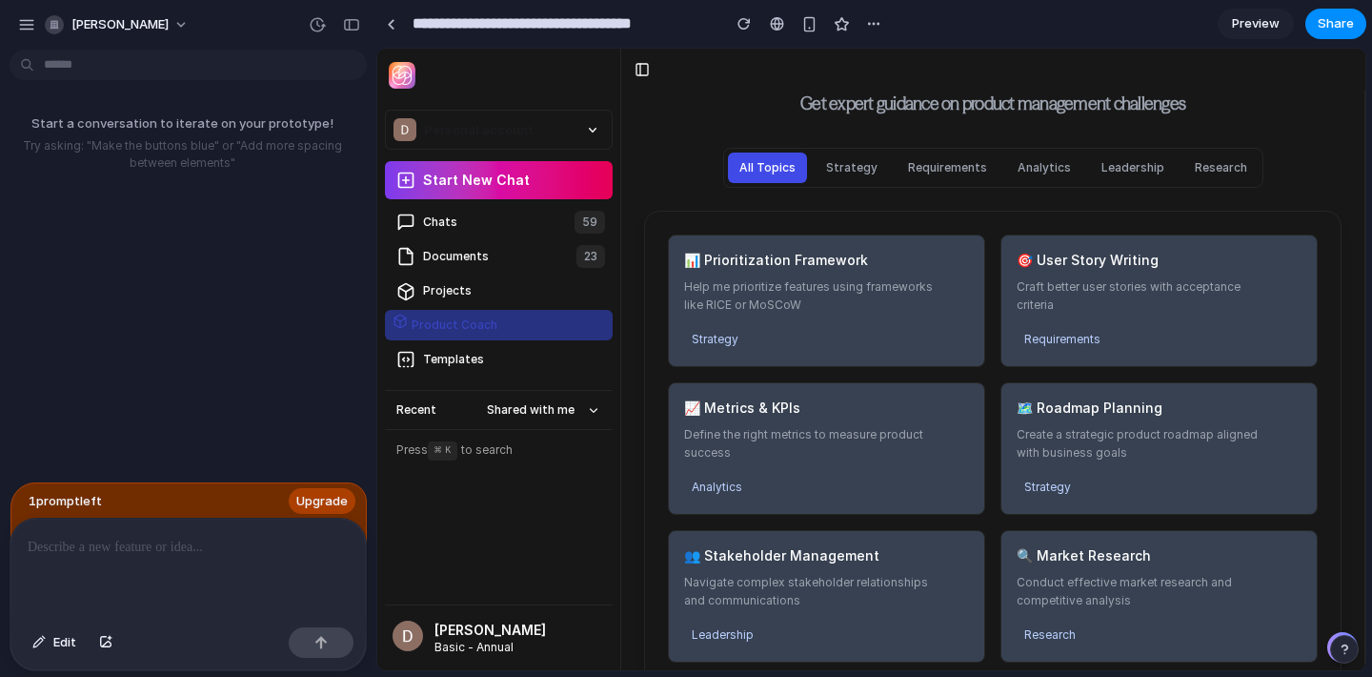
click at [472, 333] on div "Product Coach" at bounding box center [453, 325] width 90 height 23
click at [853, 166] on button "Strategy" at bounding box center [852, 167] width 74 height 30
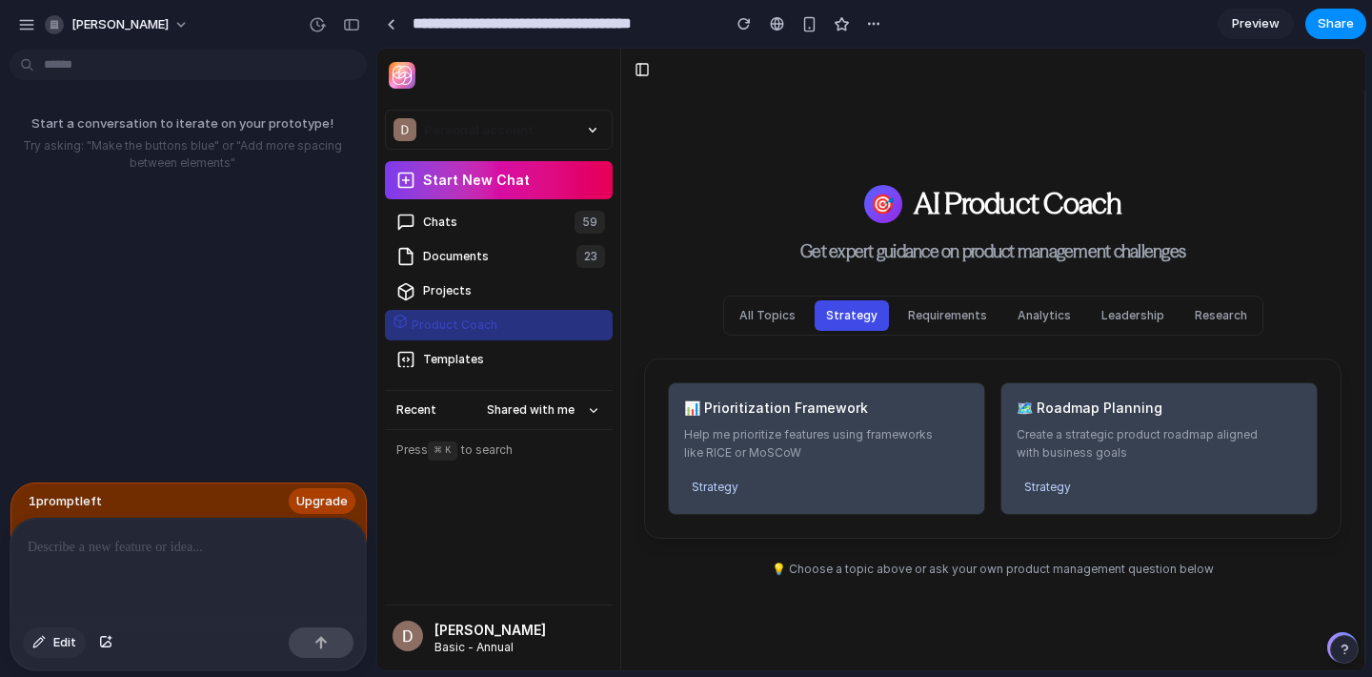
click at [57, 638] on span "Edit" at bounding box center [64, 642] width 23 height 19
click at [51, 633] on button "Edit" at bounding box center [54, 642] width 63 height 30
click at [65, 650] on span "Edit" at bounding box center [64, 642] width 23 height 19
click at [352, 14] on button "button" at bounding box center [351, 25] width 30 height 30
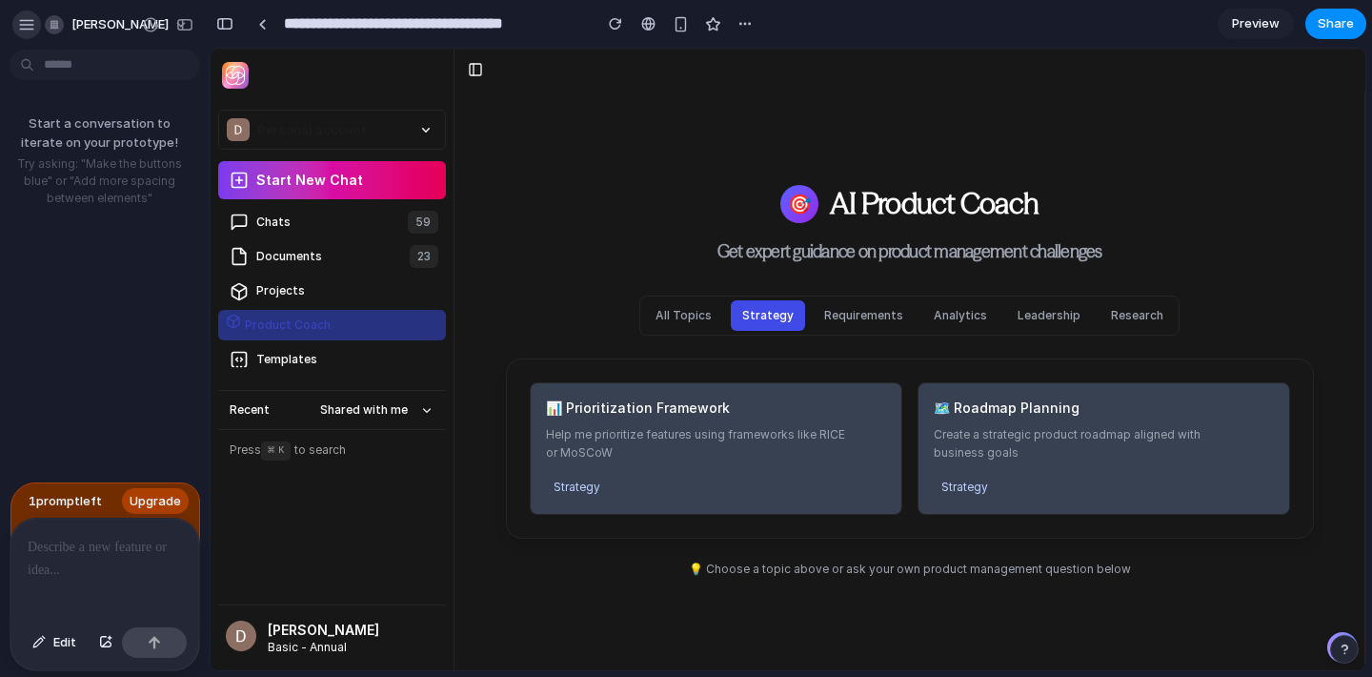
click at [33, 19] on div "button" at bounding box center [26, 24] width 17 height 17
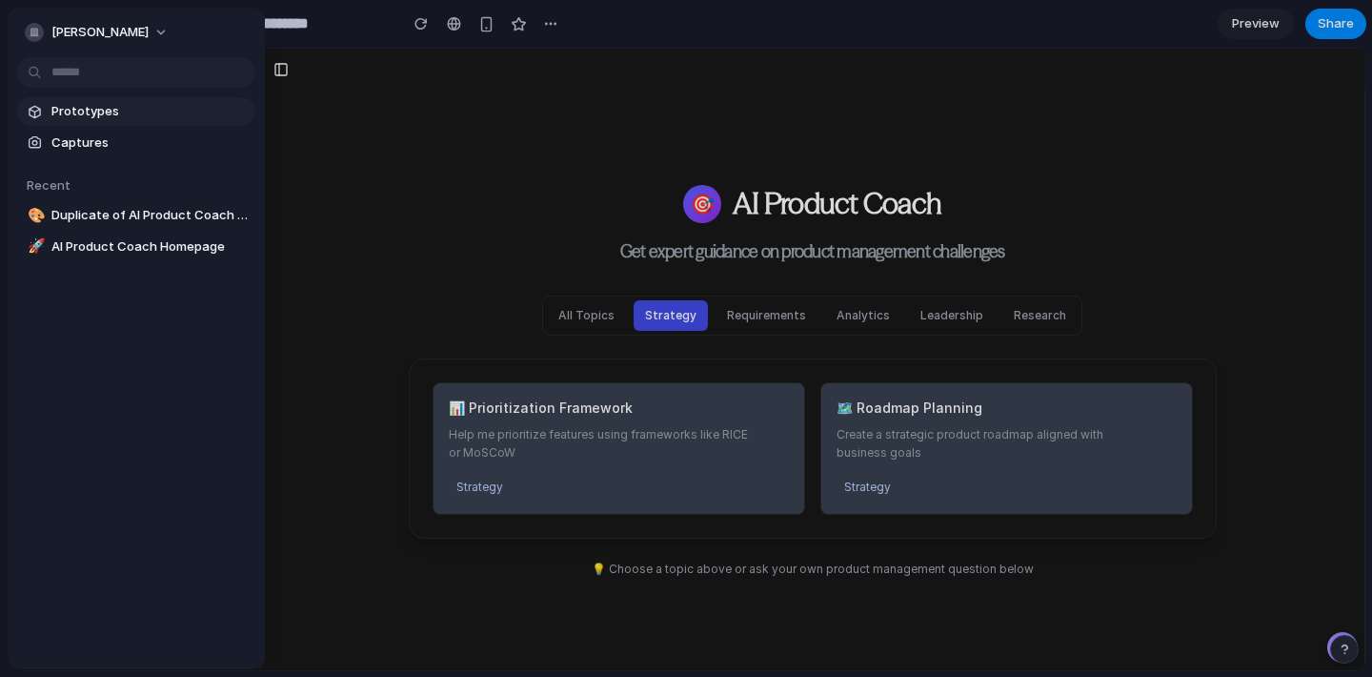
click at [71, 111] on span "Prototypes" at bounding box center [149, 111] width 196 height 19
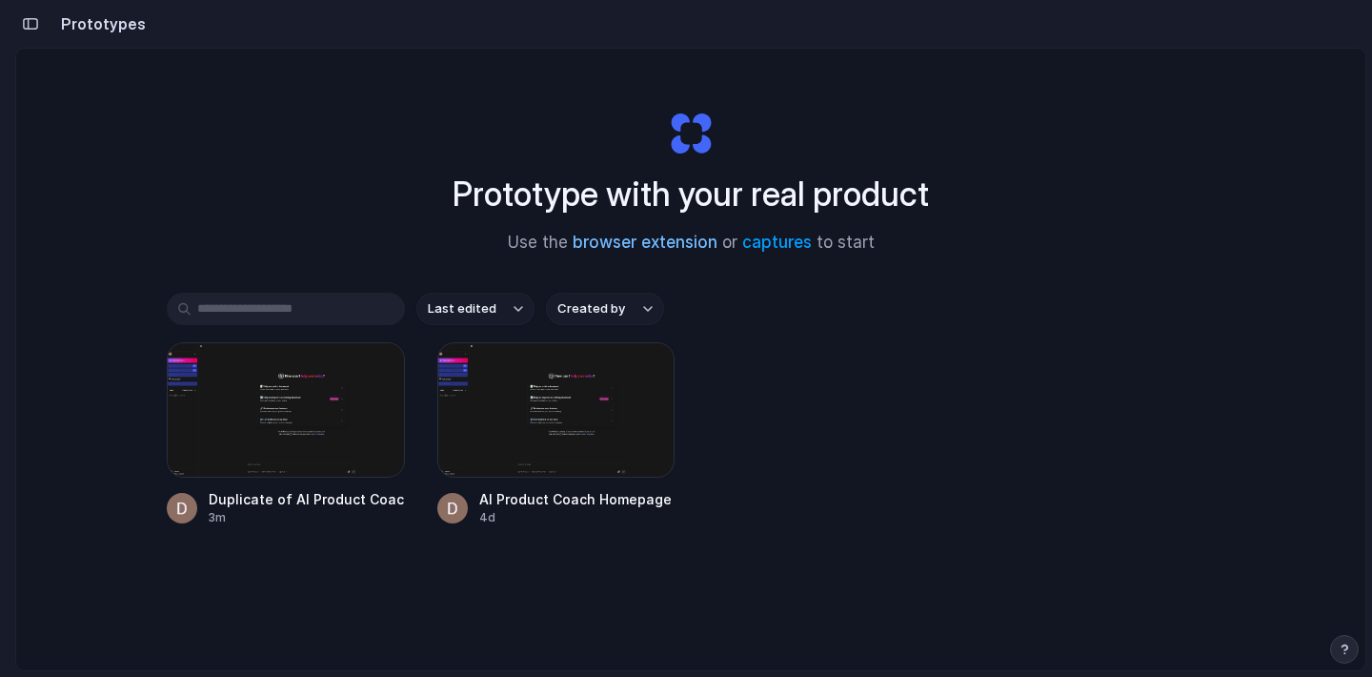
click at [597, 249] on link "browser extension" at bounding box center [645, 242] width 145 height 19
click at [777, 241] on link "captures" at bounding box center [777, 242] width 70 height 19
click at [601, 244] on link "browser extension" at bounding box center [645, 242] width 145 height 19
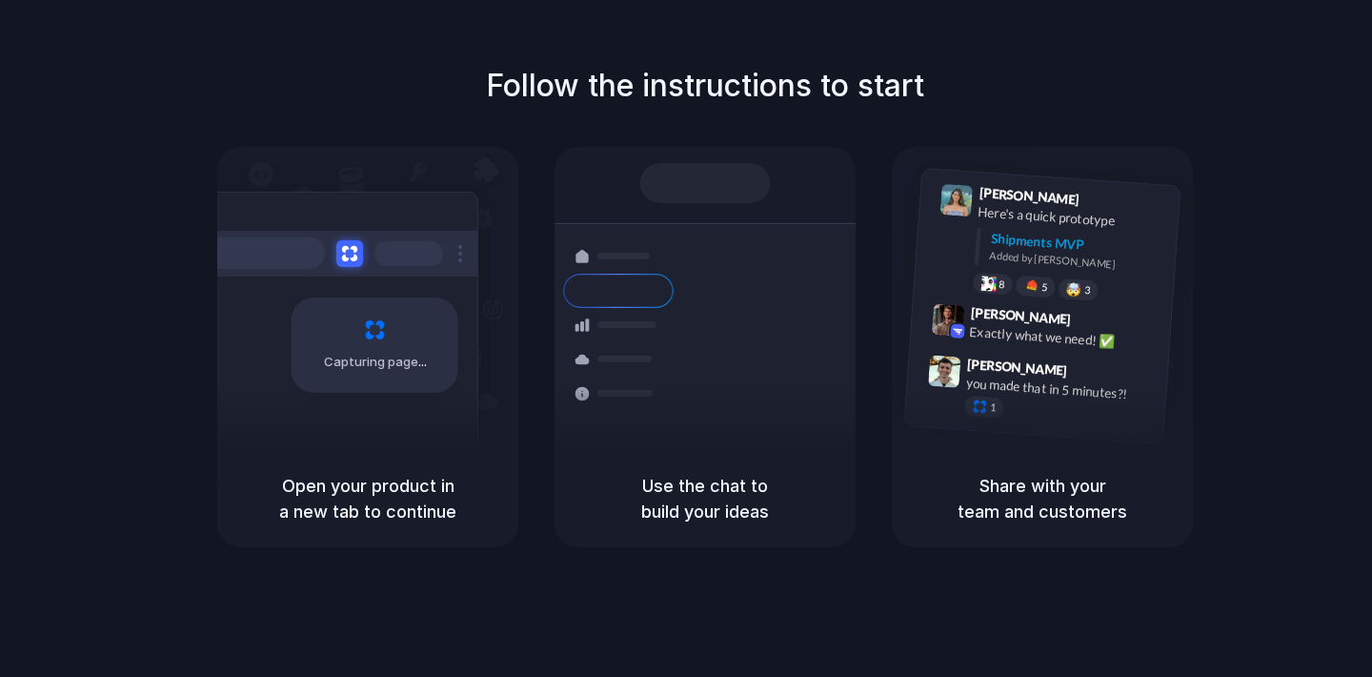
click at [686, 338] on div at bounding box center [686, 338] width 0 height 0
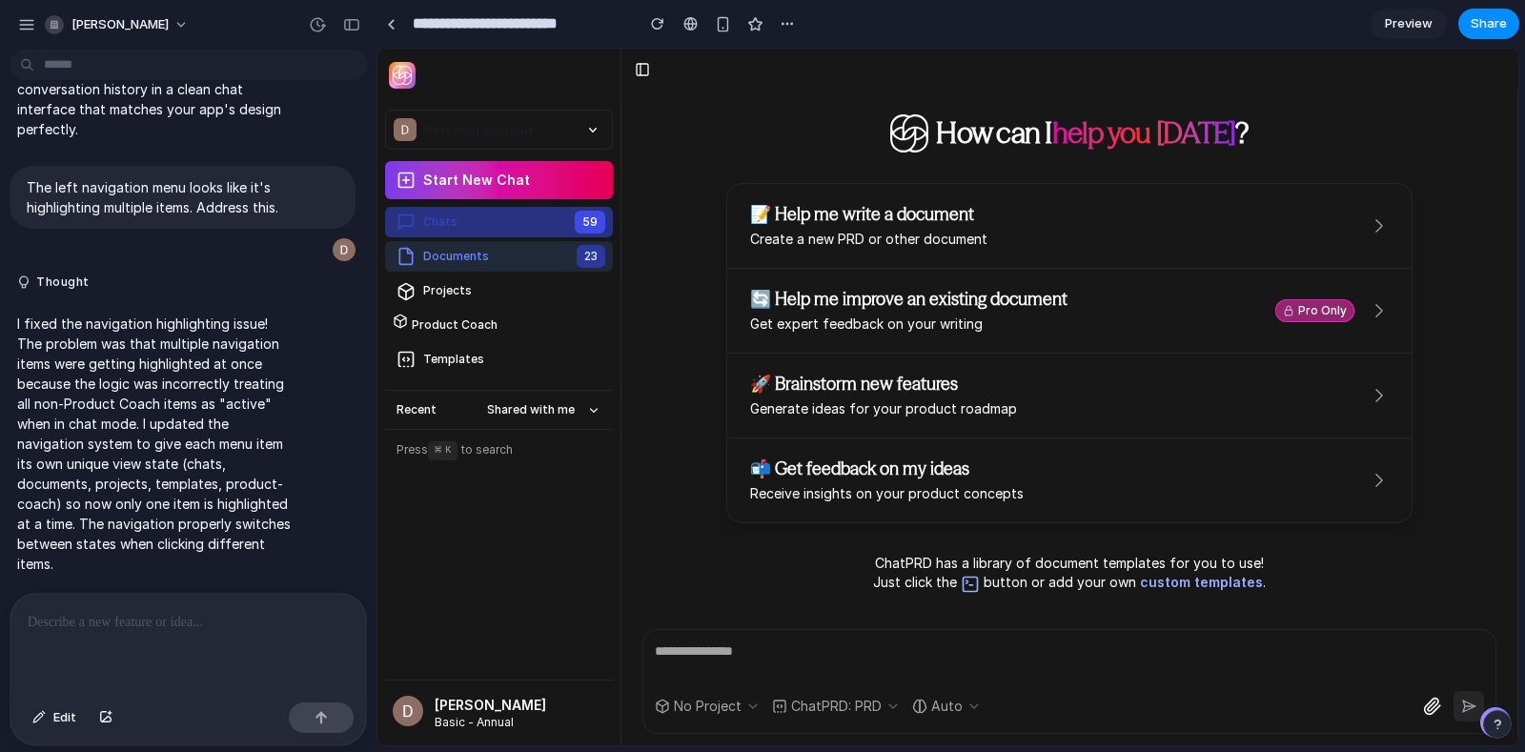
click at [473, 256] on div "Documents" at bounding box center [454, 256] width 70 height 23
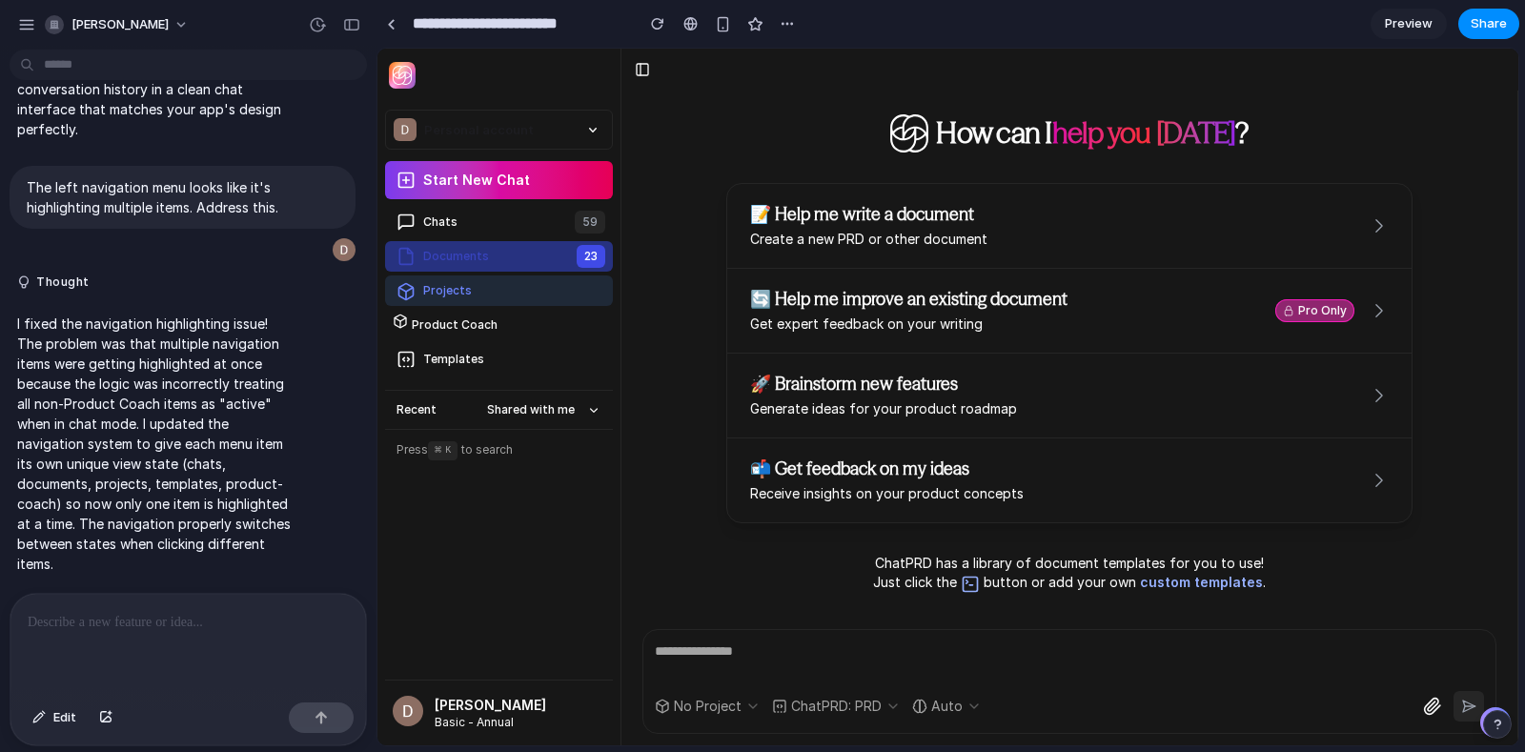
click at [473, 295] on button "Projects" at bounding box center [499, 290] width 228 height 30
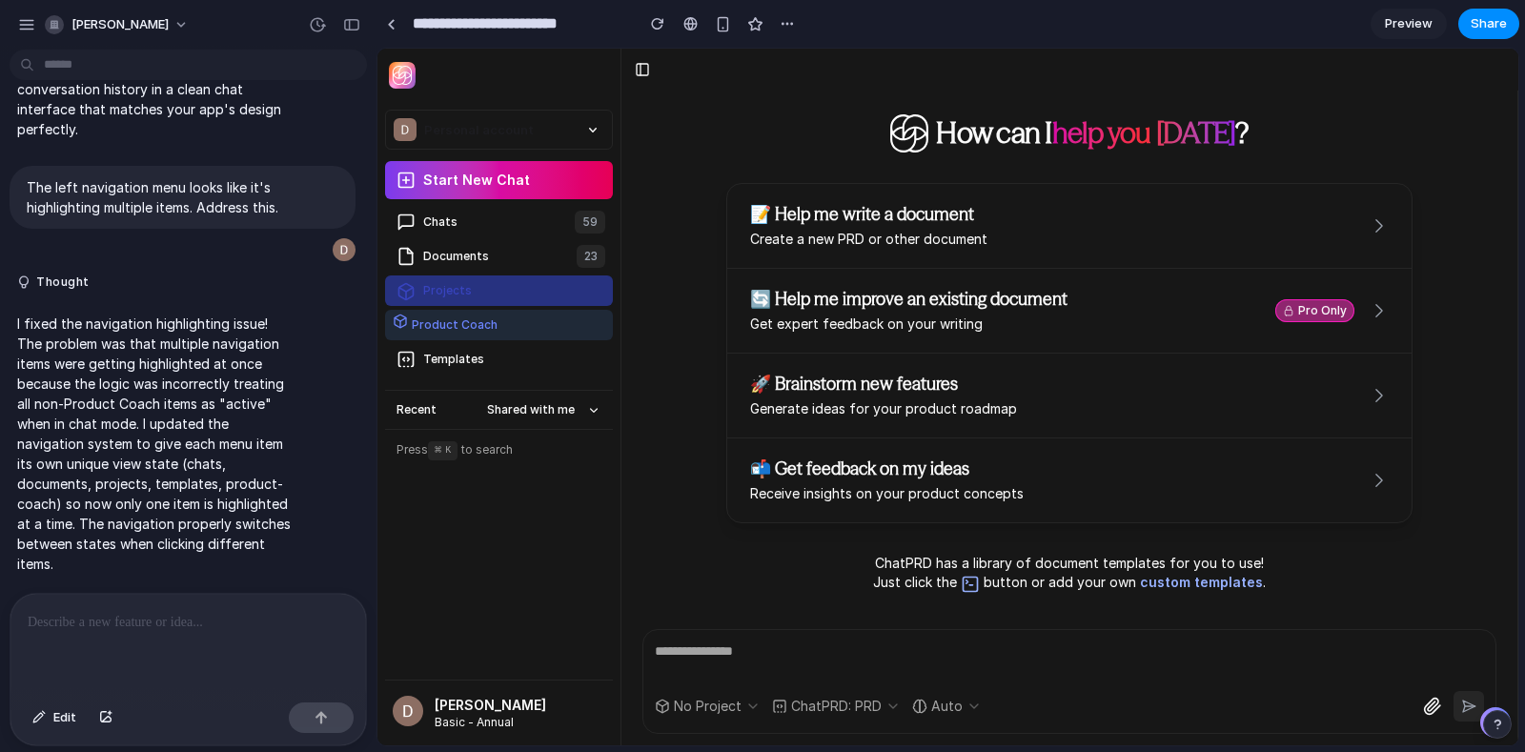
click at [471, 325] on div "Product Coach" at bounding box center [453, 325] width 90 height 23
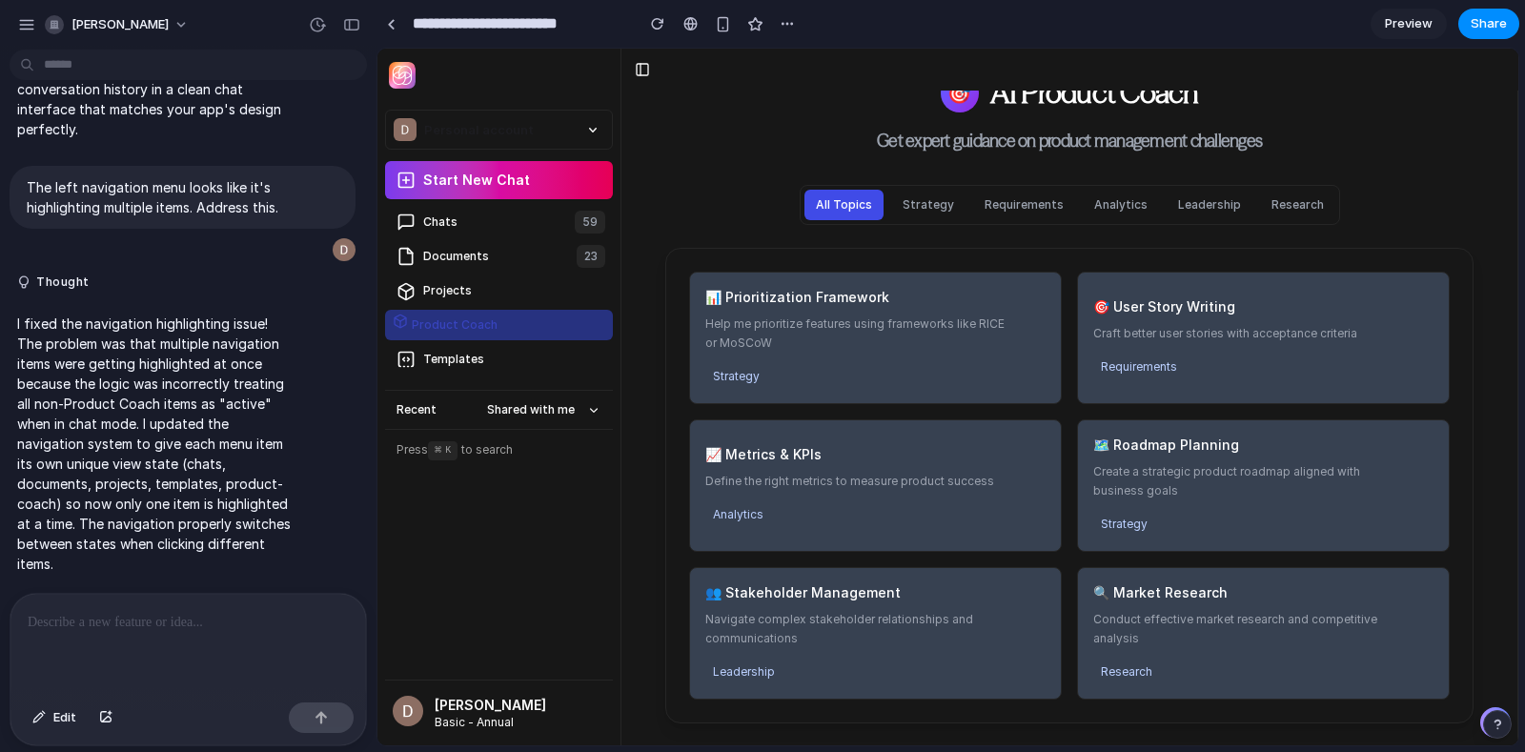
click at [464, 331] on div "Product Coach" at bounding box center [453, 325] width 90 height 23
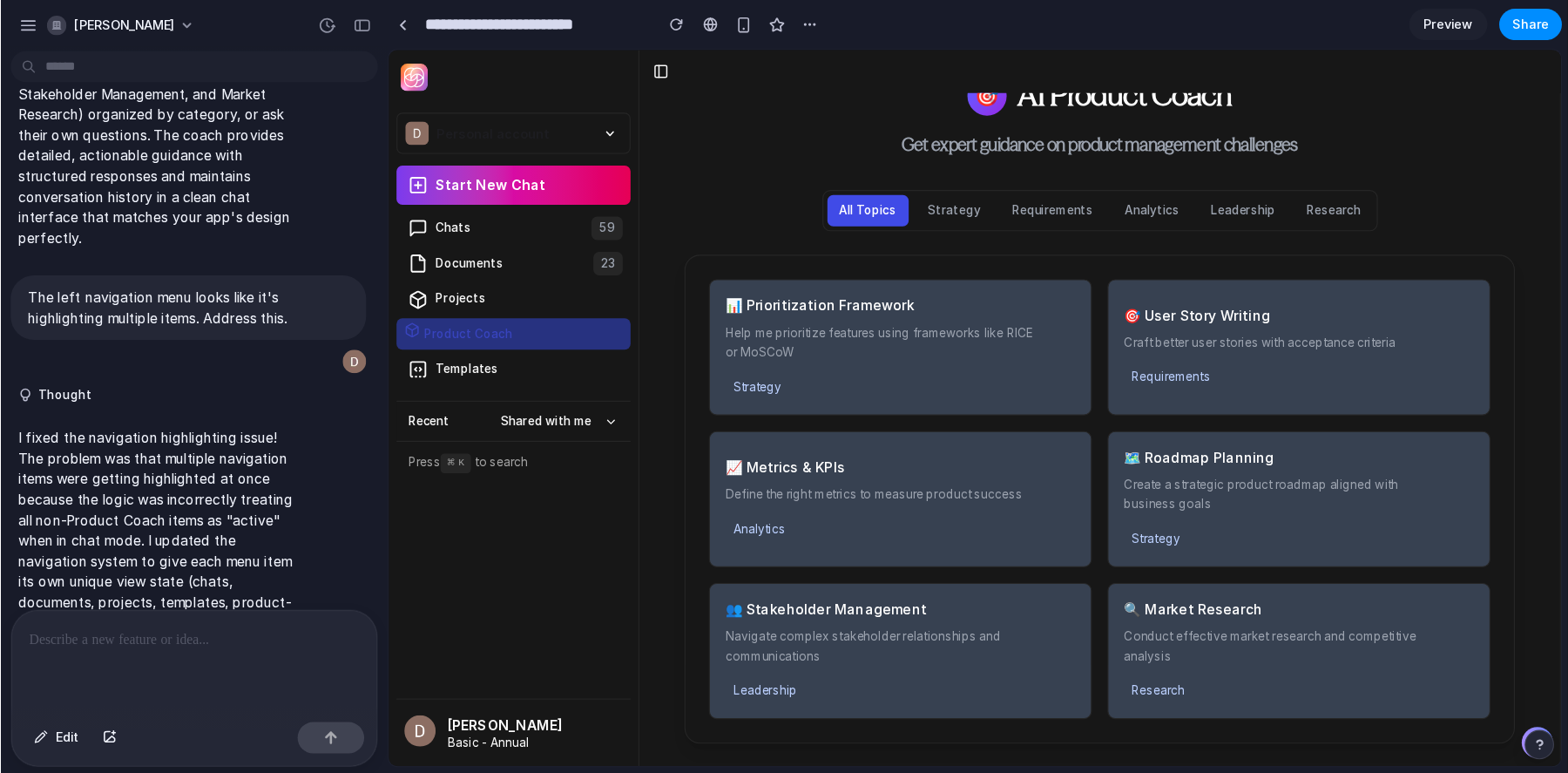
scroll to position [536, 0]
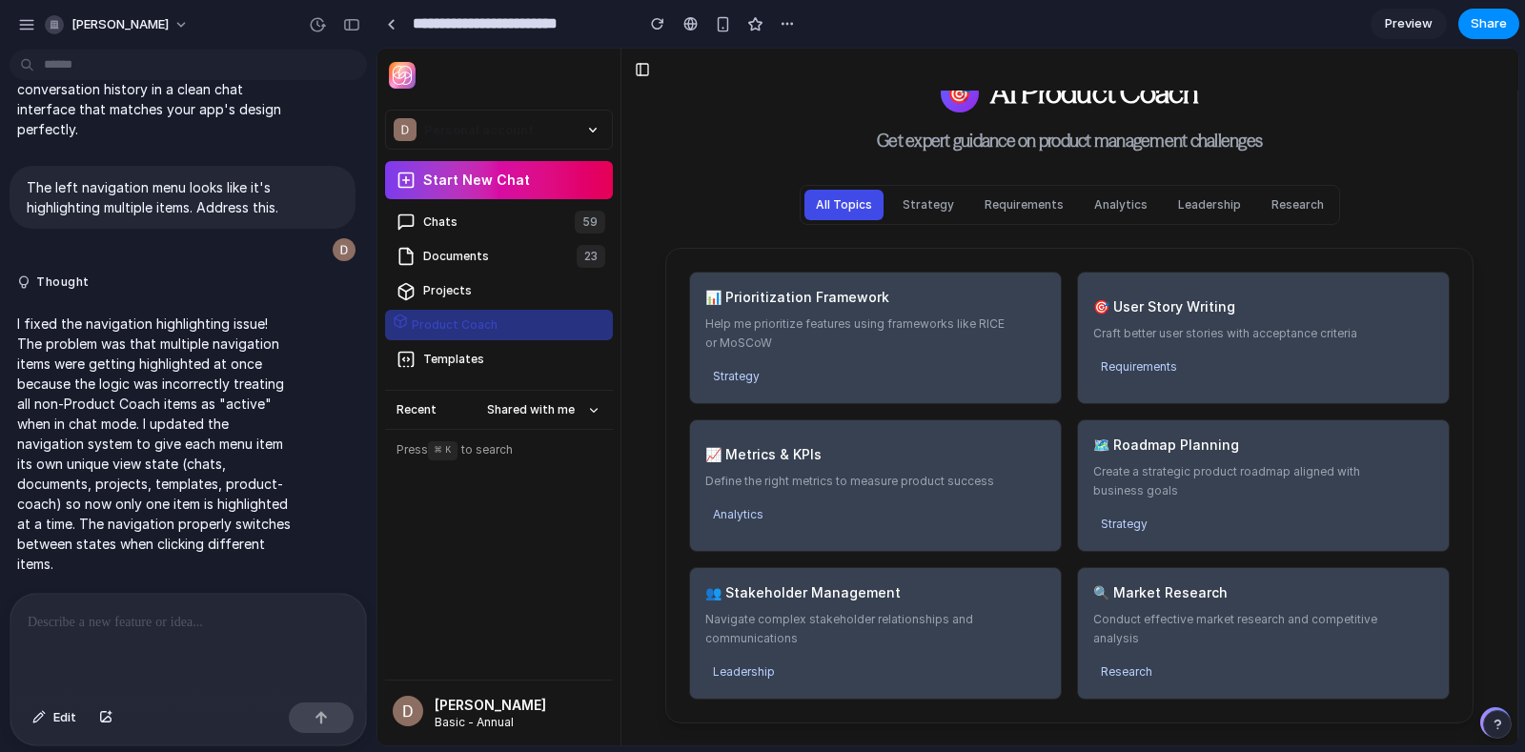
click at [136, 628] on p at bounding box center [188, 622] width 321 height 23
click at [935, 205] on button "Strategy" at bounding box center [928, 205] width 74 height 30
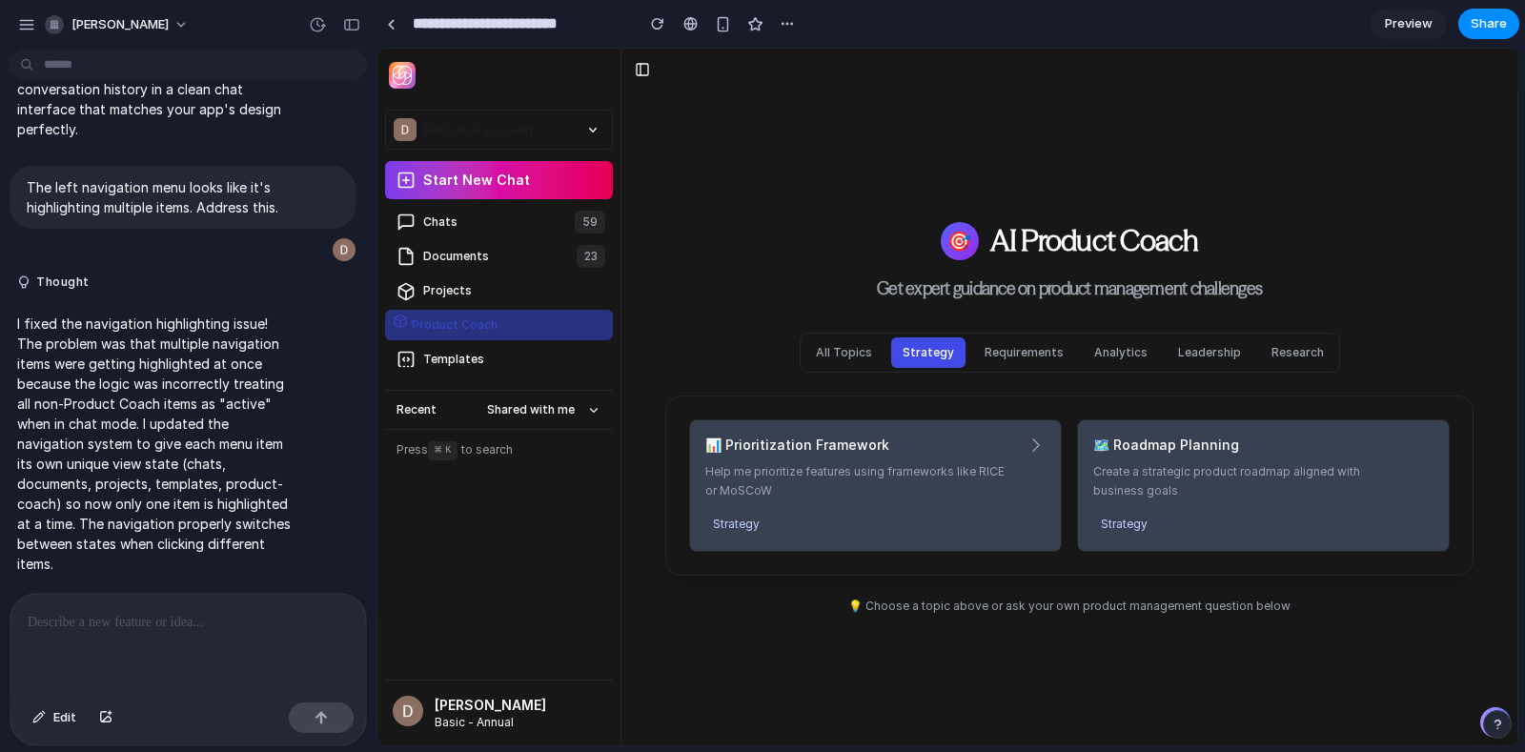
click at [852, 357] on button "All Topics" at bounding box center [843, 352] width 79 height 30
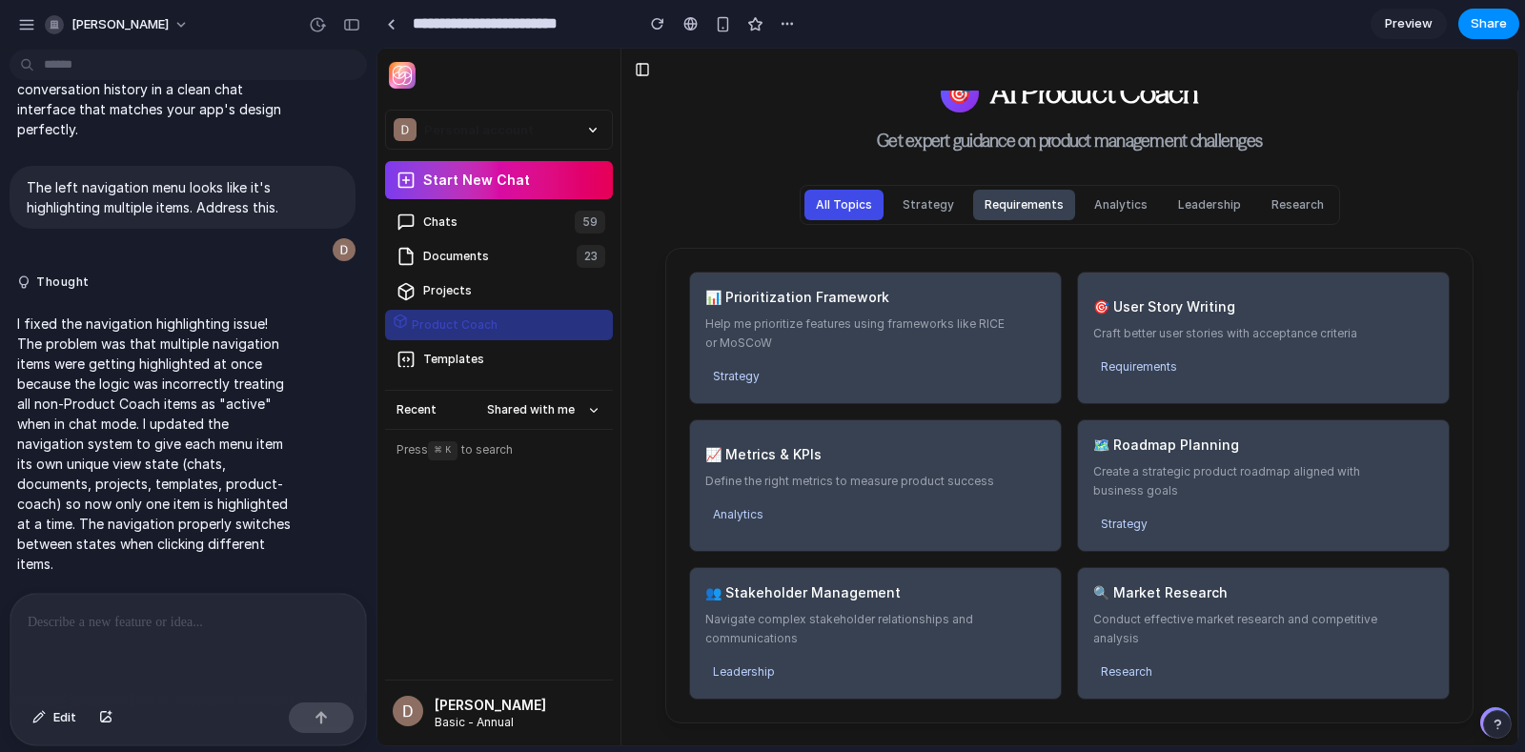
click at [1033, 209] on button "Requirements" at bounding box center [1024, 205] width 102 height 30
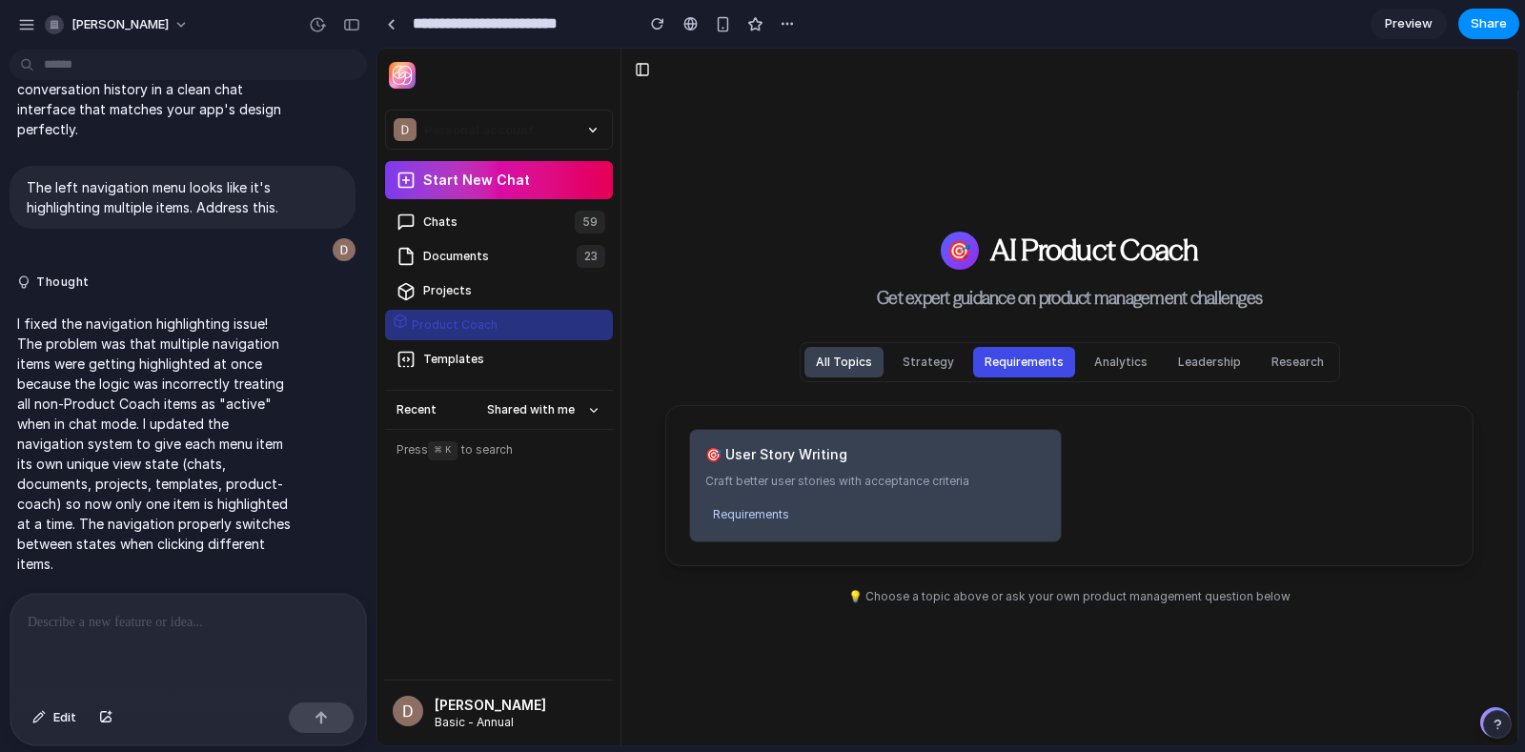
click at [854, 359] on button "All Topics" at bounding box center [843, 362] width 79 height 30
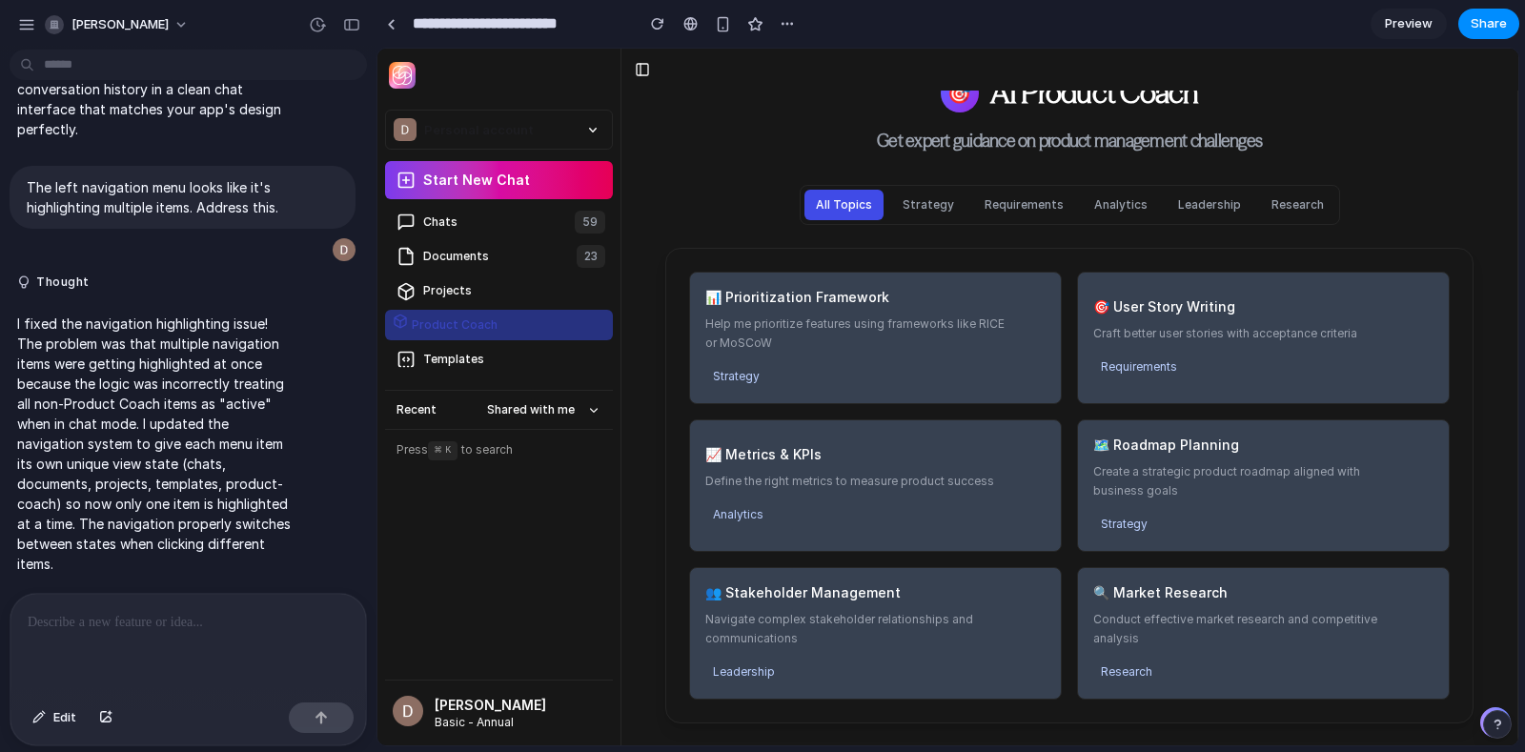
click at [410, 80] on img at bounding box center [402, 75] width 27 height 27
click at [481, 187] on button "Start New Chat" at bounding box center [499, 180] width 228 height 38
click at [415, 118] on span at bounding box center [405, 129] width 23 height 23
click at [445, 237] on ul "Chats 59 Documents 23 Projects Product Coach Templates" at bounding box center [499, 291] width 228 height 168
click at [444, 229] on div "Chats" at bounding box center [438, 222] width 38 height 23
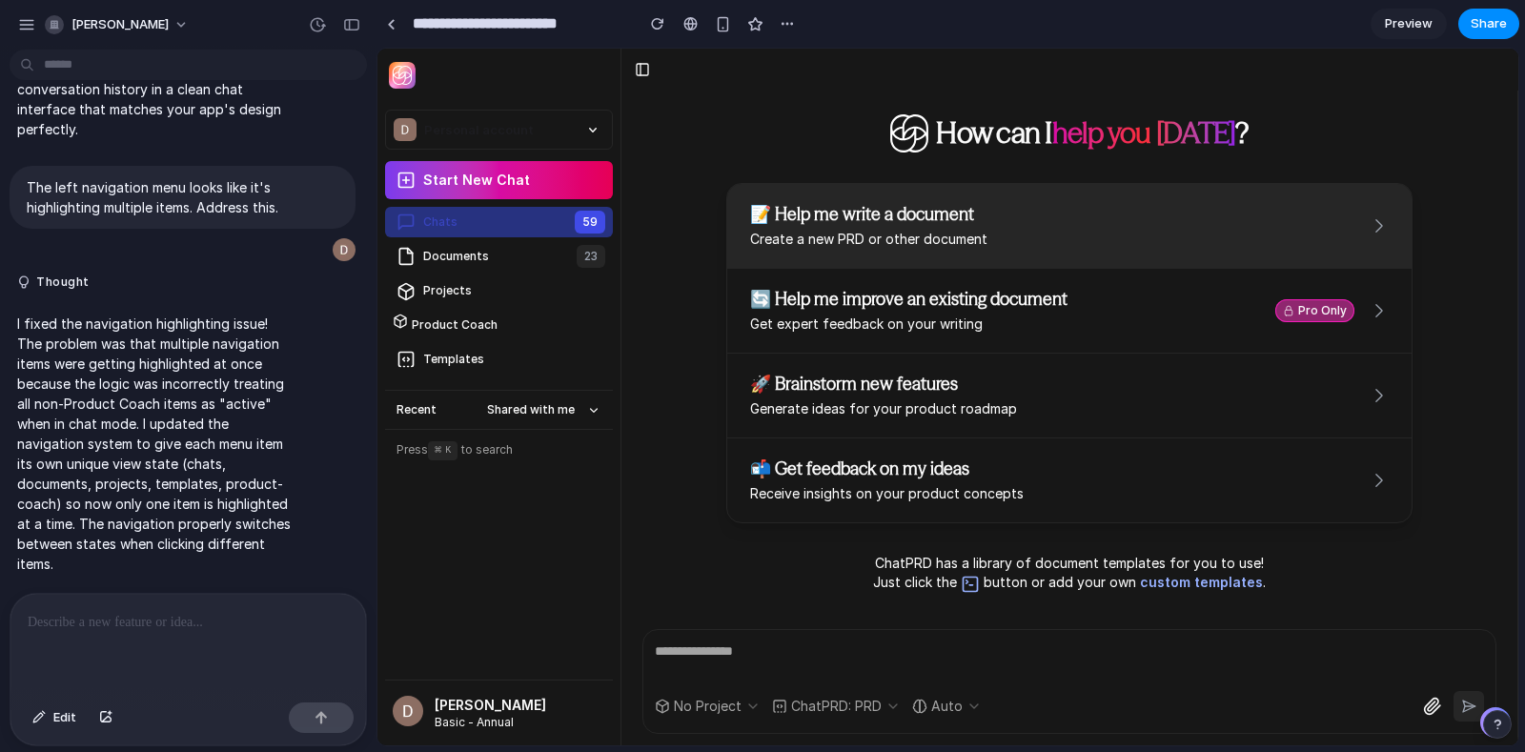
click at [984, 209] on p "📝 Help me write a document" at bounding box center [1059, 214] width 619 height 23
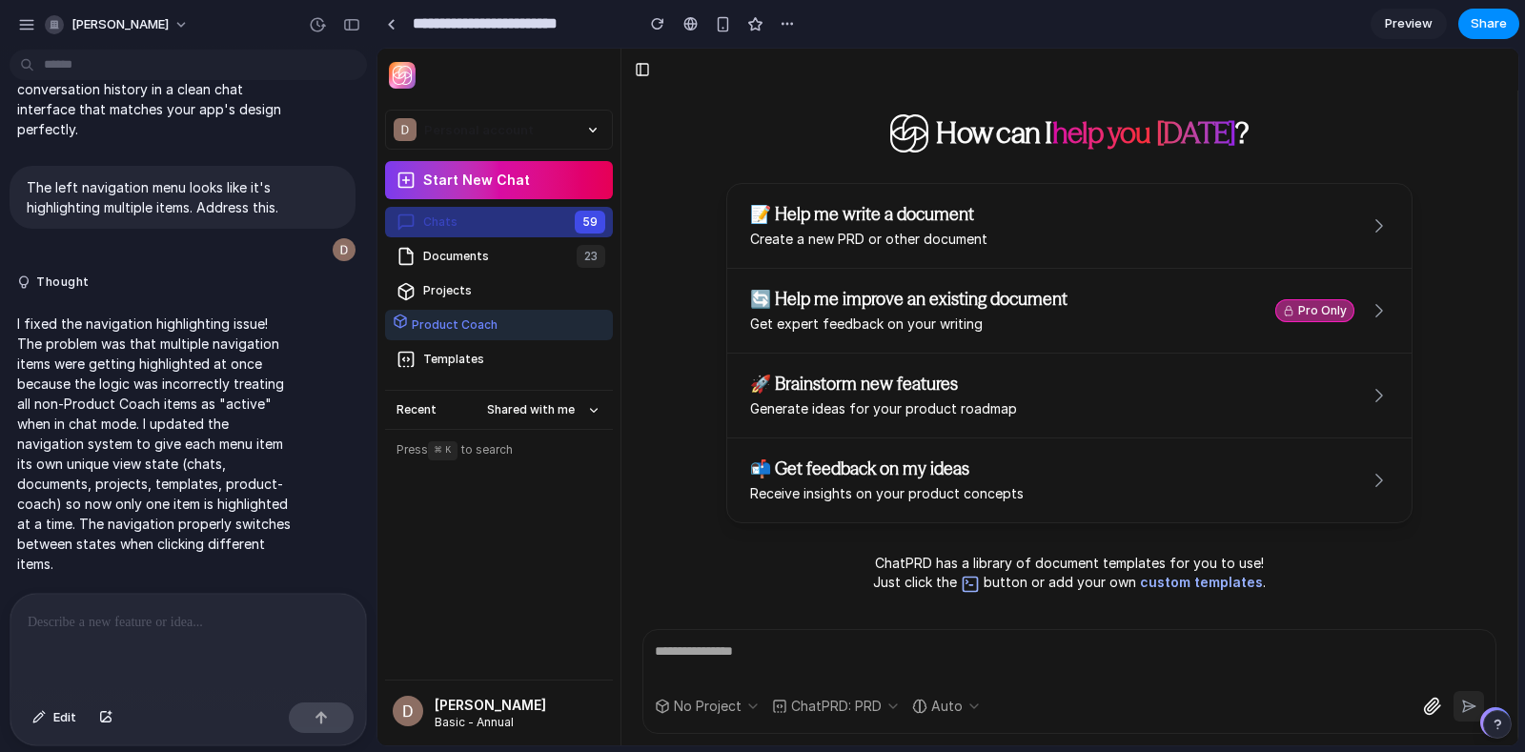
click at [459, 322] on div "Product Coach" at bounding box center [453, 325] width 90 height 23
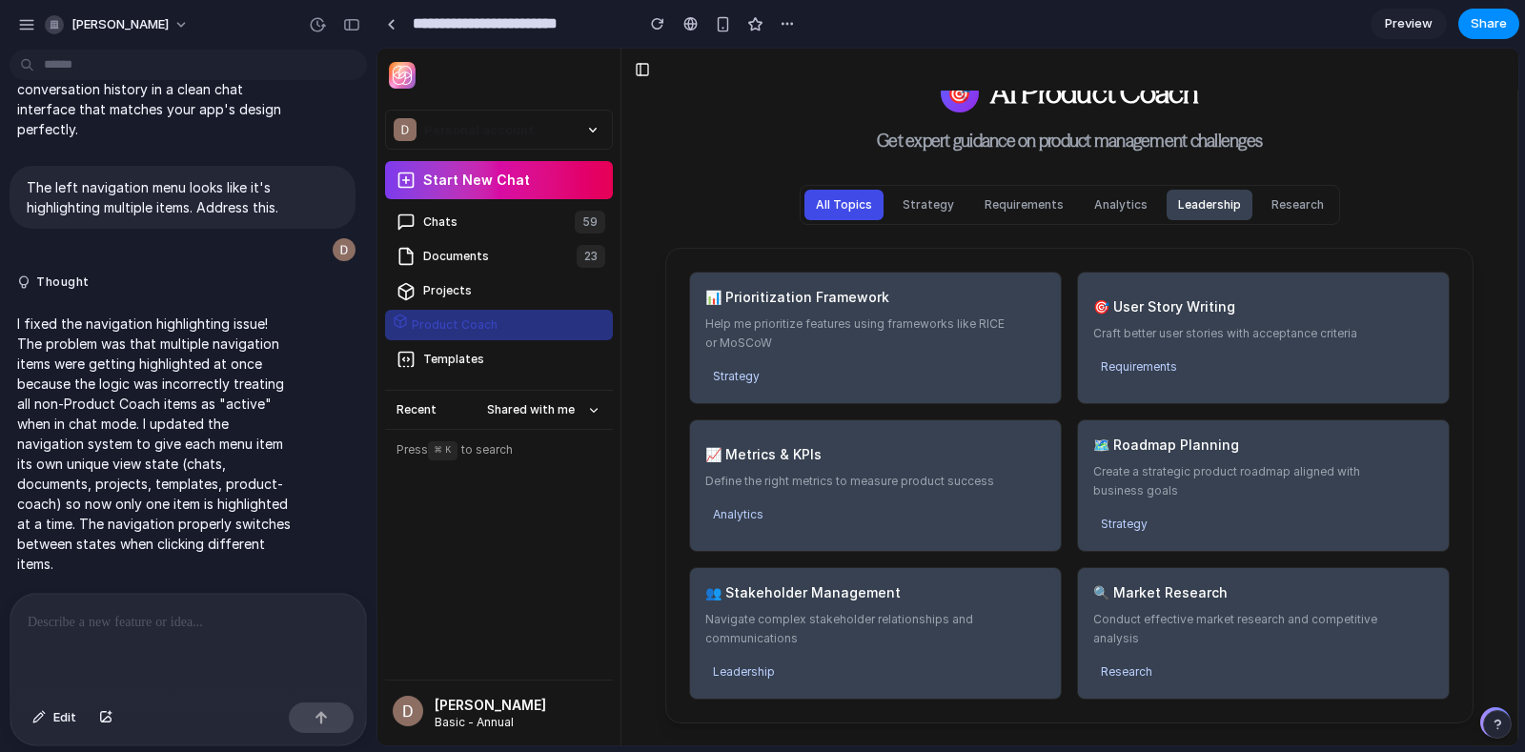
click at [1206, 211] on button "Leadership" at bounding box center [1209, 205] width 86 height 30
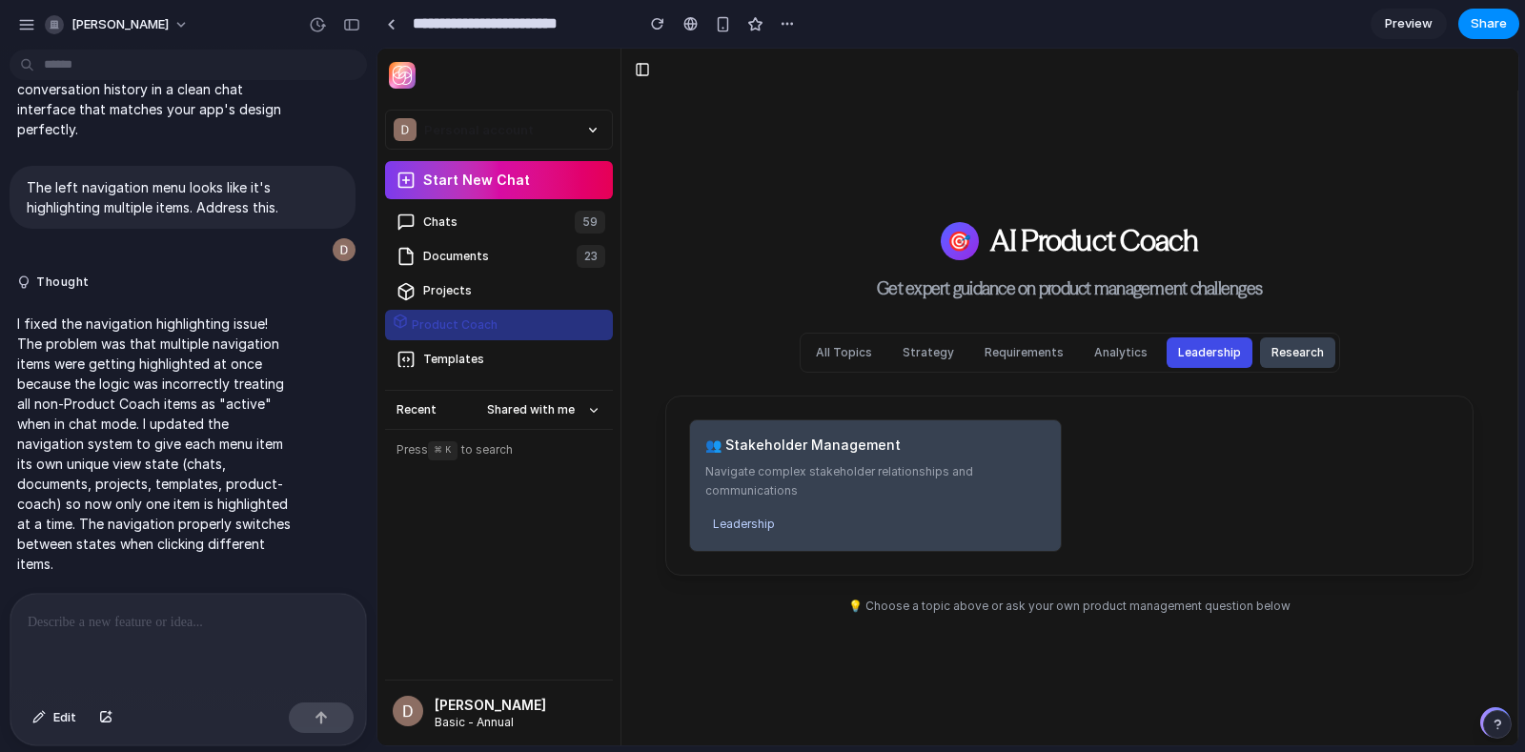
click at [1295, 355] on button "Research" at bounding box center [1297, 352] width 75 height 30
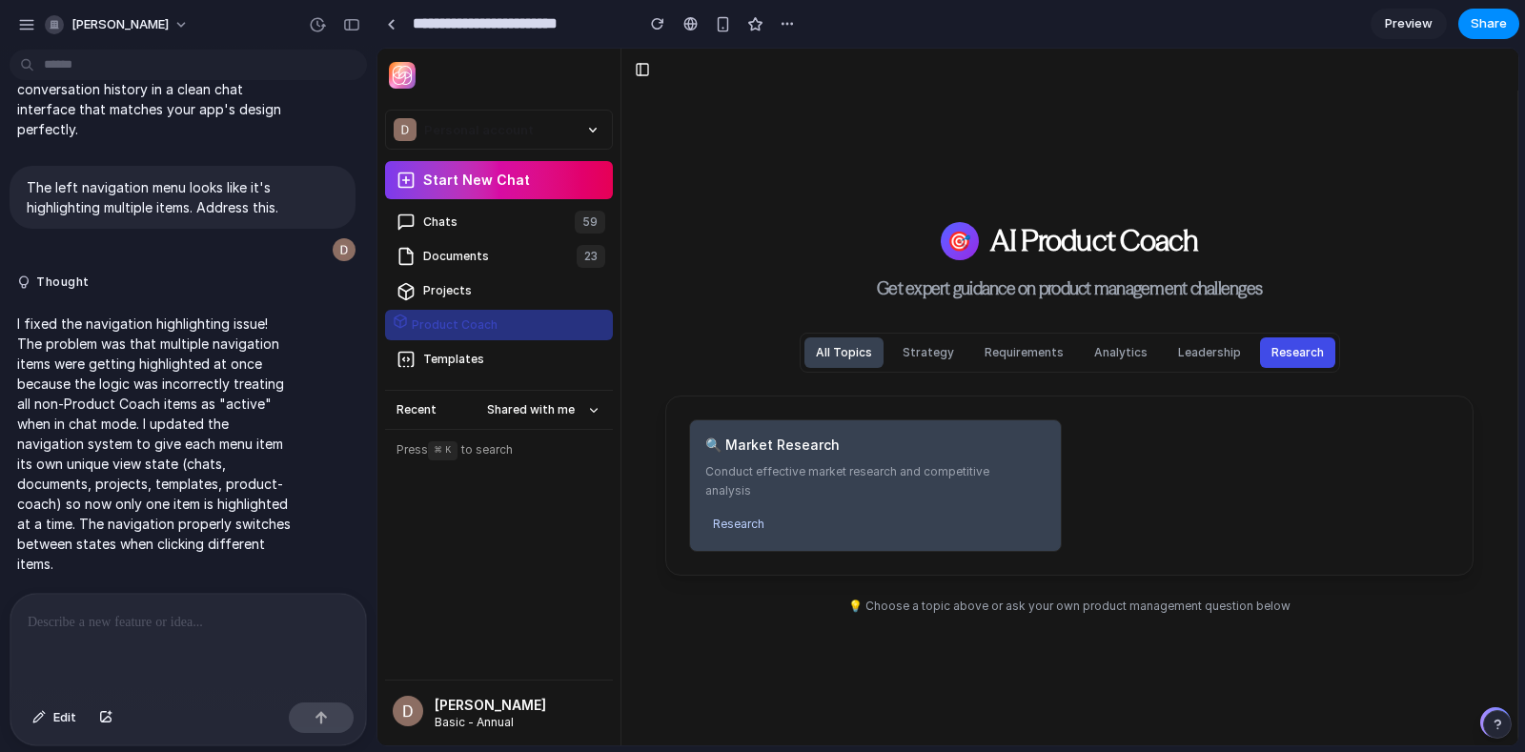
click at [850, 355] on button "All Topics" at bounding box center [843, 352] width 79 height 30
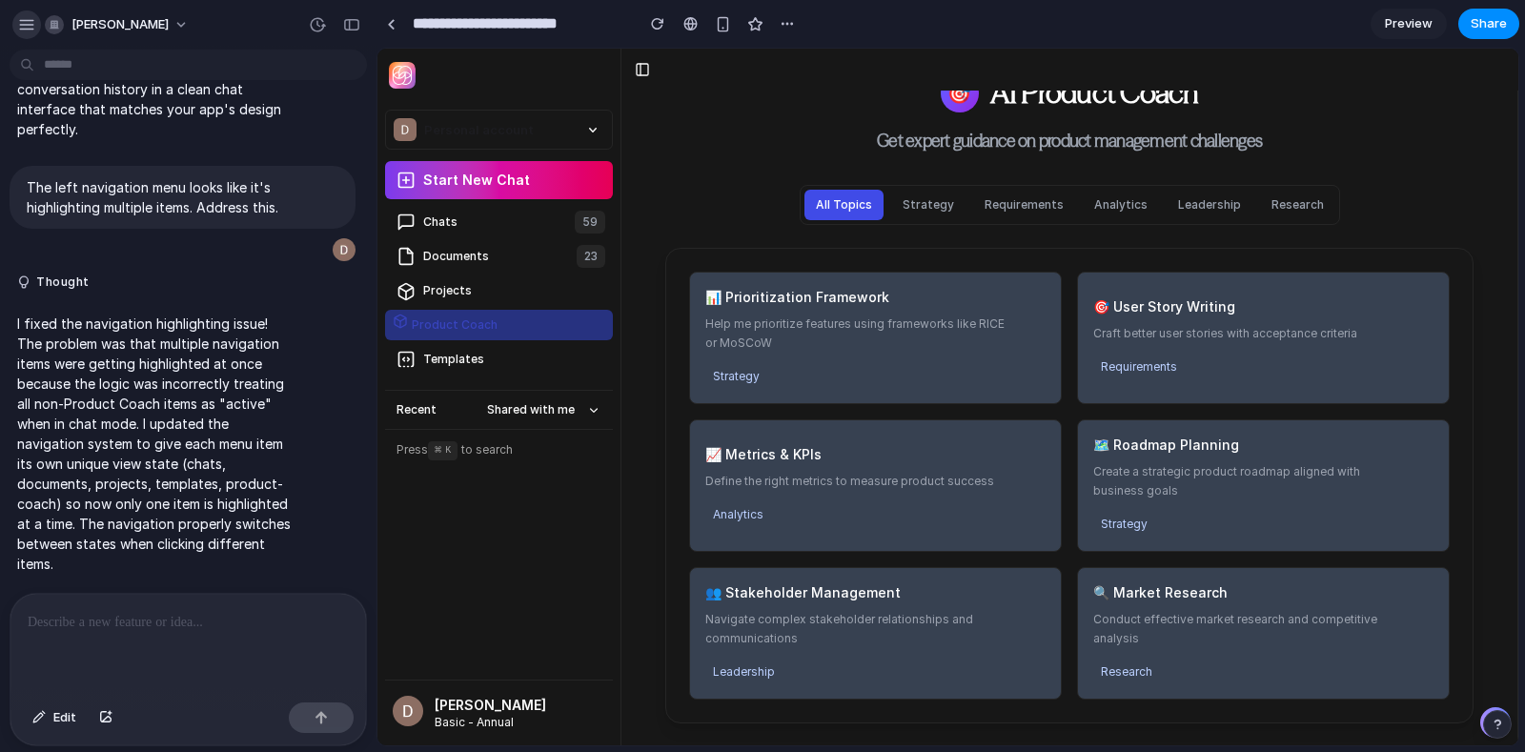
click at [27, 30] on div "button" at bounding box center [26, 24] width 17 height 17
click at [766, 192] on div "All Topics Strategy Requirements Analytics Leadership Research" at bounding box center [1069, 205] width 854 height 40
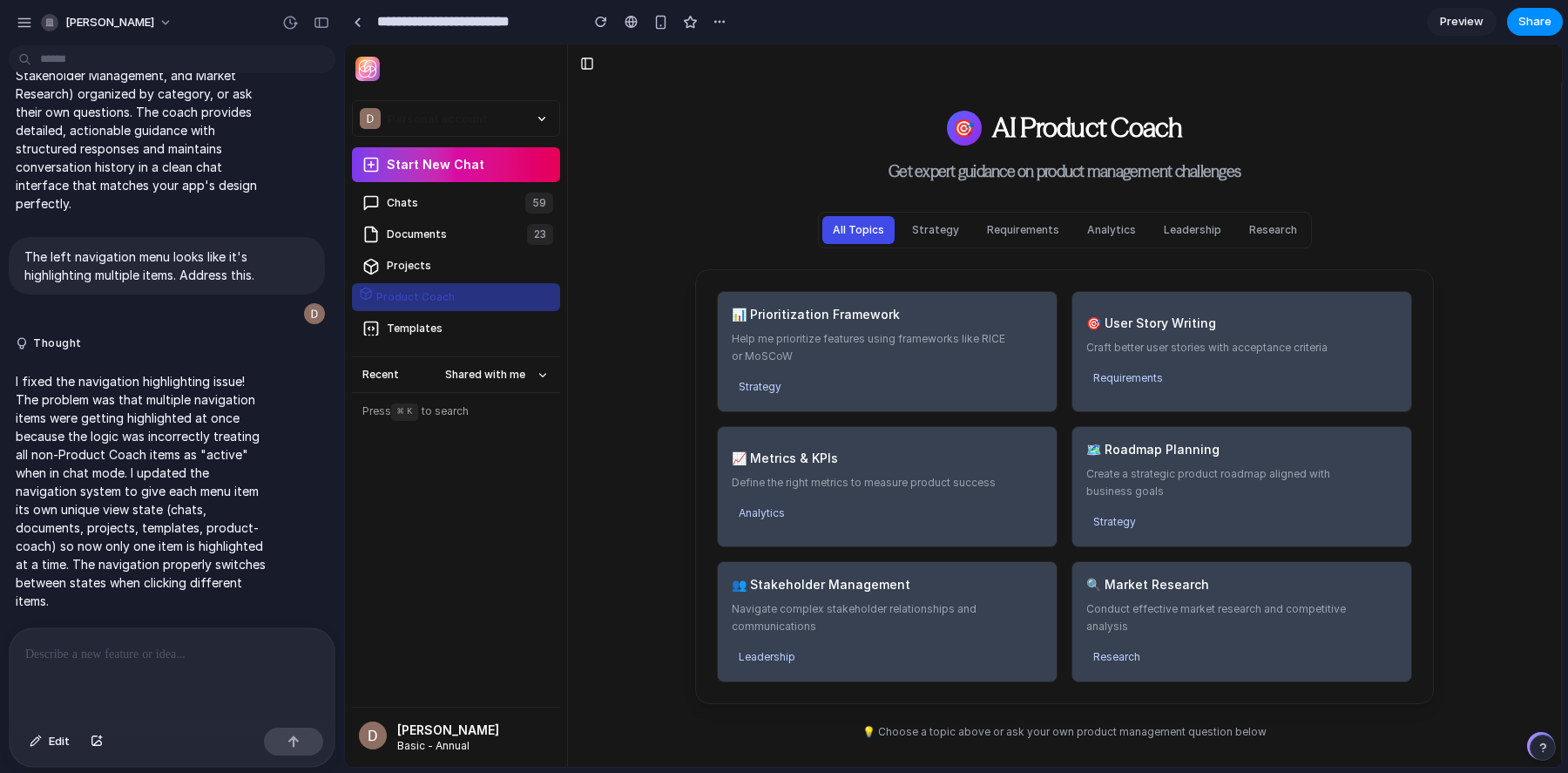
scroll to position [450, 0]
click at [425, 334] on div "Templates" at bounding box center [412, 328] width 59 height 21
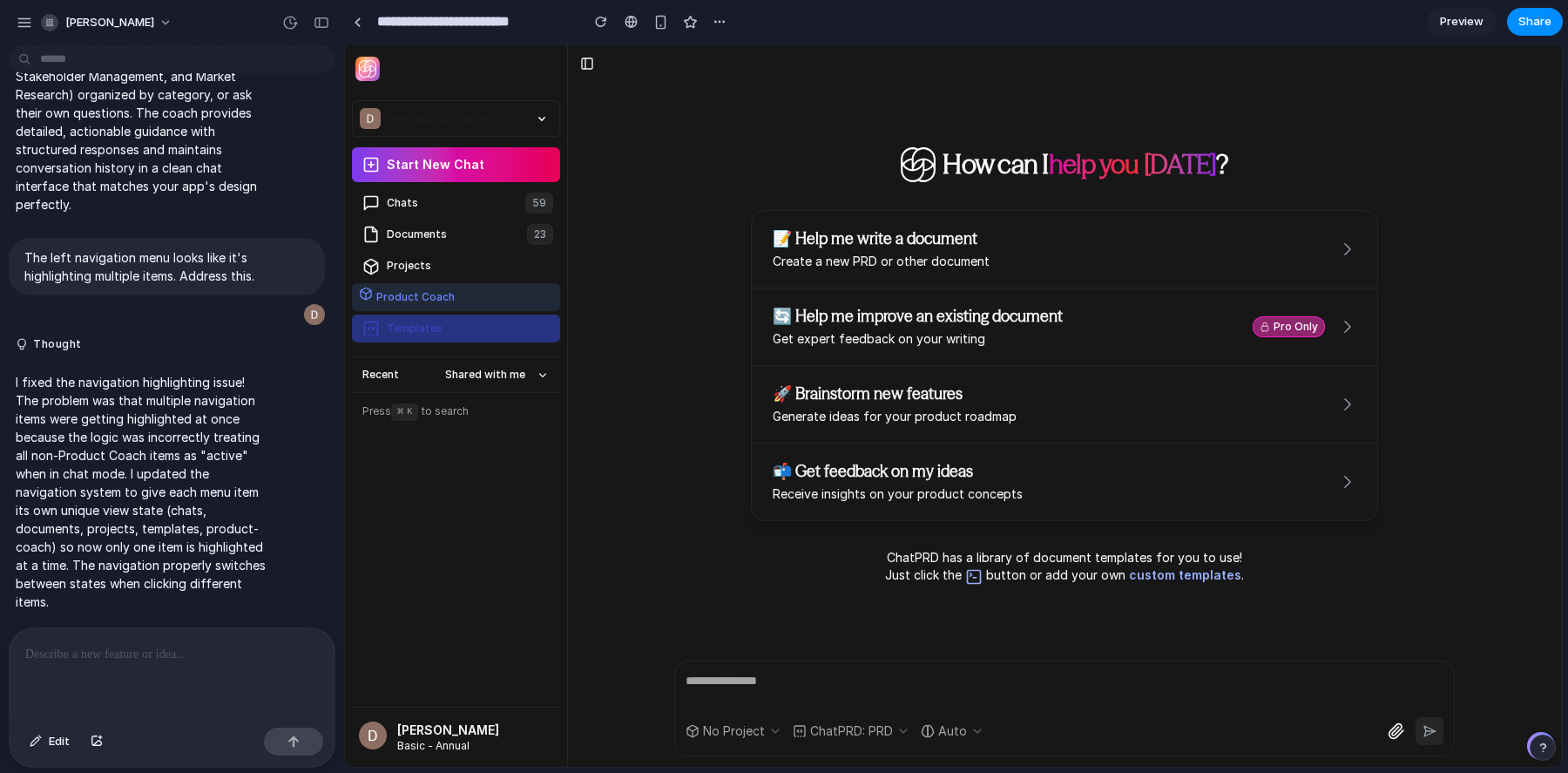
click at [417, 298] on div "Product Coach" at bounding box center [414, 297] width 82 height 21
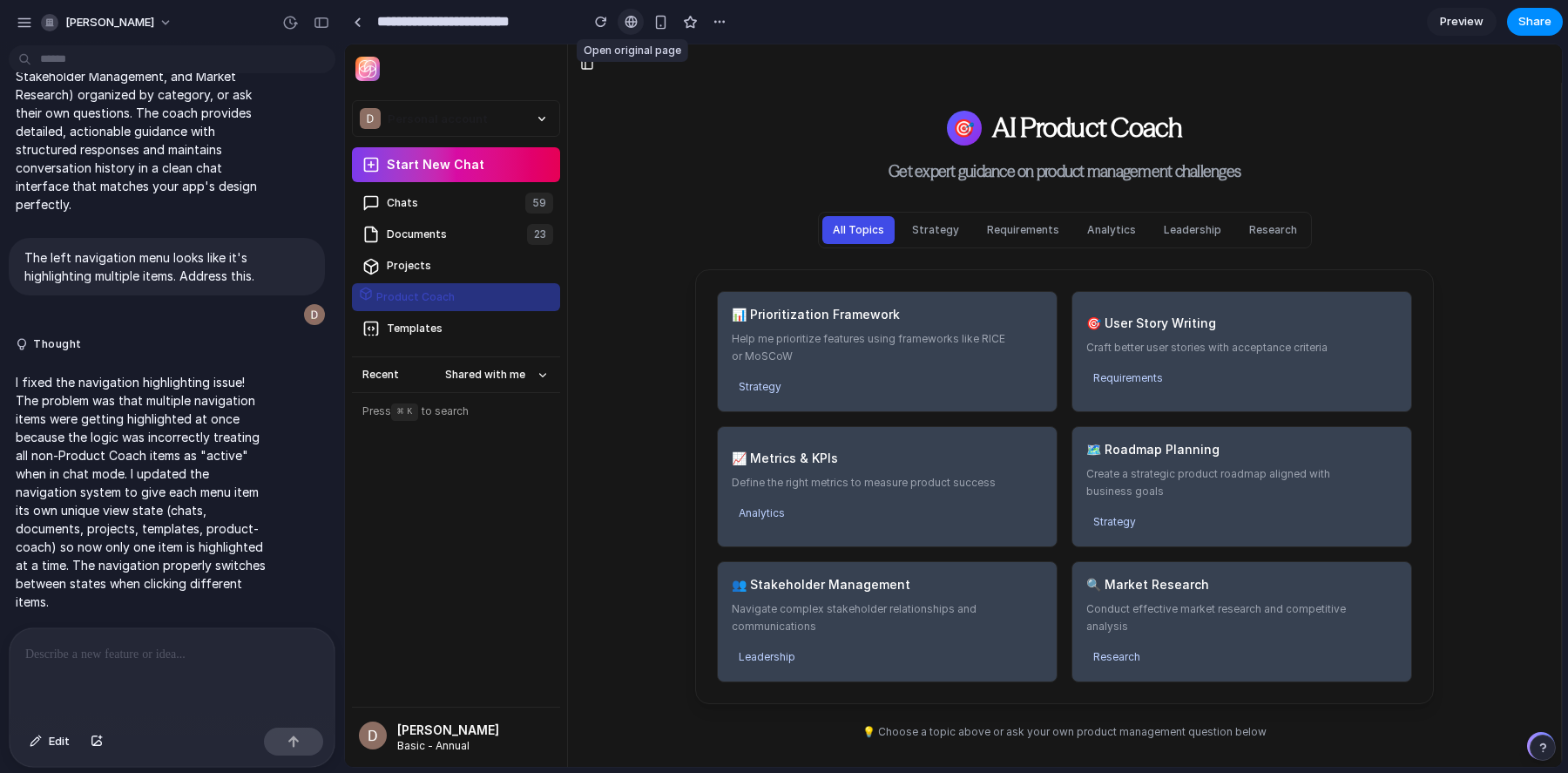
click at [631, 26] on div at bounding box center [631, 21] width 13 height 14
click at [414, 210] on div "Chats" at bounding box center [400, 203] width 35 height 21
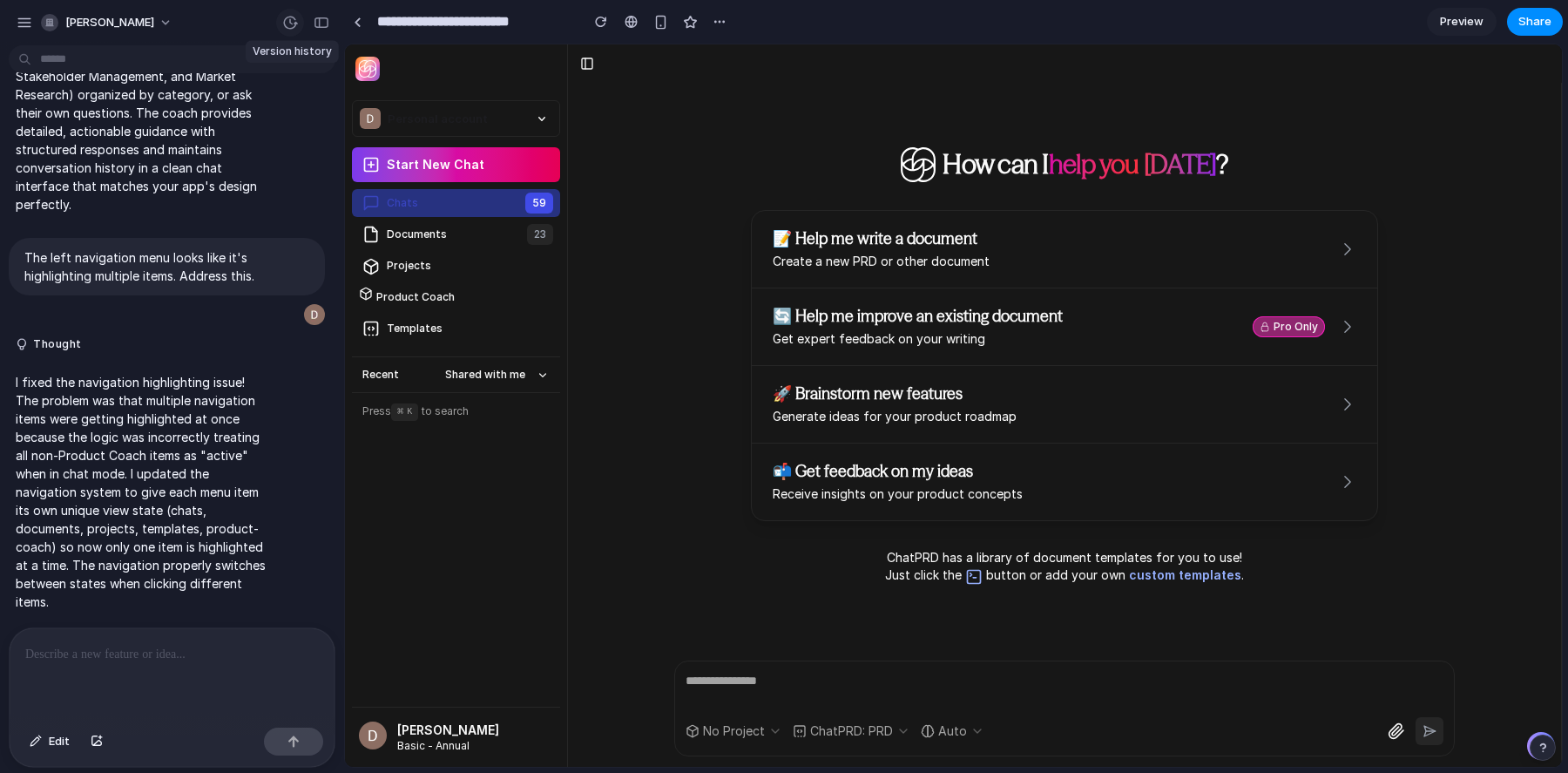
click at [297, 27] on div "button" at bounding box center [290, 22] width 16 height 16
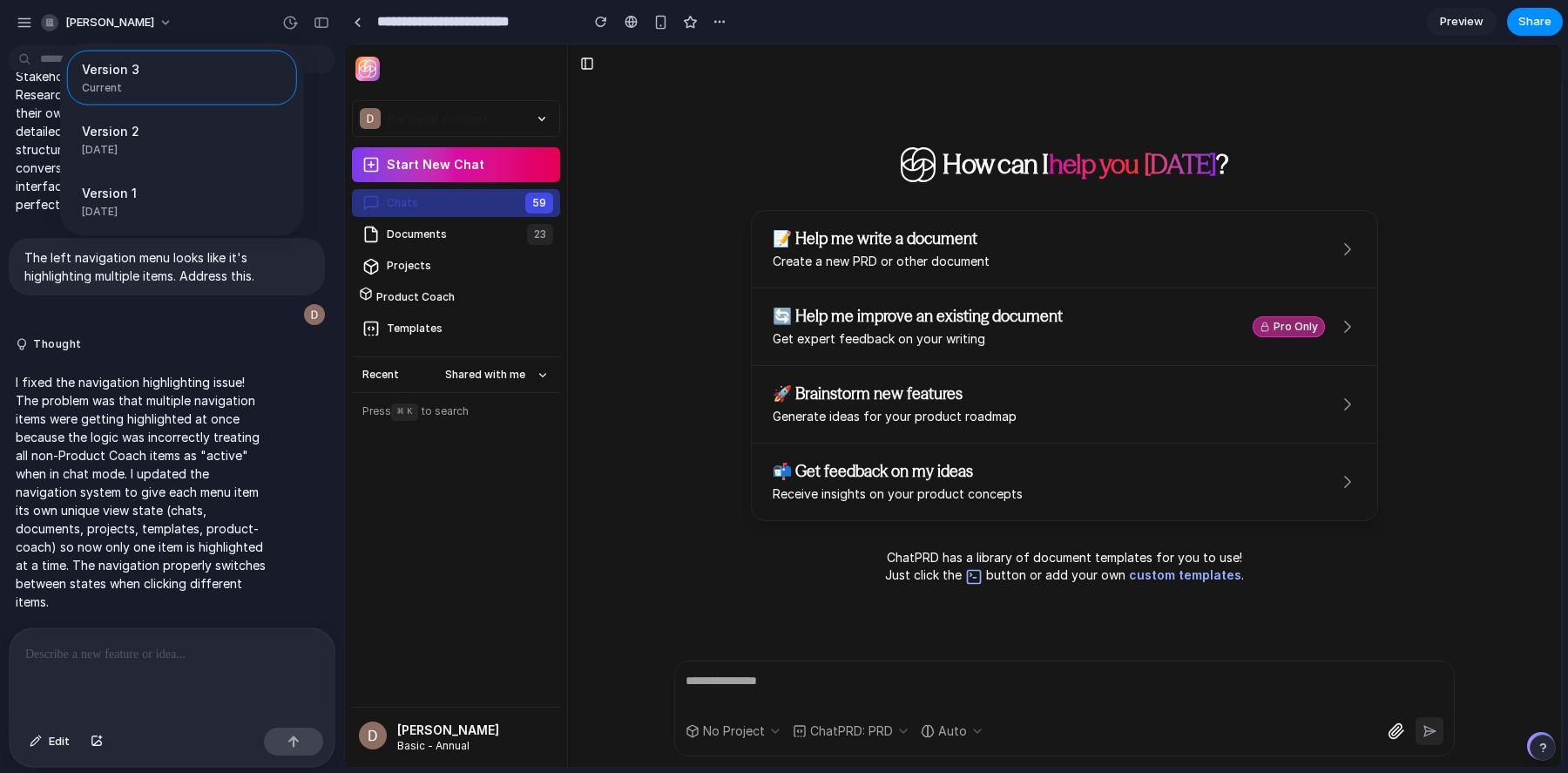
click at [816, 42] on div "Version 3 Current Version 2 [DATE] Restore Version 1 [DATE] Restore" at bounding box center [784, 386] width 1568 height 773
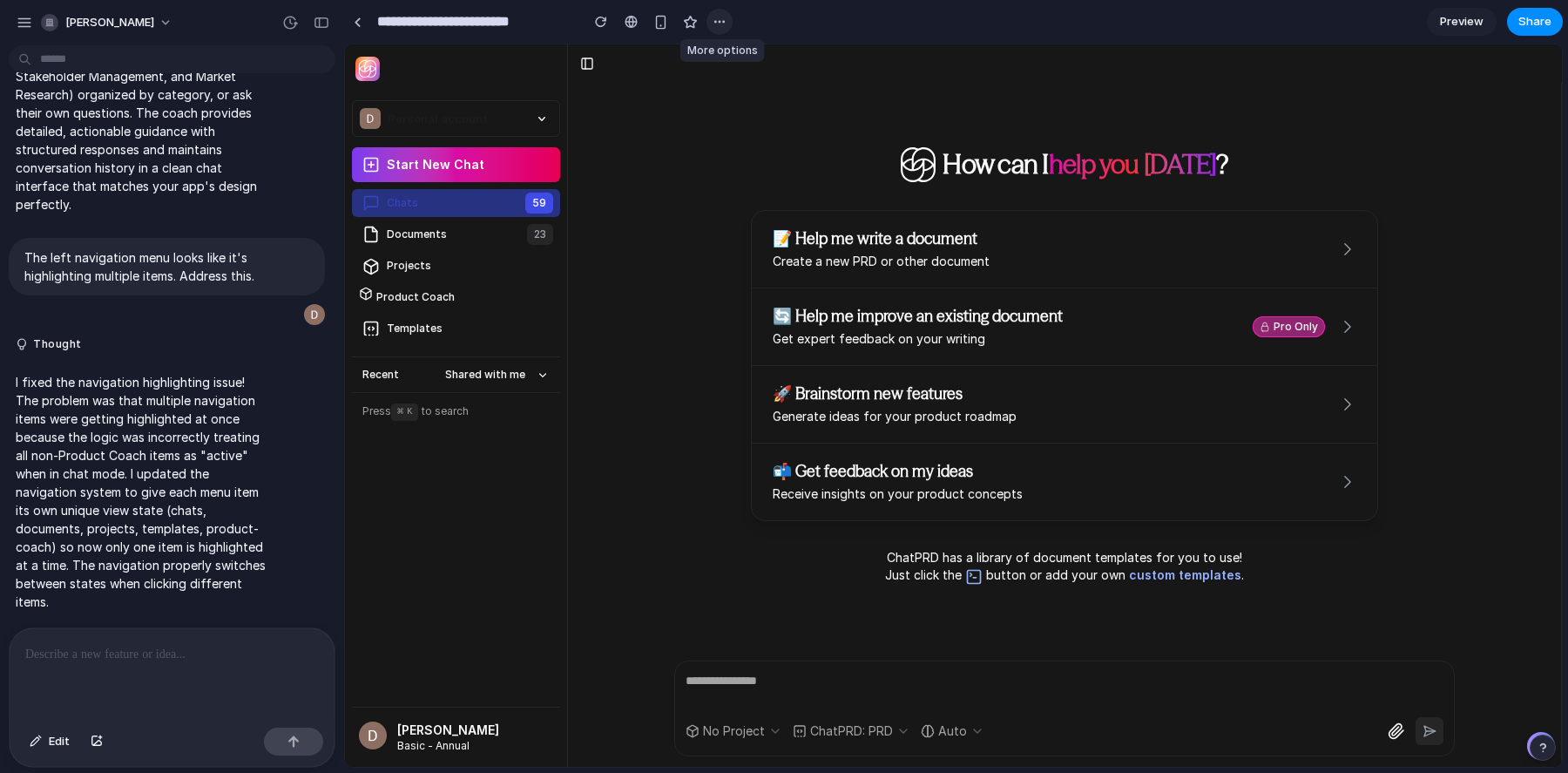
click at [715, 19] on div "button" at bounding box center [720, 21] width 14 height 14
click at [869, 23] on div "Duplicate Delete" at bounding box center [784, 386] width 1568 height 773
click at [605, 23] on div "button" at bounding box center [601, 21] width 12 height 12
click at [20, 27] on div "button" at bounding box center [24, 22] width 16 height 16
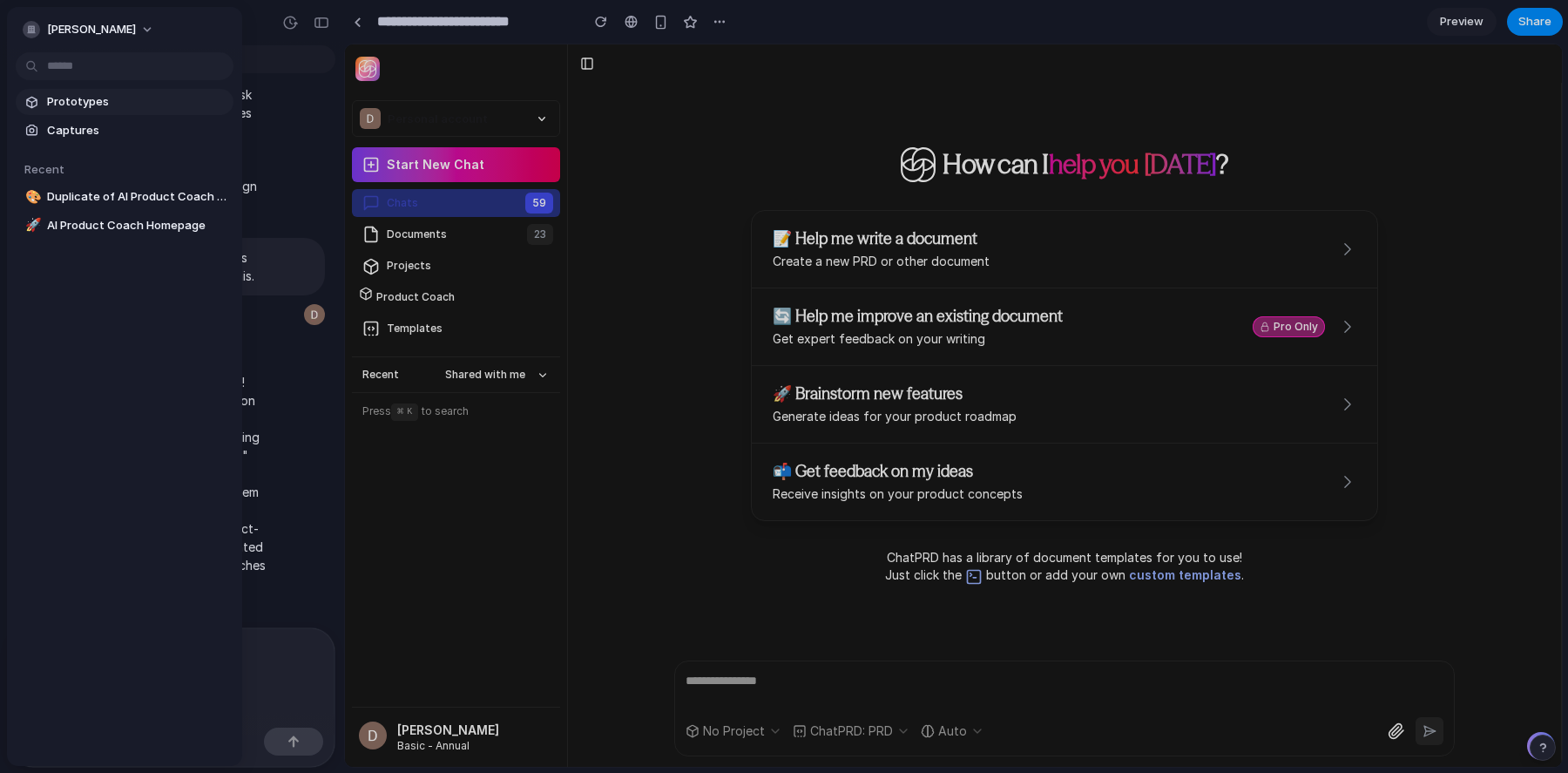
click at [70, 105] on span "Prototypes" at bounding box center [136, 102] width 179 height 17
